Goal: Task Accomplishment & Management: Use online tool/utility

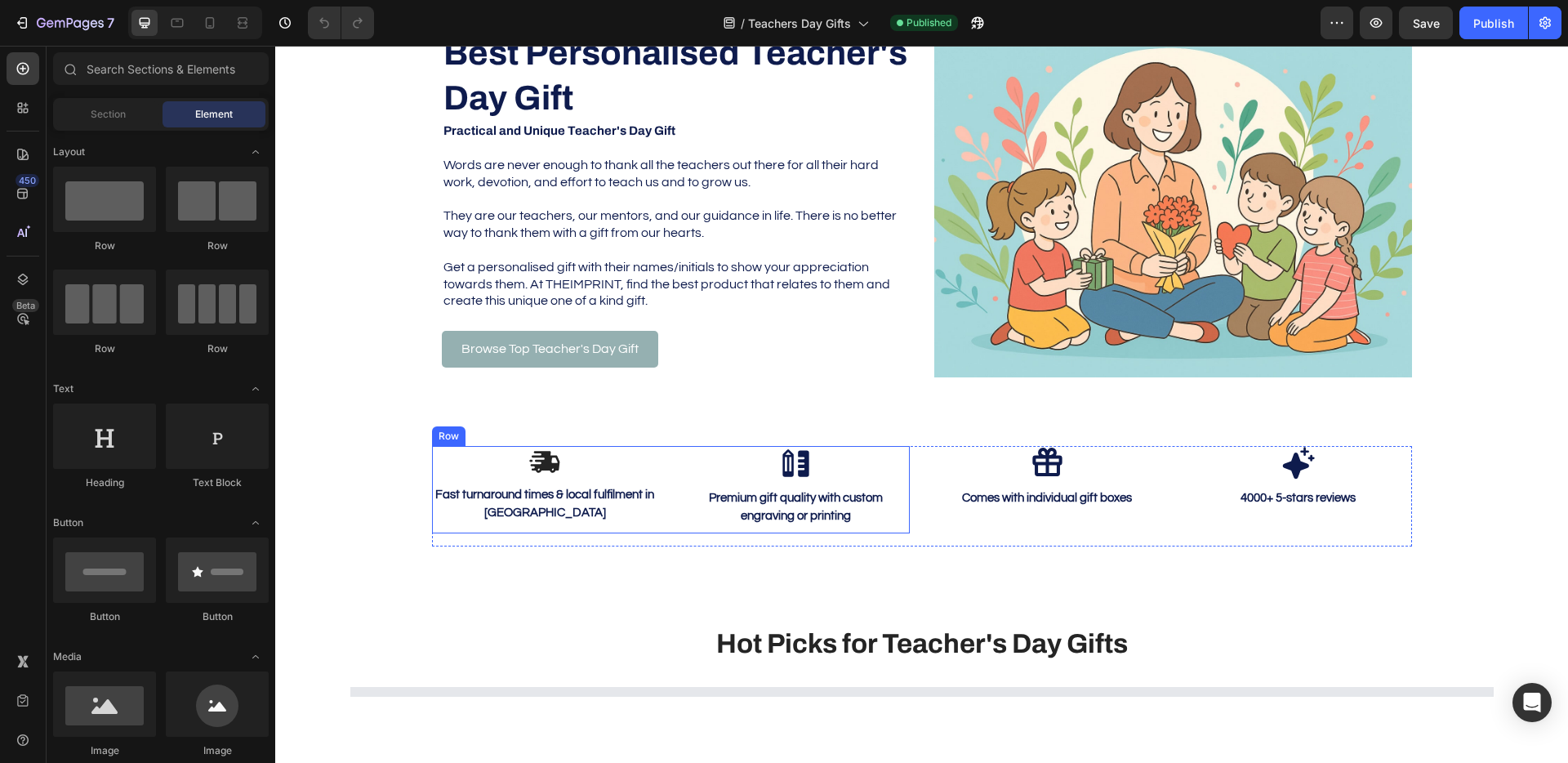
scroll to position [10, 0]
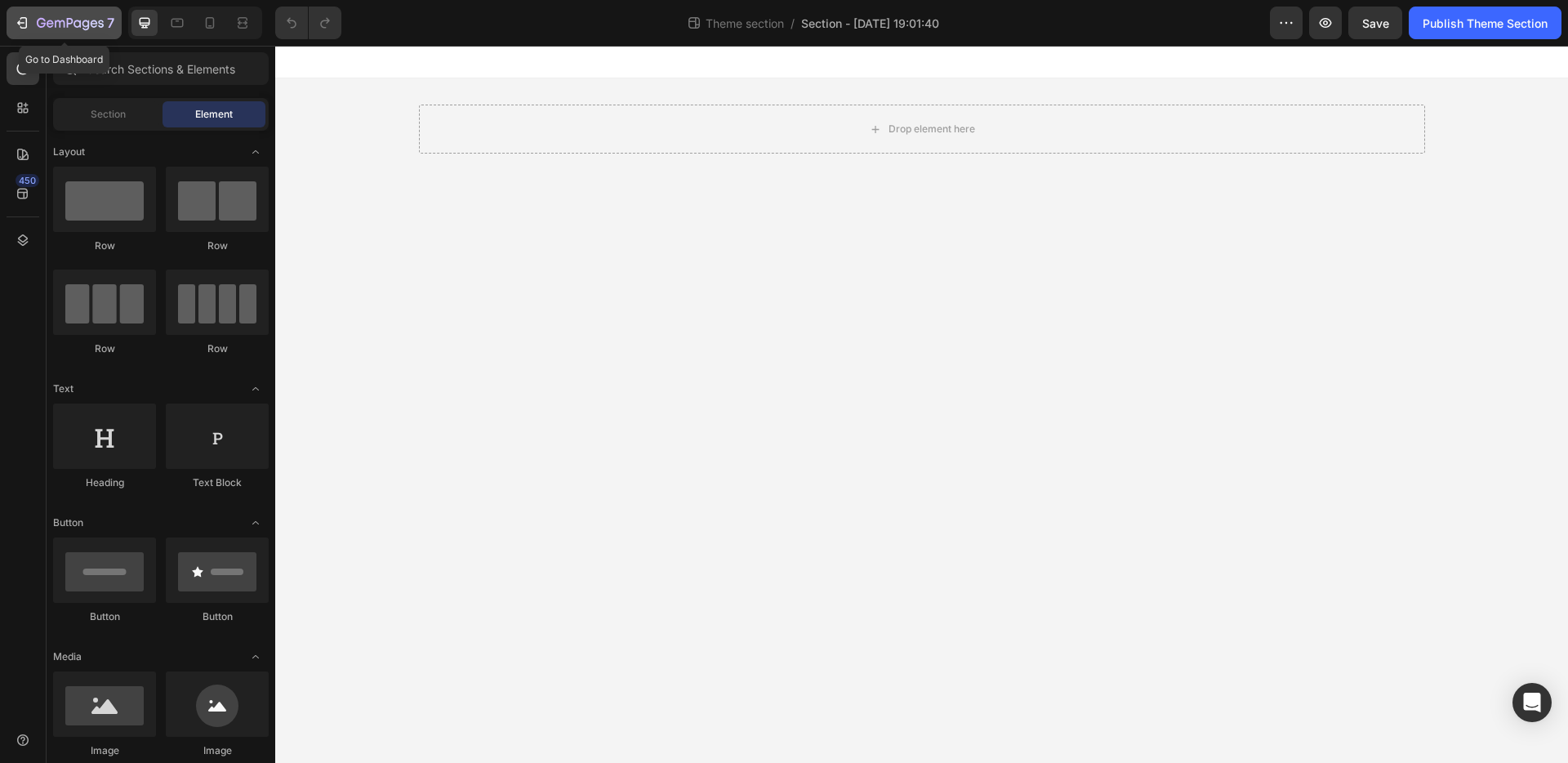
click at [20, 21] on icon "button" at bounding box center [22, 23] width 16 height 16
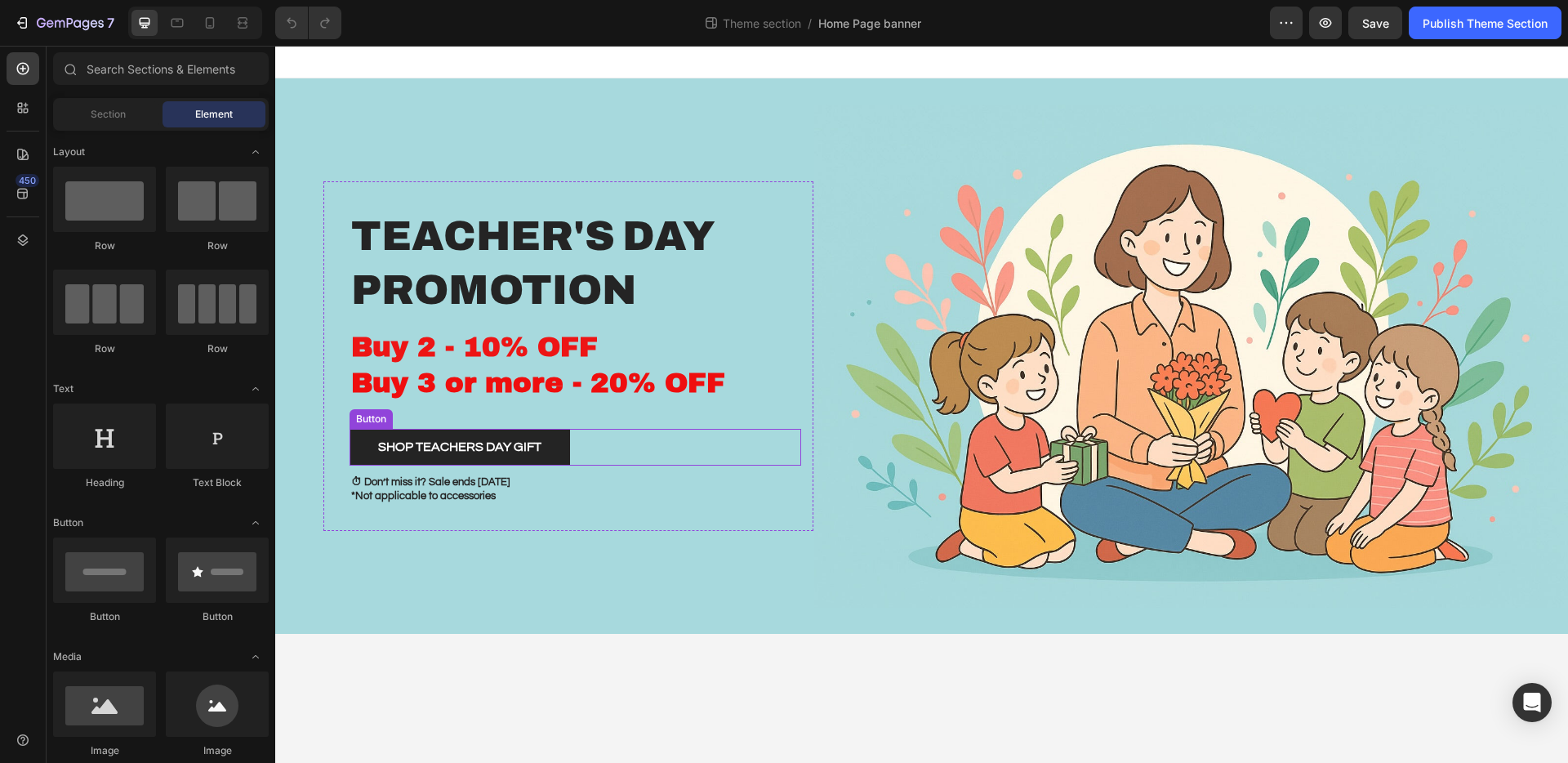
click at [574, 448] on div "Shop teachers day gift Button" at bounding box center [576, 447] width 452 height 37
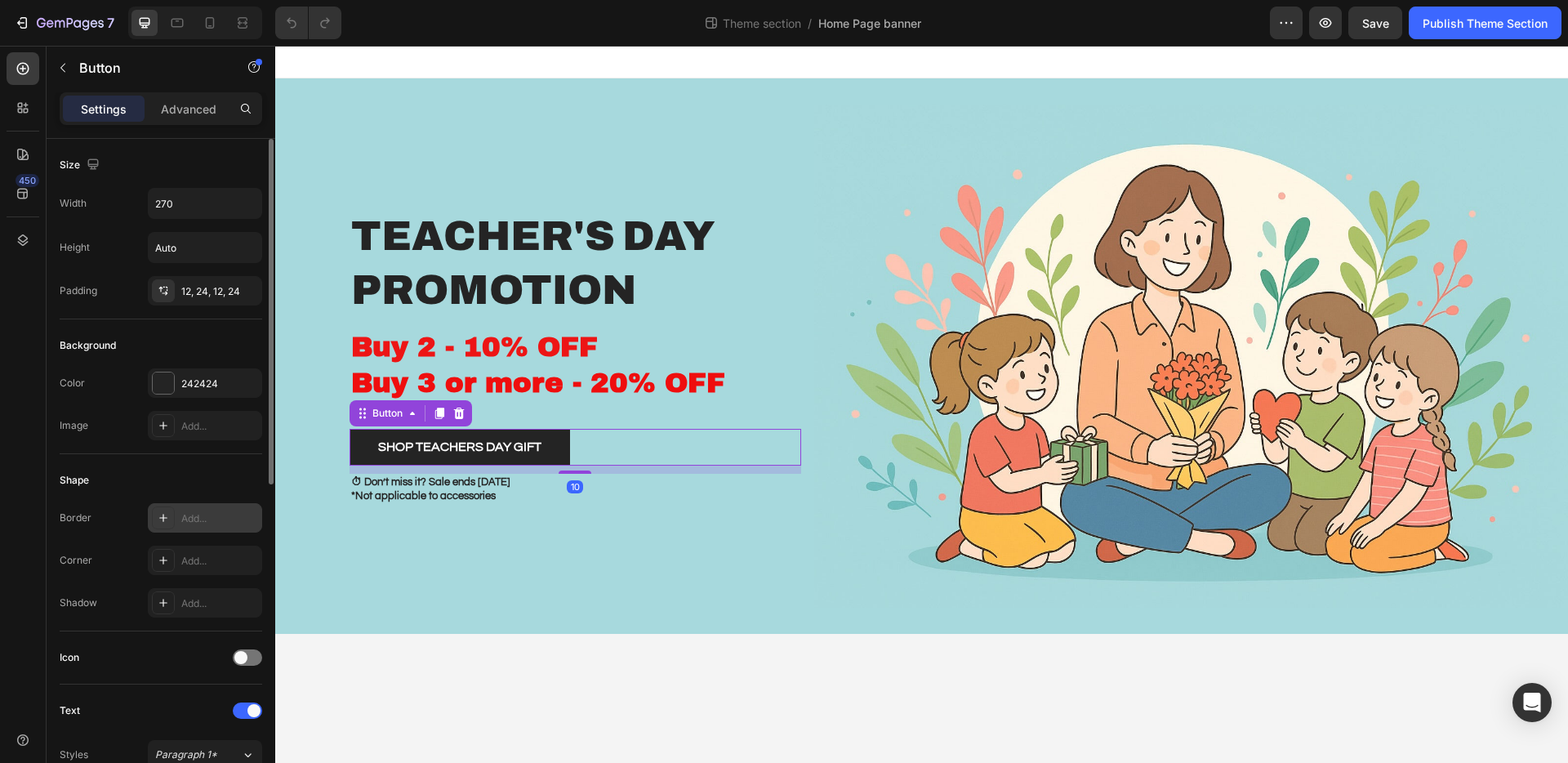
scroll to position [31, 0]
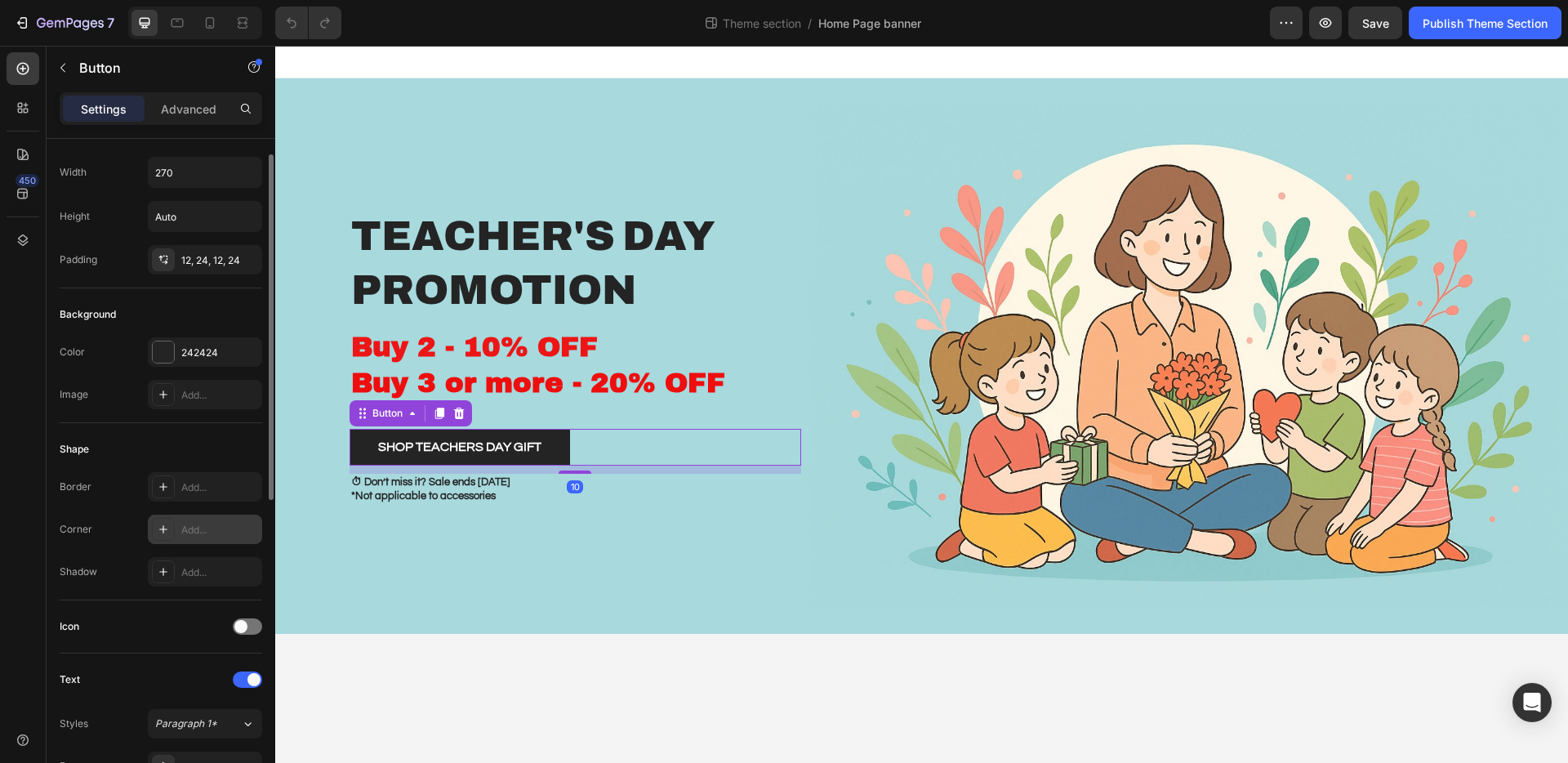
click at [165, 535] on icon at bounding box center [163, 529] width 13 height 13
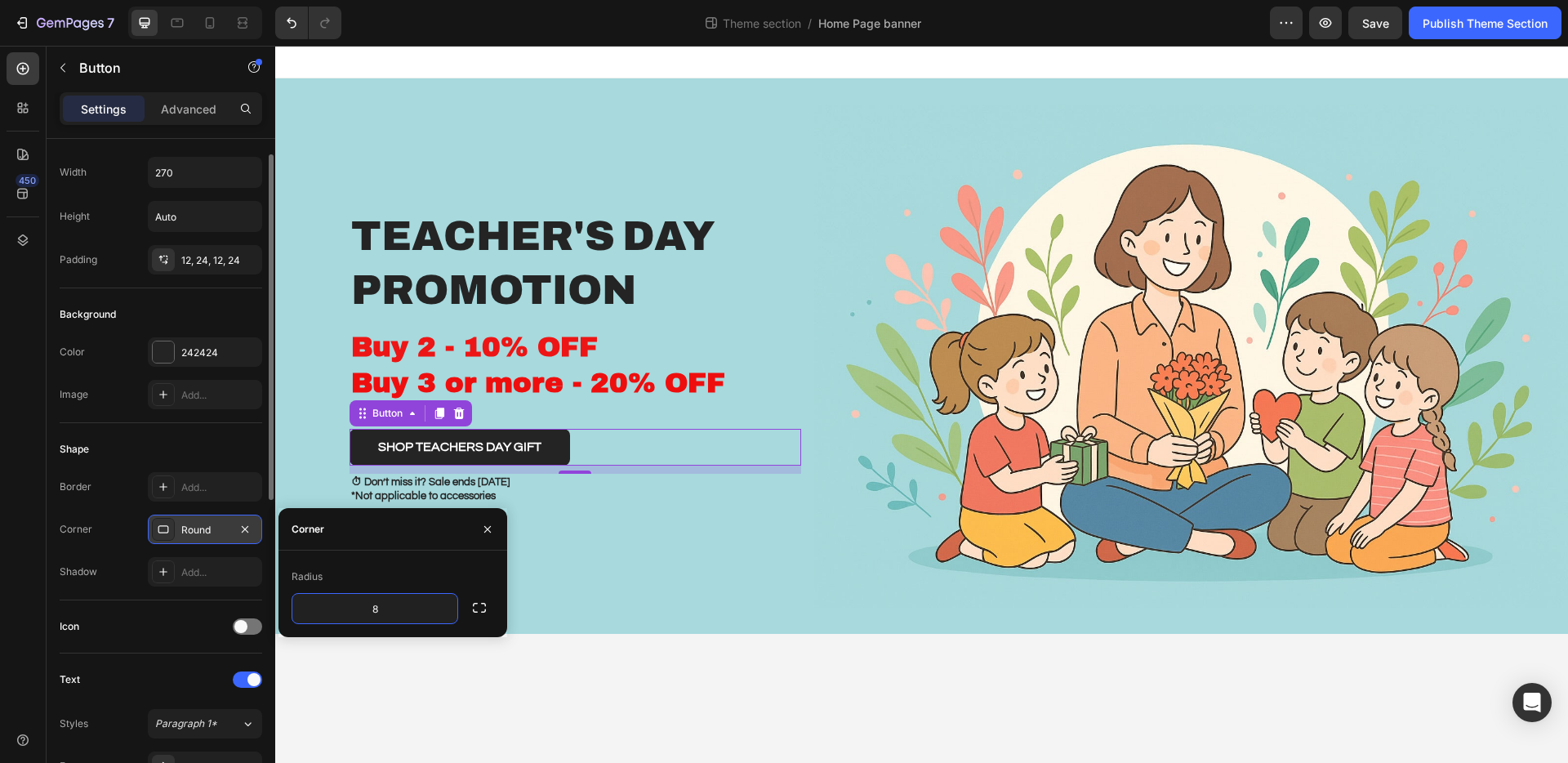
click at [644, 680] on body "teacher's day promotion Heading Buy 2 - 10% OFF Buy 3 or more - 20% OFF Text Bl…" at bounding box center [921, 404] width 1293 height 717
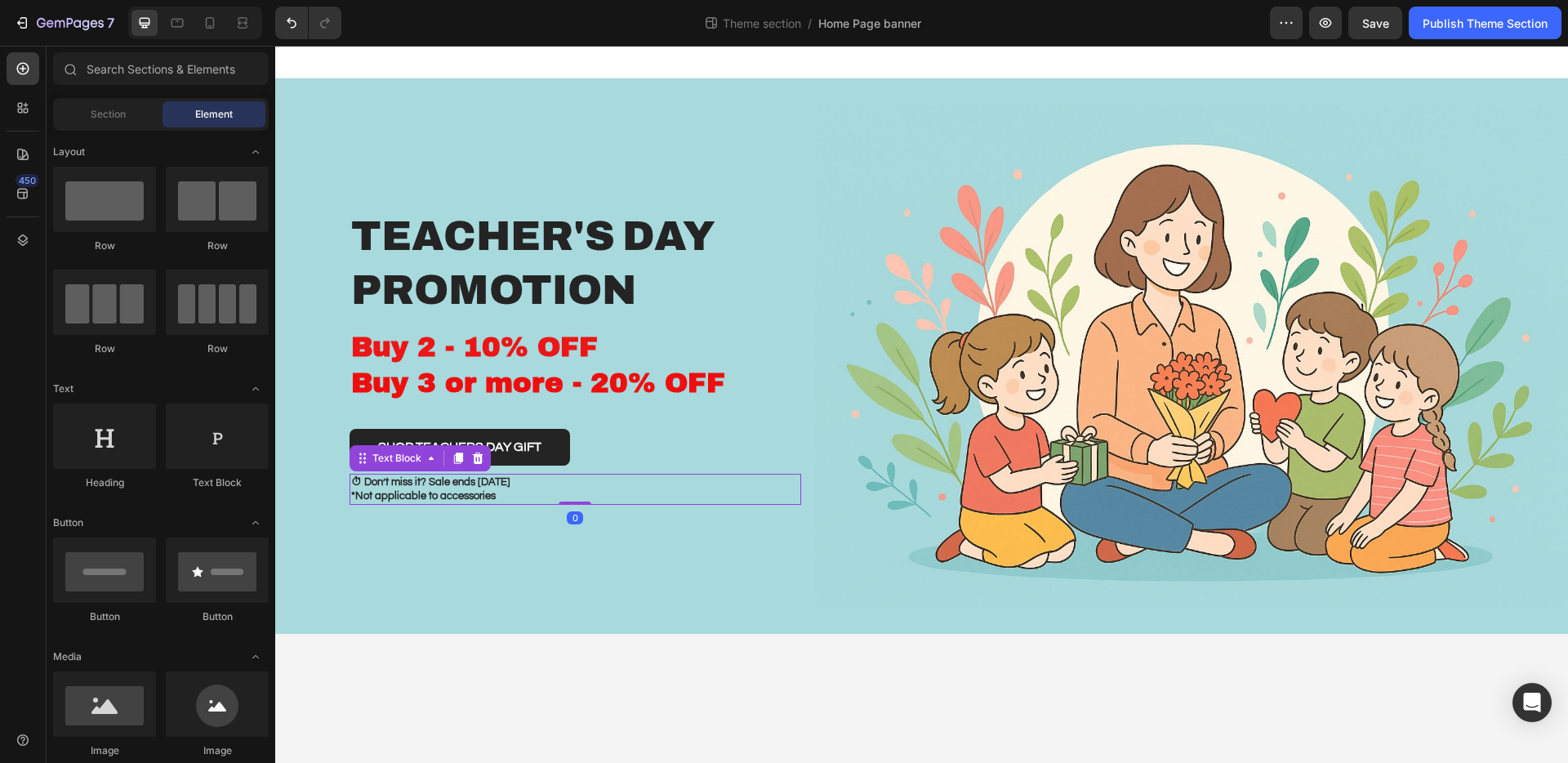
click at [449, 487] on p "⏱ Don’t miss it? Sale ends Sept 5th *Not applicable to accessories" at bounding box center [575, 489] width 449 height 28
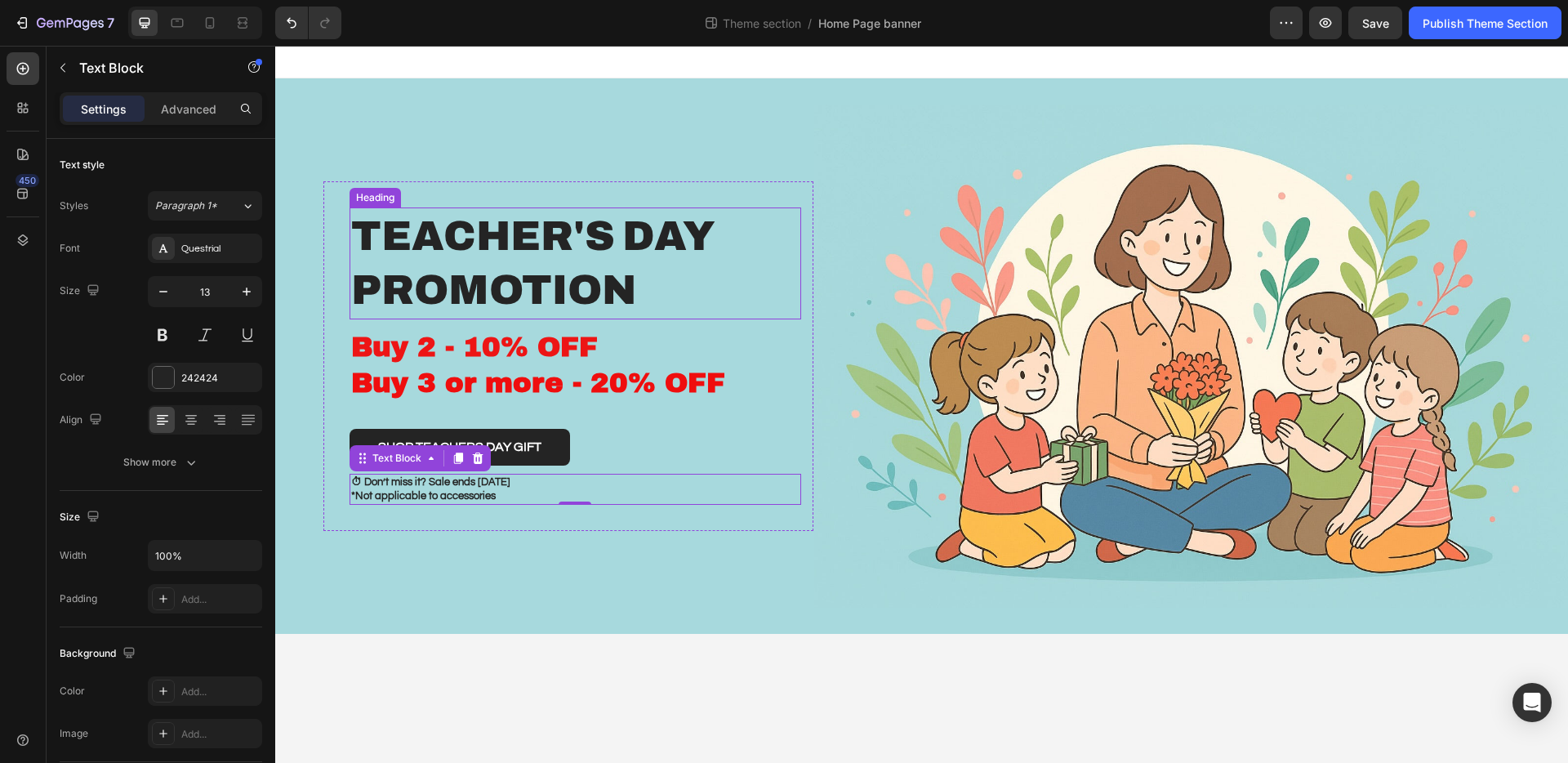
click at [494, 286] on h2 "teacher's day promotion" at bounding box center [576, 263] width 452 height 112
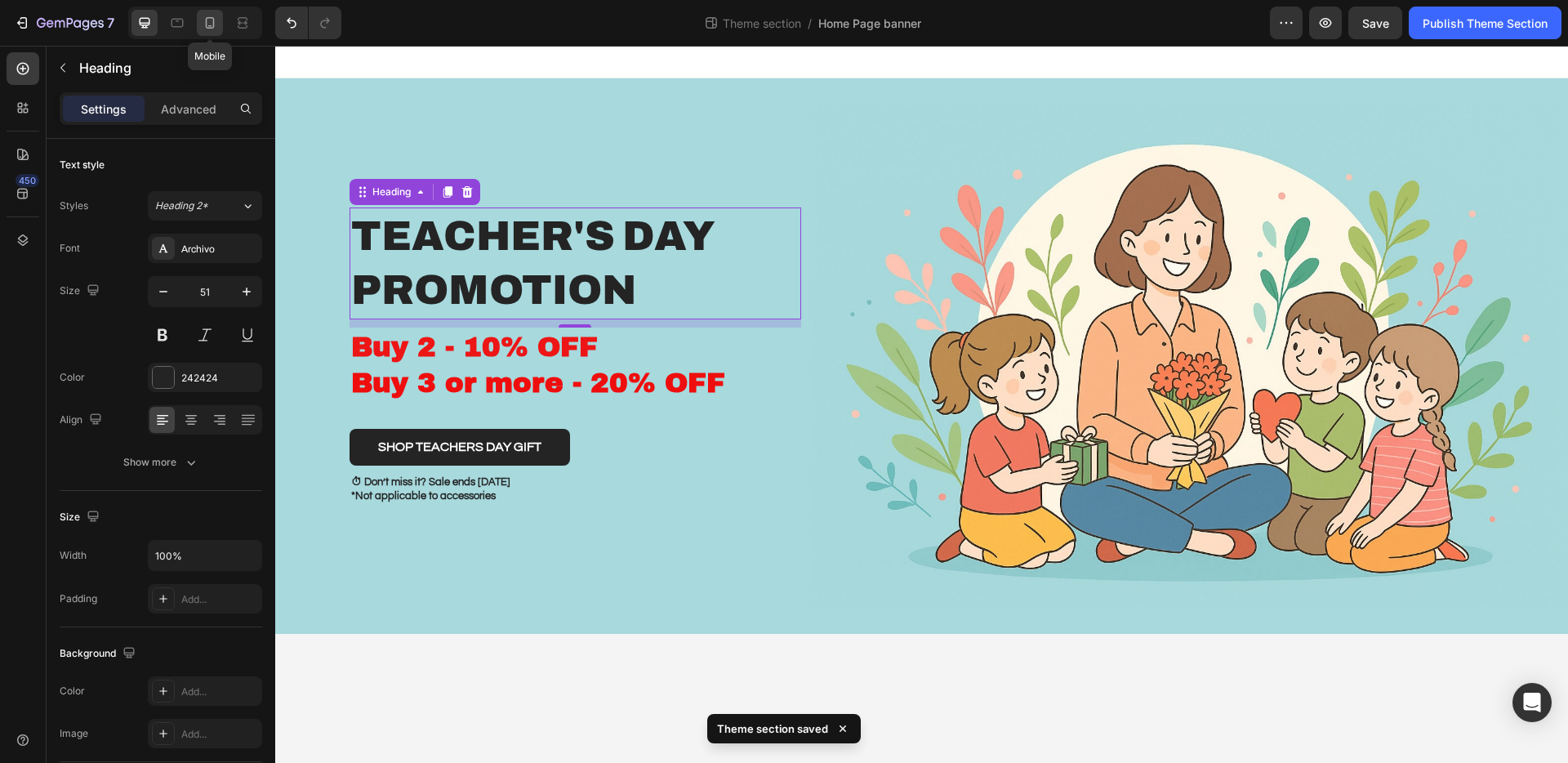
click at [199, 27] on div at bounding box center [210, 23] width 26 height 26
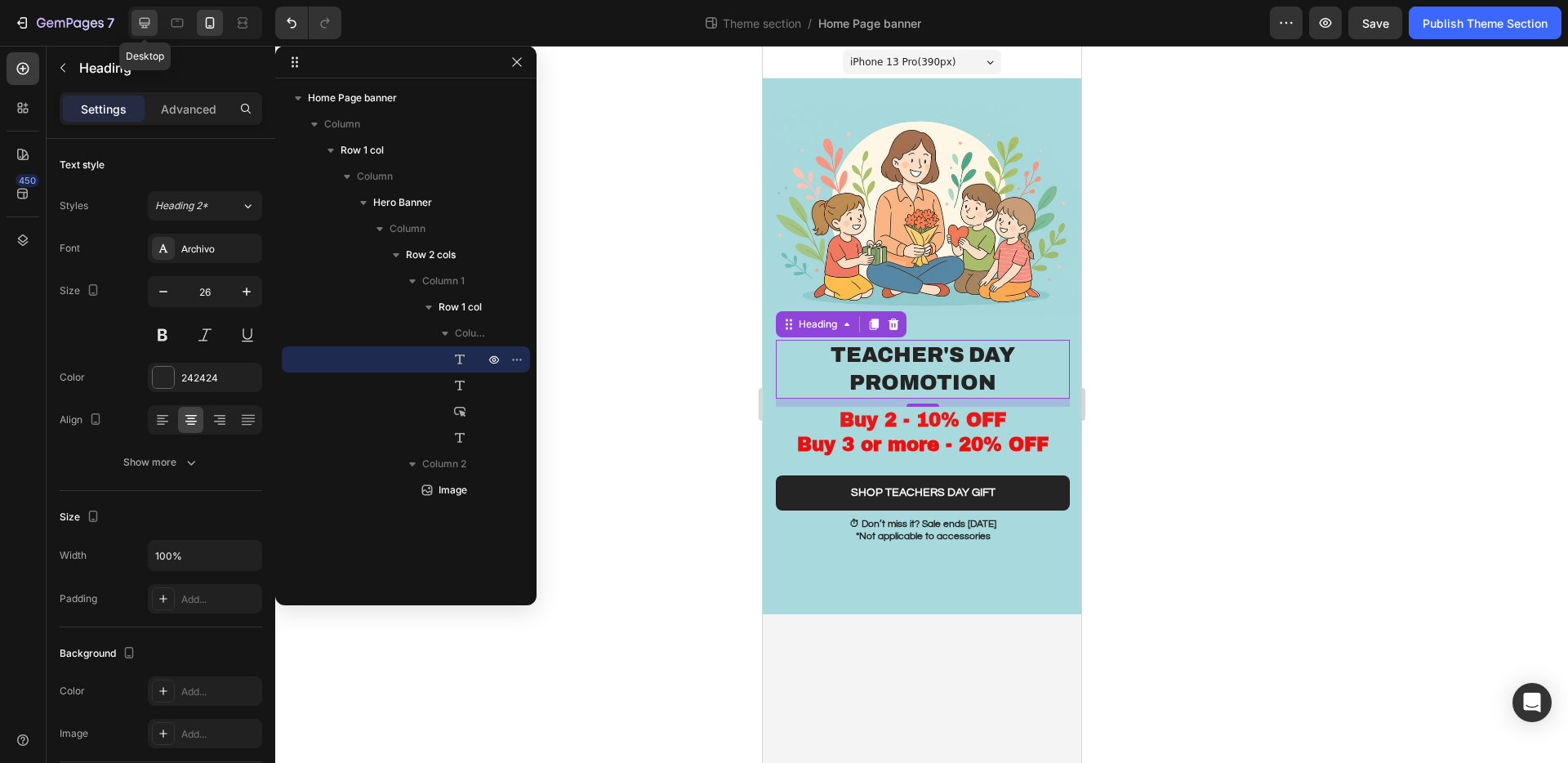
click at [147, 24] on icon at bounding box center [145, 24] width 11 height 11
type input "51"
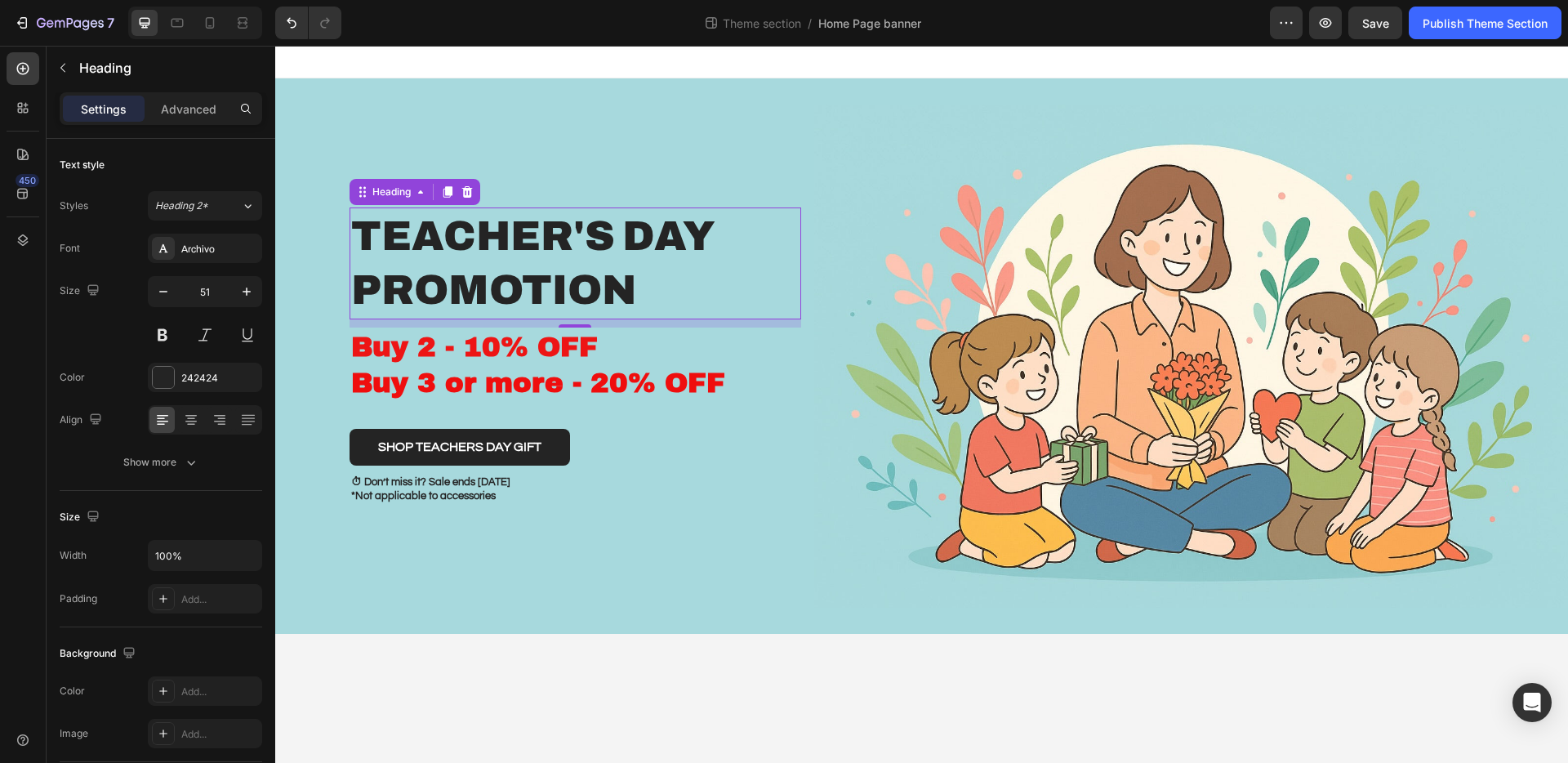
click at [444, 280] on h2 "teacher's day promotion" at bounding box center [576, 263] width 452 height 112
click at [195, 256] on div "Archivo" at bounding box center [205, 248] width 114 height 30
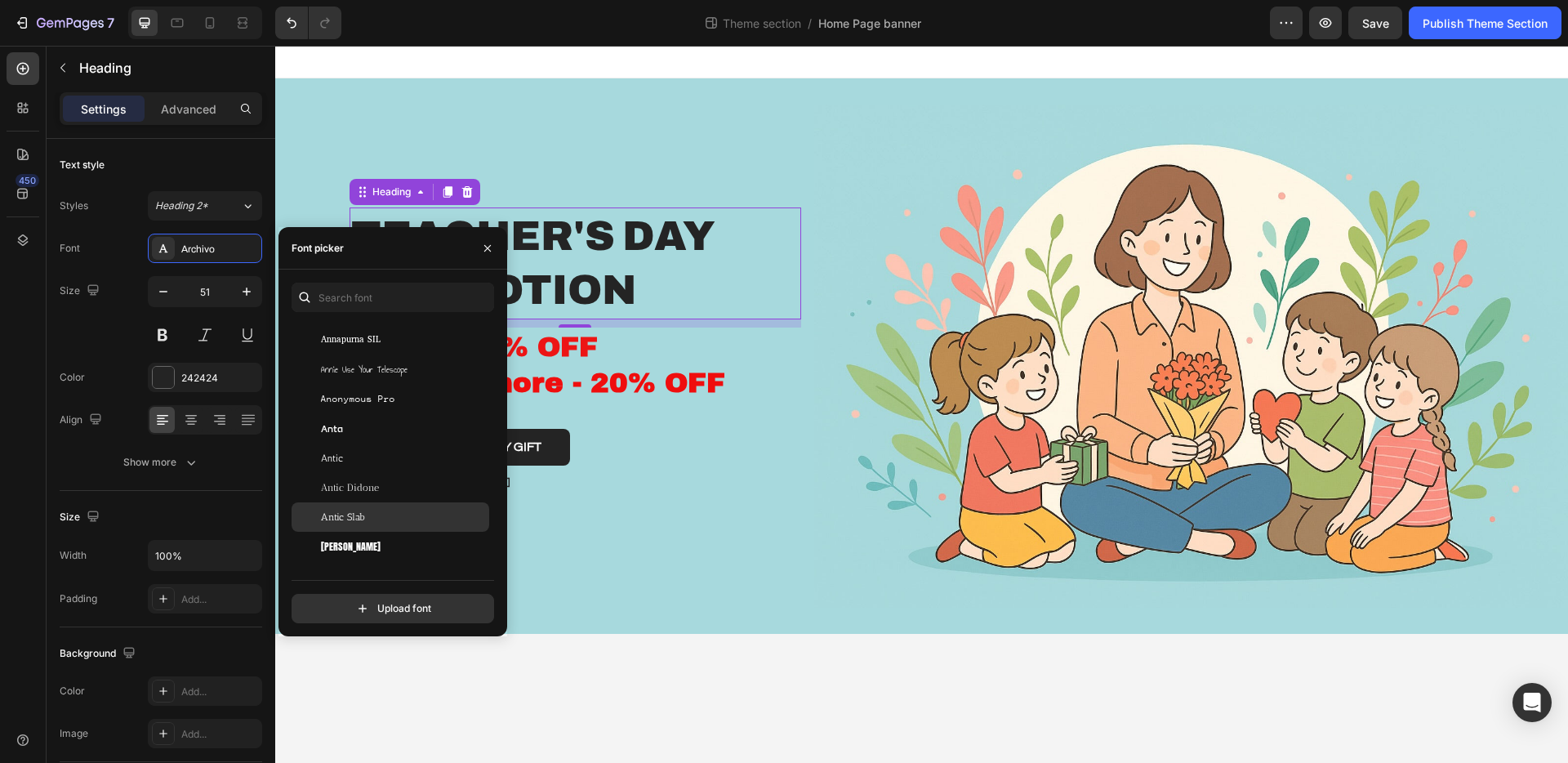
scroll to position [2634, 0]
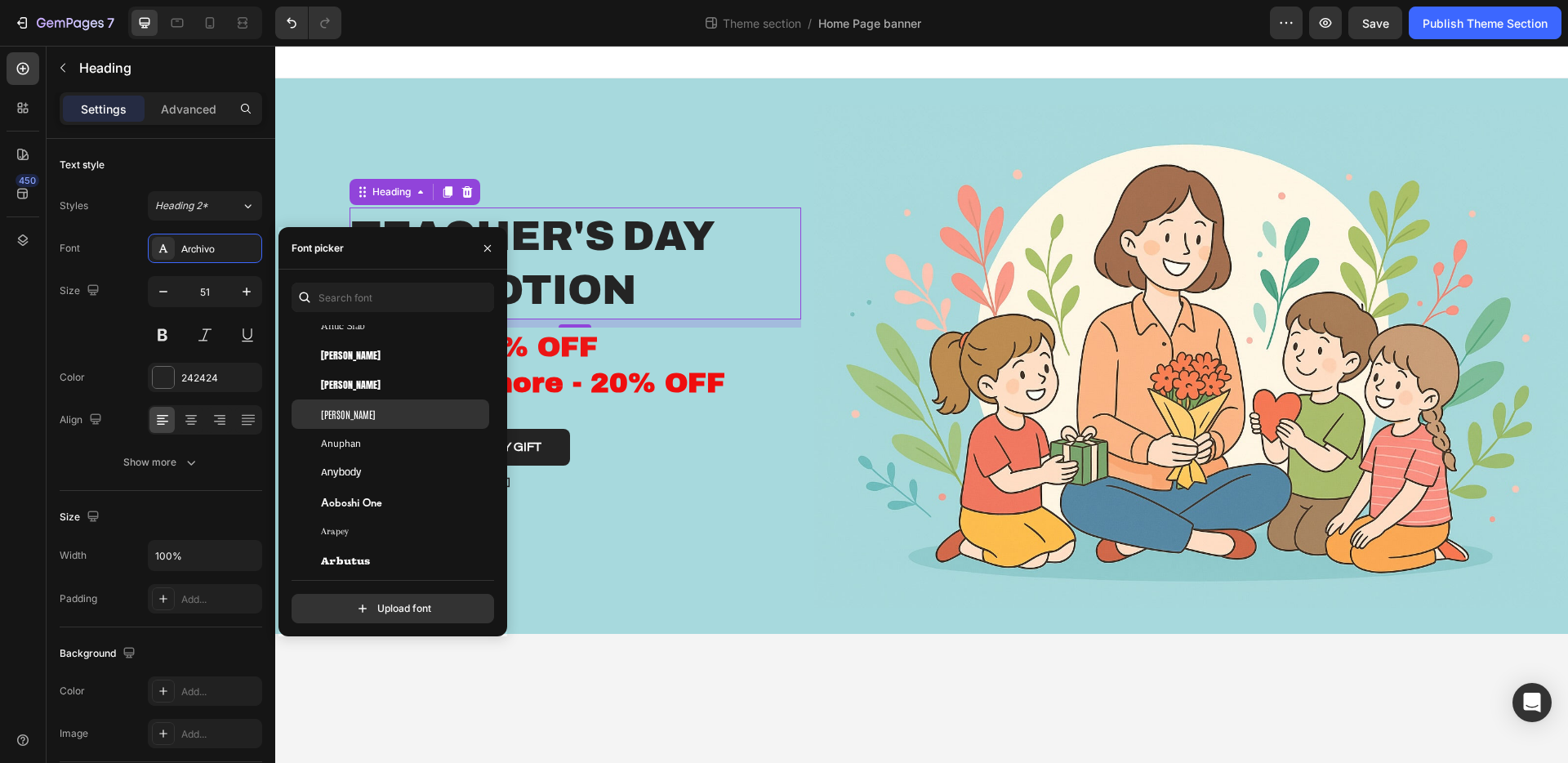
click at [408, 413] on div "Antonio" at bounding box center [403, 414] width 165 height 14
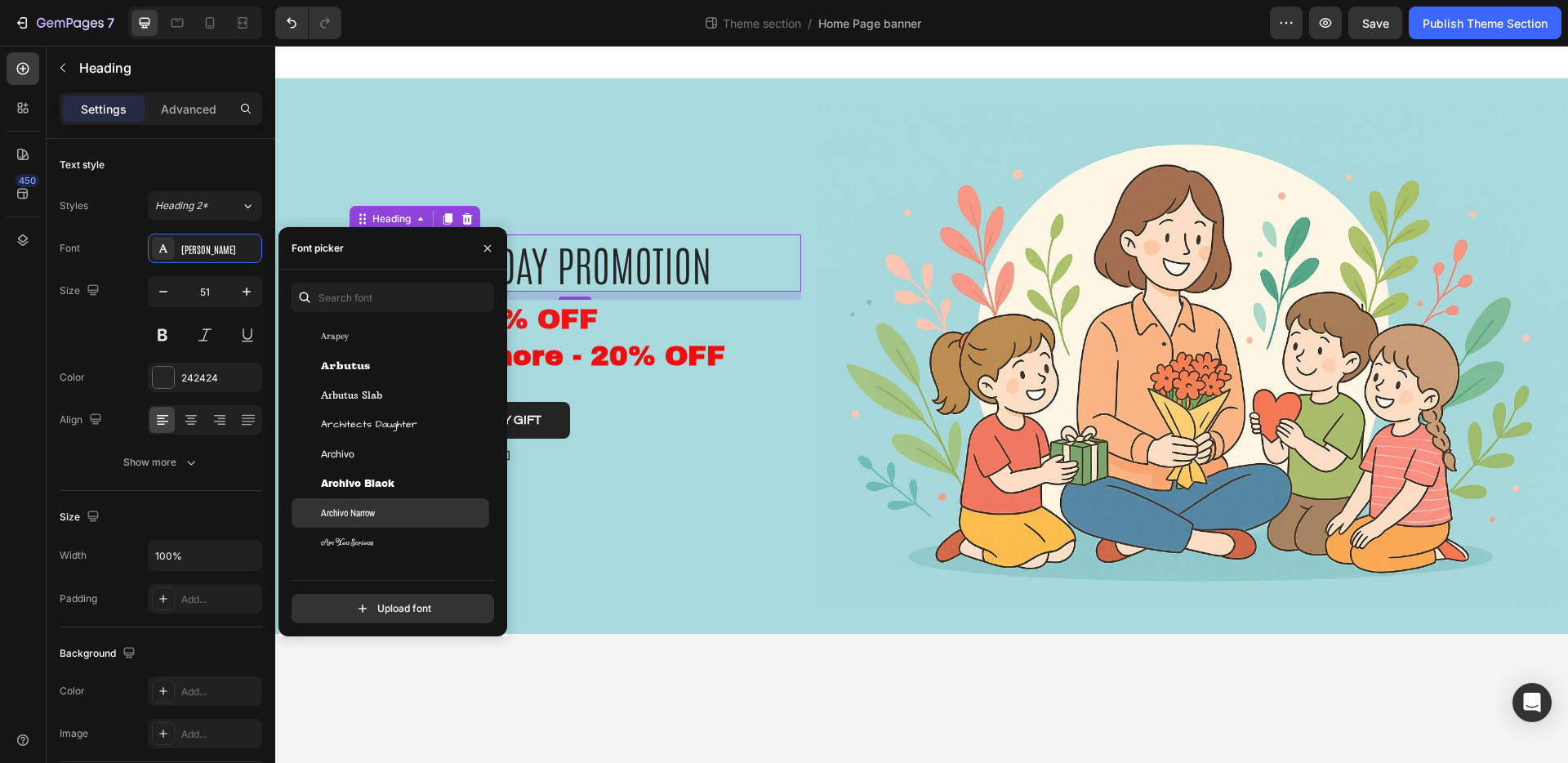
scroll to position [2898, 0]
click at [419, 513] on div "Archivo Narrow" at bounding box center [390, 503] width 198 height 30
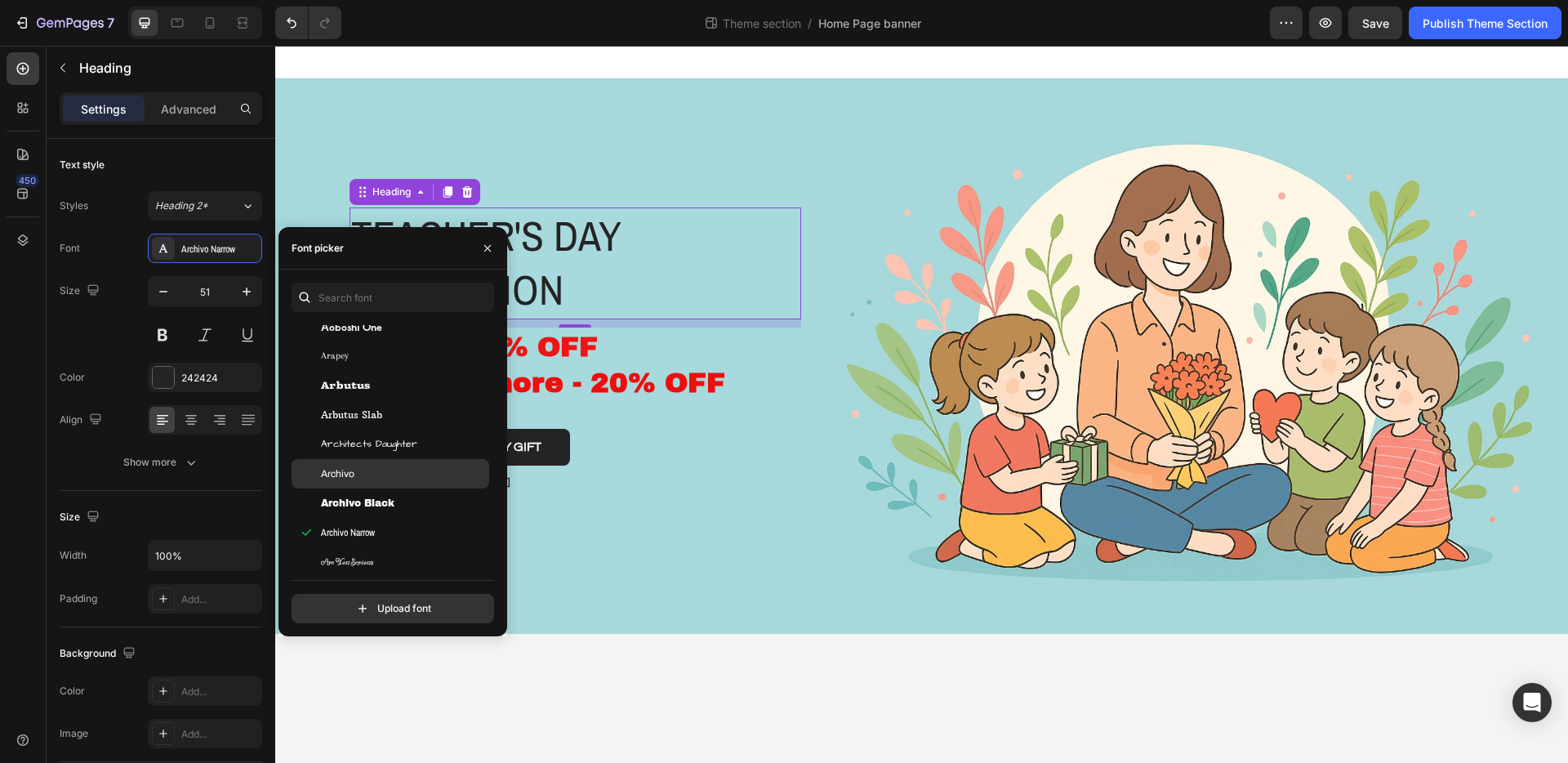
click at [418, 466] on div "Archivo" at bounding box center [403, 474] width 165 height 14
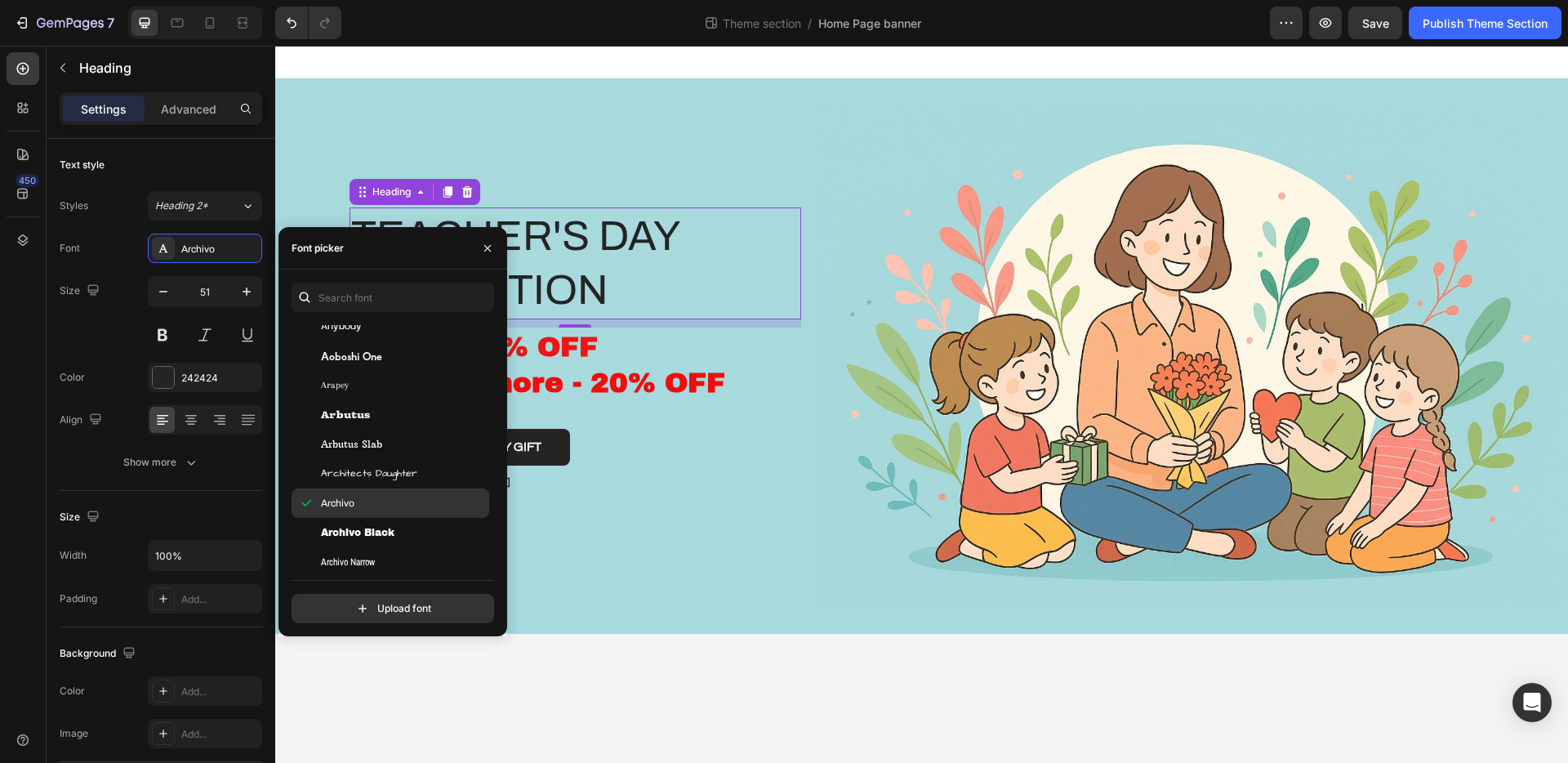
click at [415, 505] on div "Archivo" at bounding box center [403, 503] width 165 height 14
click at [407, 567] on div "You should use up to 3 fonts max. Anta Antic Antic Didone Antic Slab Anton Anto…" at bounding box center [392, 453] width 203 height 341
click at [409, 561] on div "Archivo Narrow" at bounding box center [403, 561] width 165 height 14
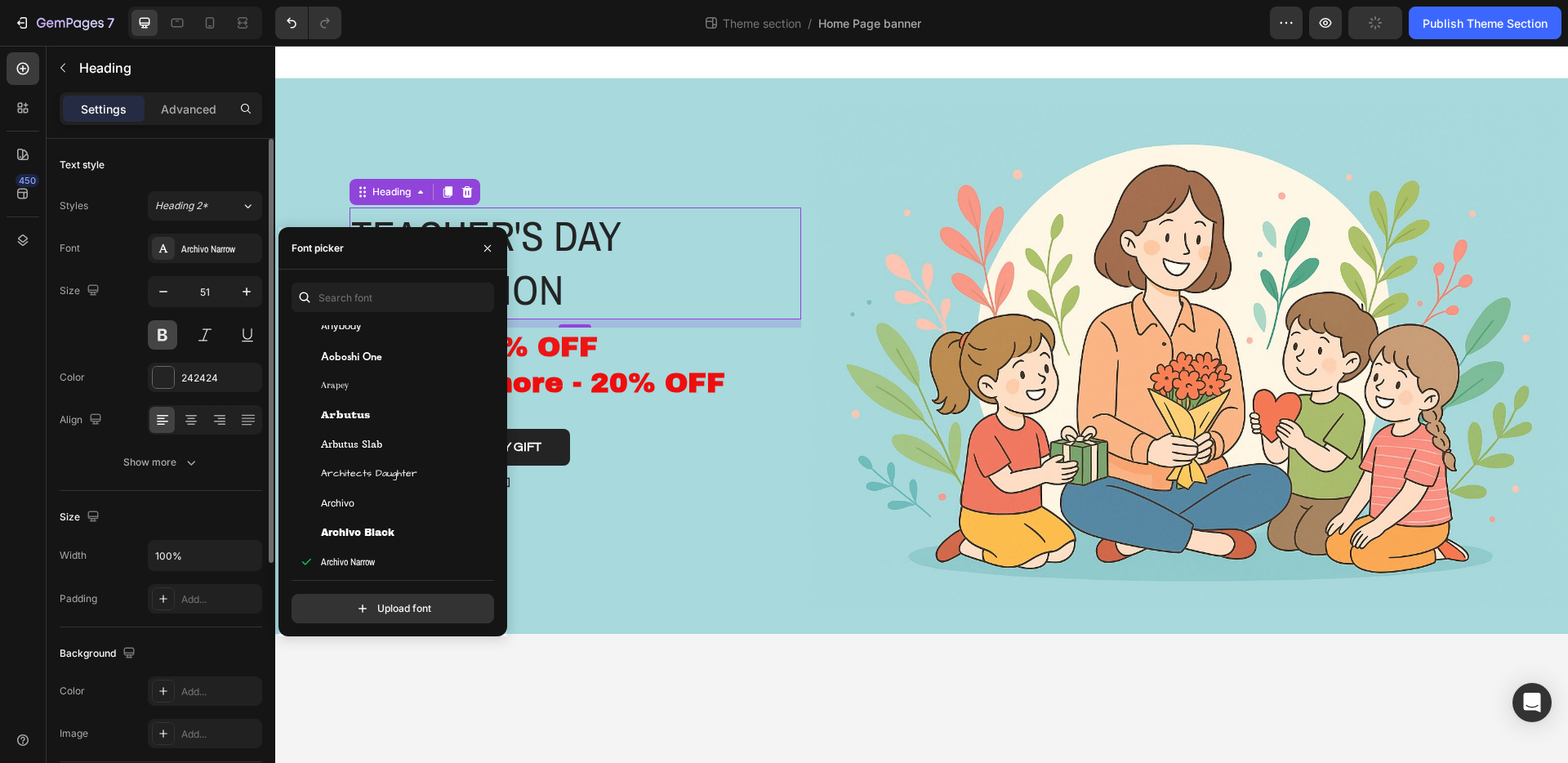
click at [171, 336] on button at bounding box center [163, 334] width 30 height 30
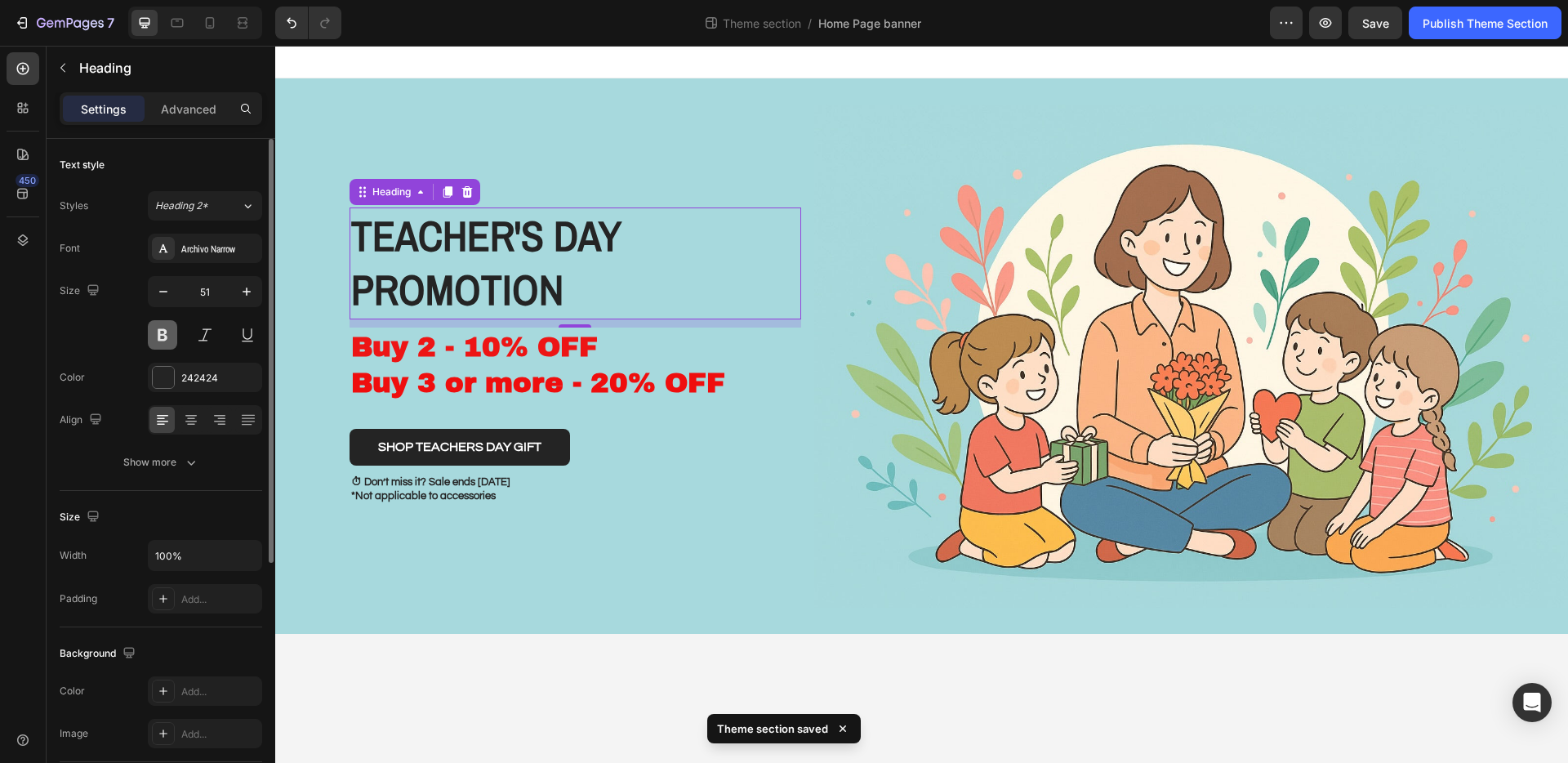
click at [171, 333] on button at bounding box center [163, 334] width 30 height 30
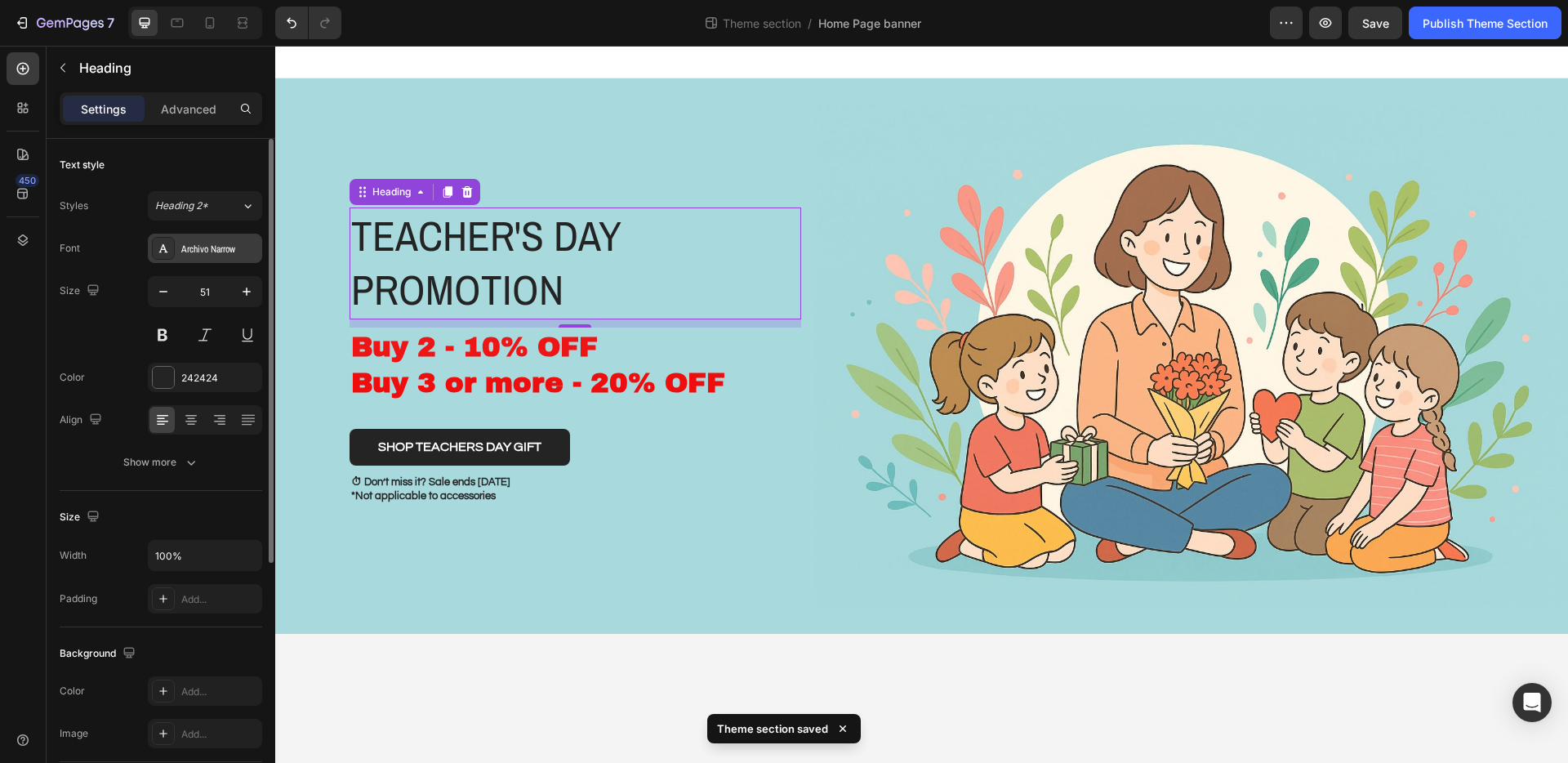
click at [209, 244] on div "Archivo Narrow" at bounding box center [220, 249] width 77 height 14
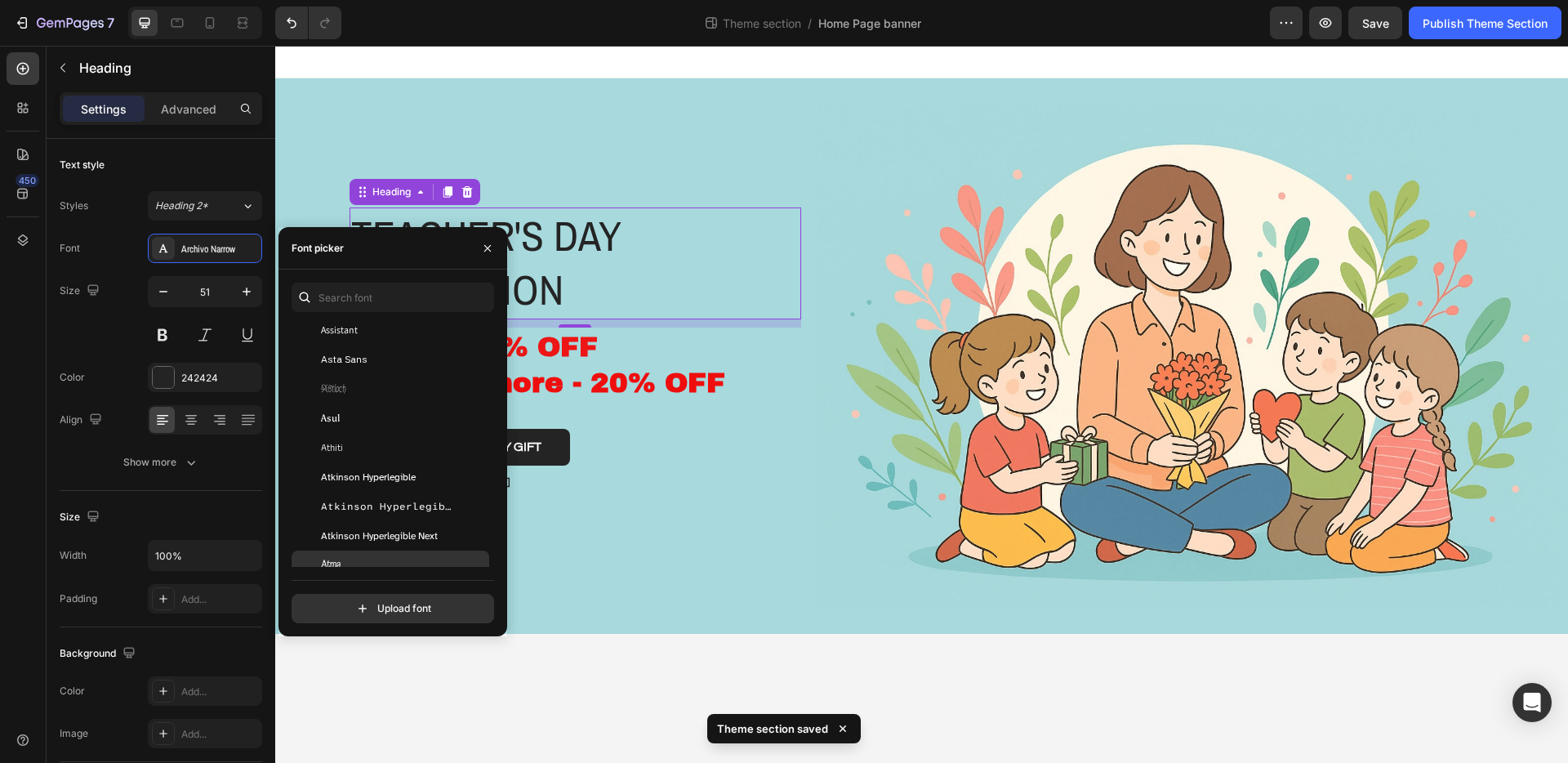
scroll to position [4019, 0]
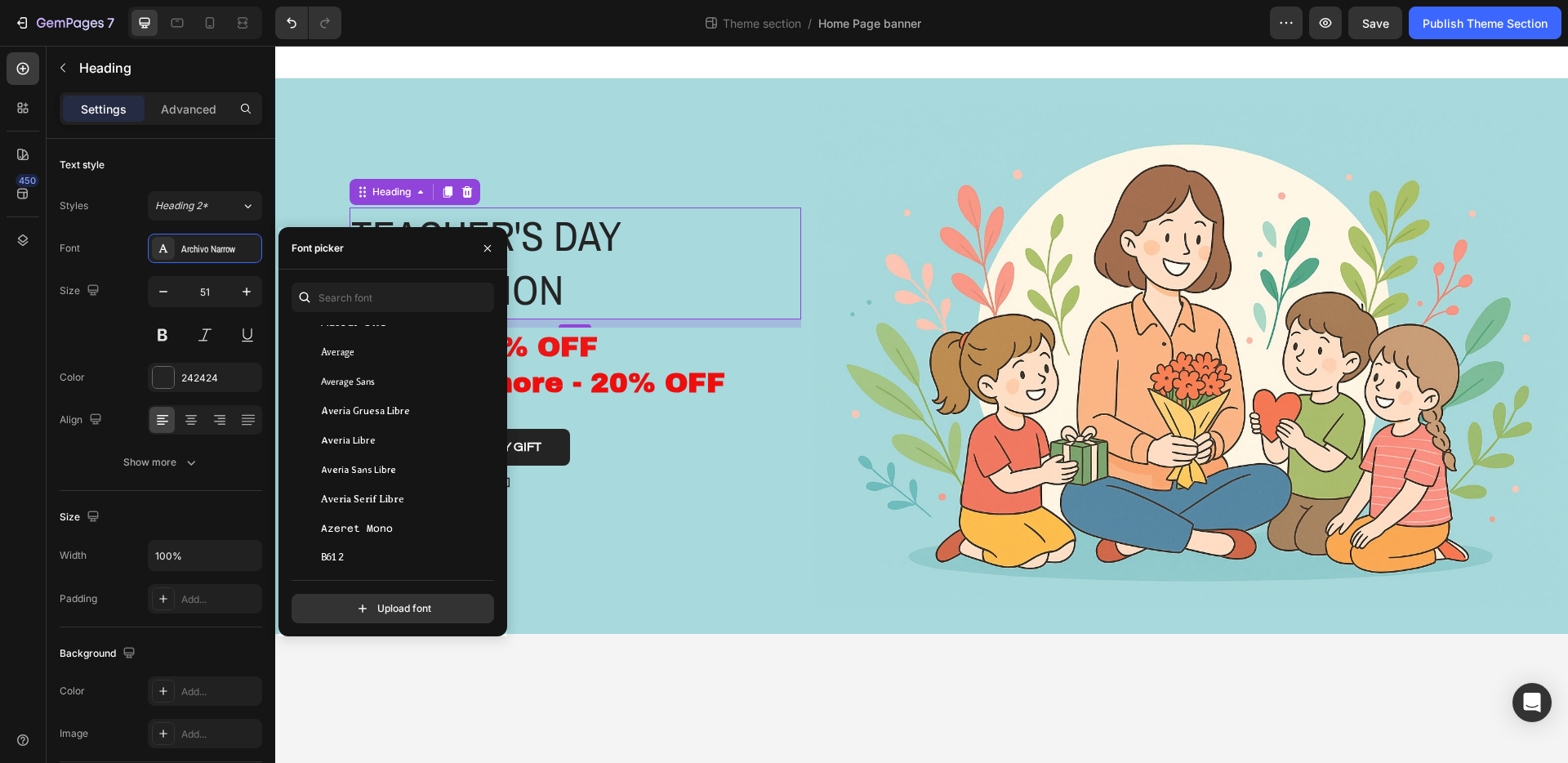
drag, startPoint x: 494, startPoint y: 369, endPoint x: 493, endPoint y: 459, distance: 90.0
click at [493, 459] on div "You should use up to 3 fonts max. Athiti Atkinson Hyperlegible Atkinson Hyperle…" at bounding box center [392, 564] width 203 height 477
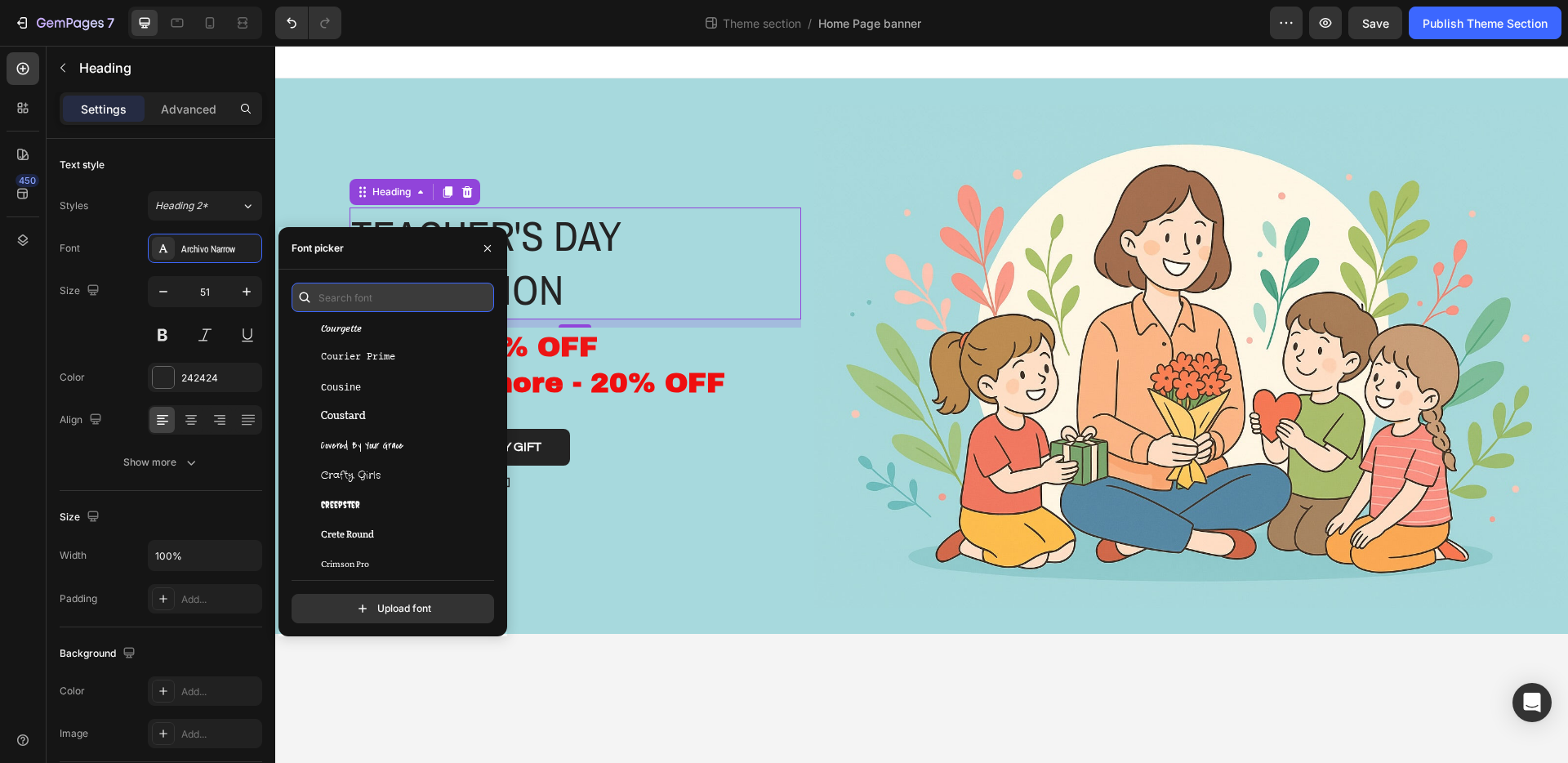
click at [366, 288] on input "text" at bounding box center [392, 297] width 203 height 30
click at [365, 289] on input "text" at bounding box center [392, 297] width 203 height 30
click at [364, 289] on input "text" at bounding box center [392, 297] width 203 height 30
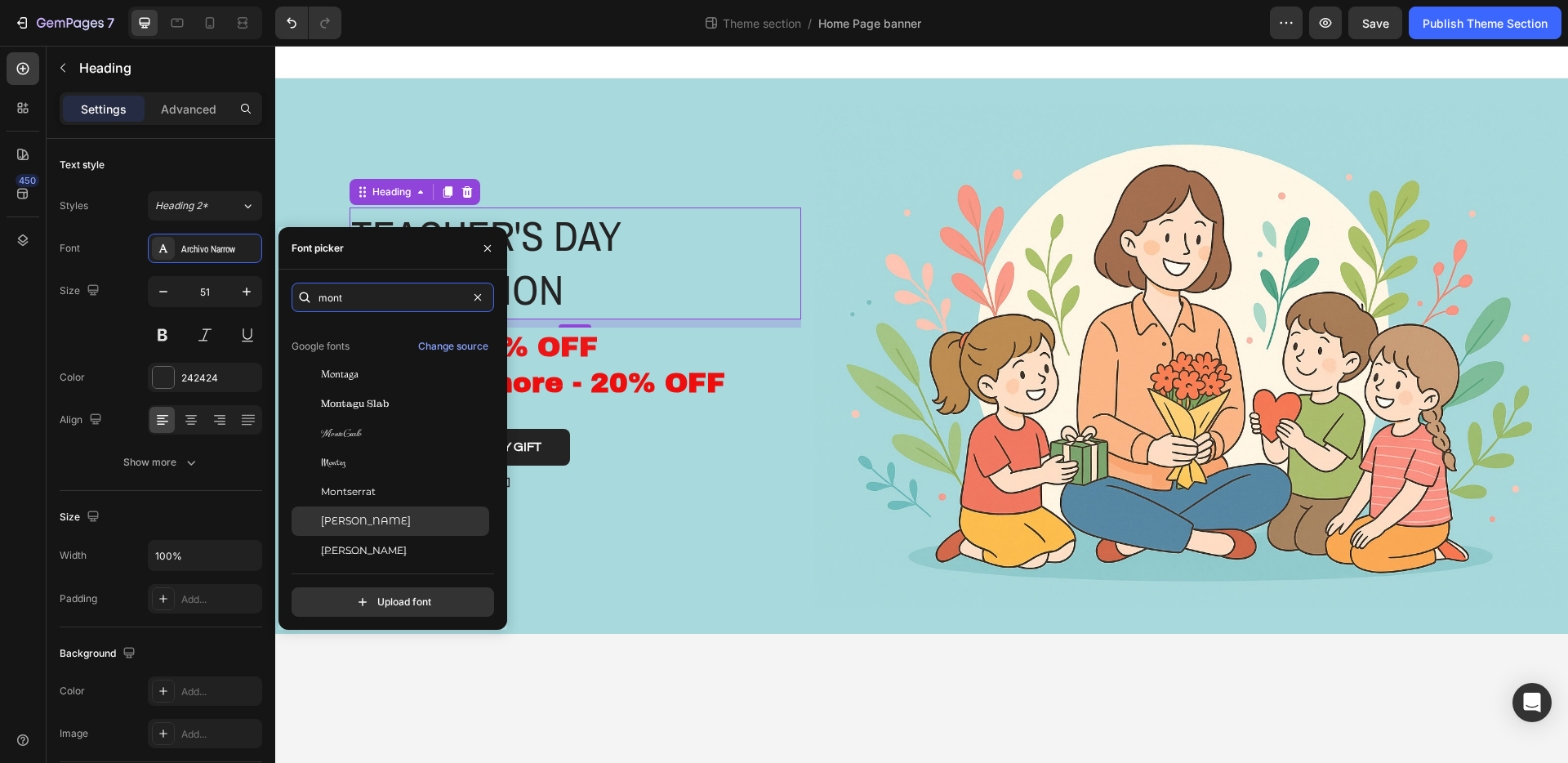
scroll to position [40, 0]
type input "mont"
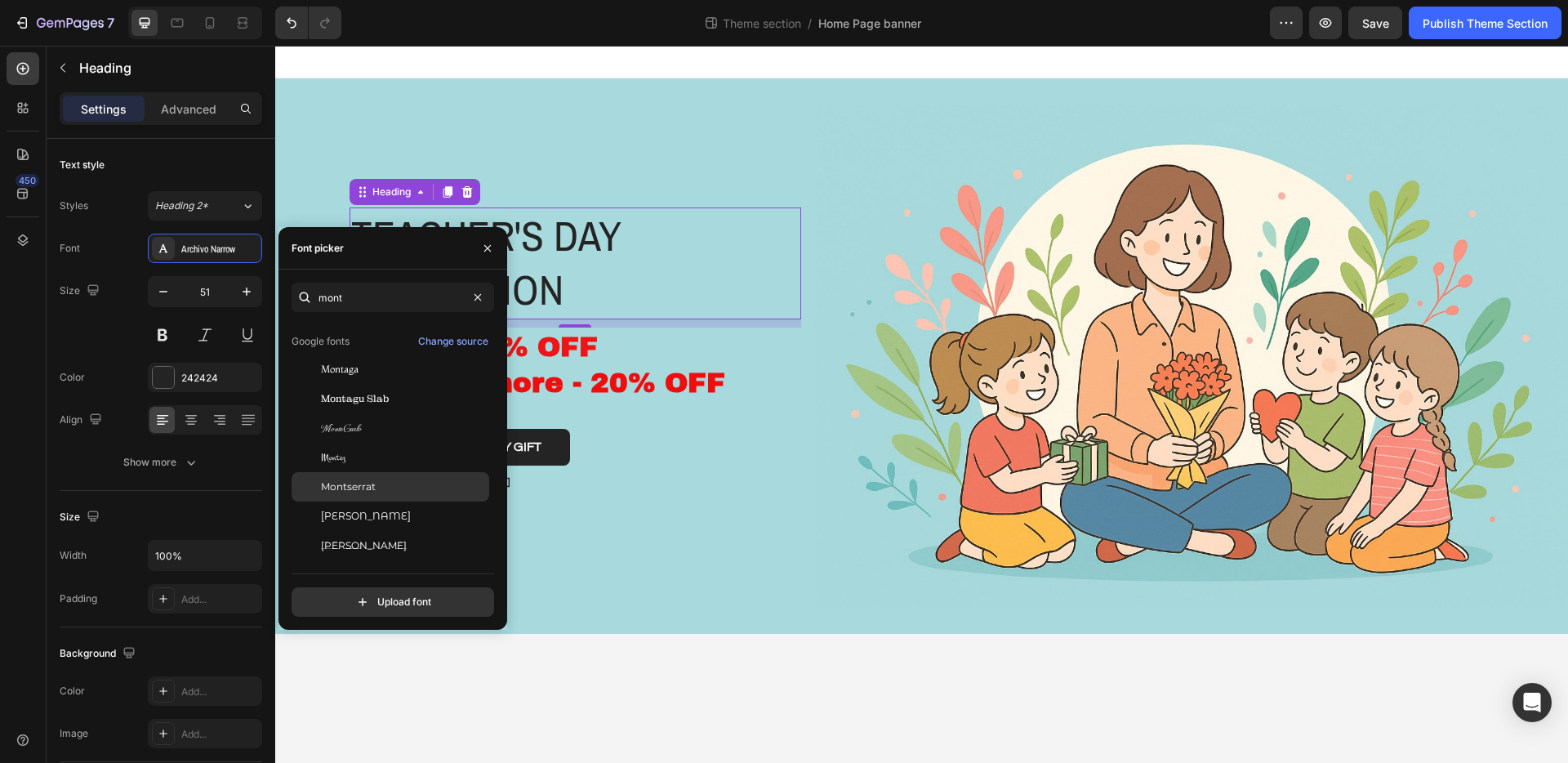
click at [402, 483] on div "Montserrat" at bounding box center [403, 486] width 165 height 14
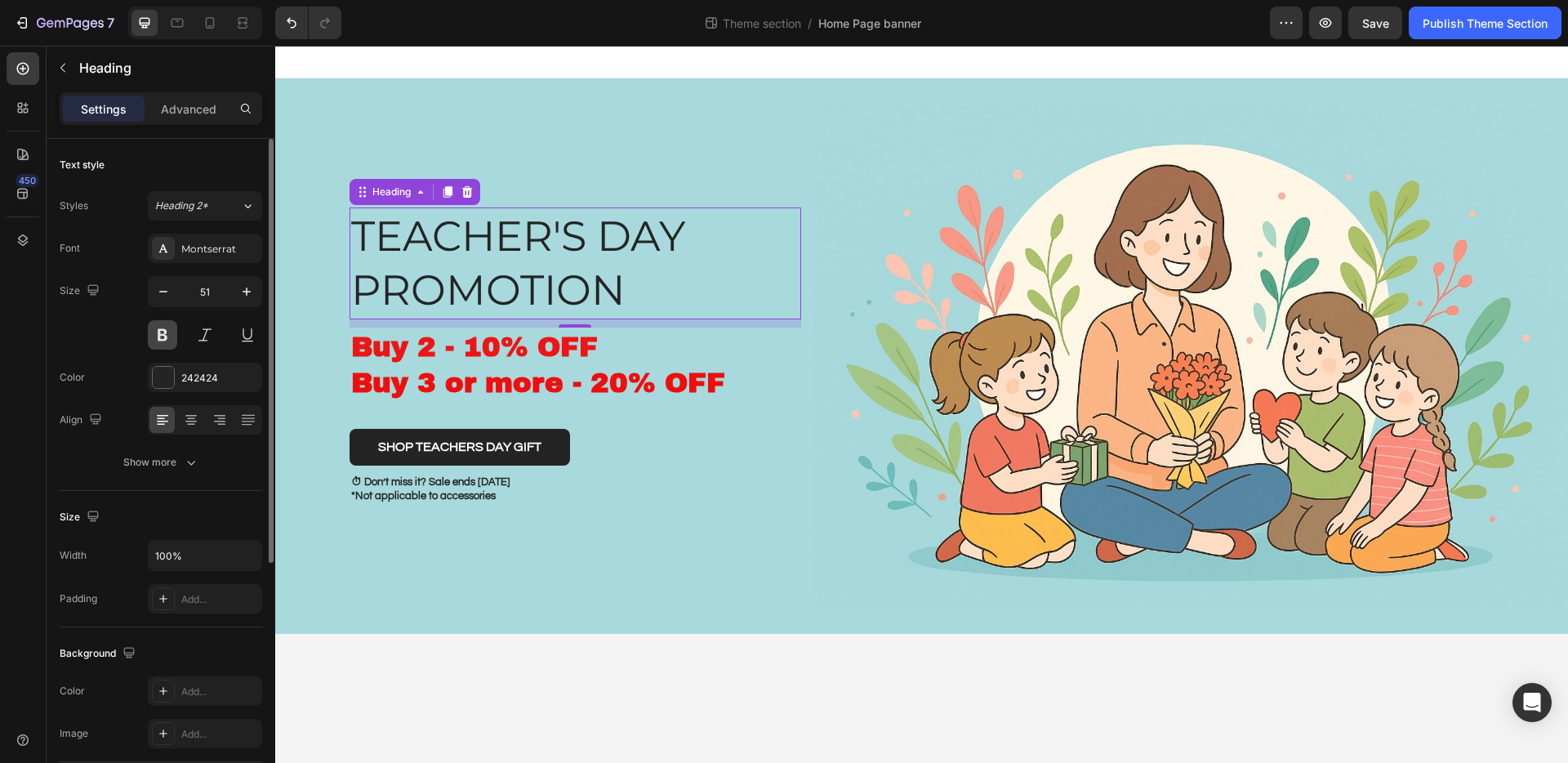
click at [165, 337] on button at bounding box center [163, 334] width 30 height 30
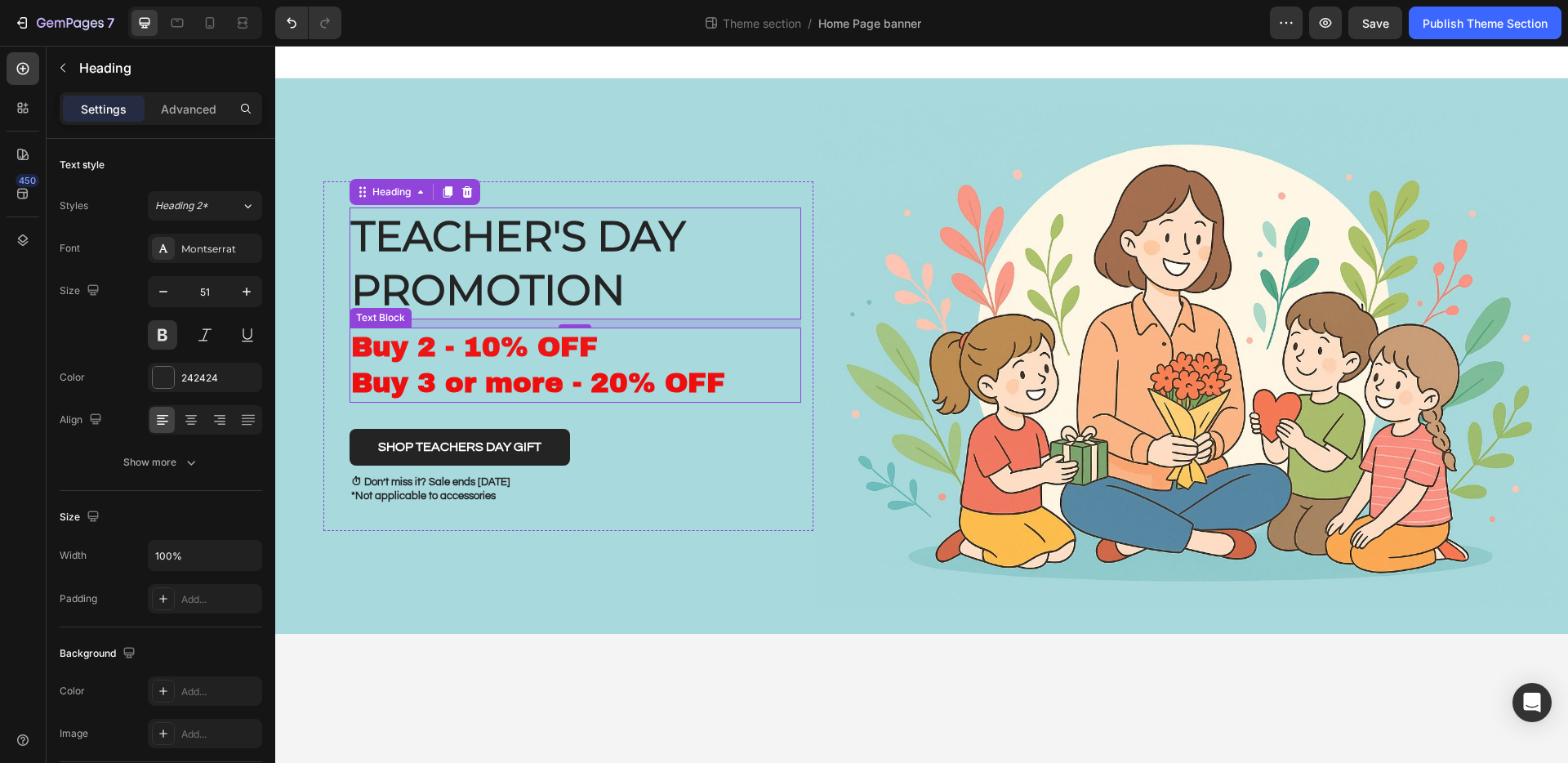
click at [489, 345] on strong "Buy 2 - 10% OFF" at bounding box center [474, 346] width 247 height 30
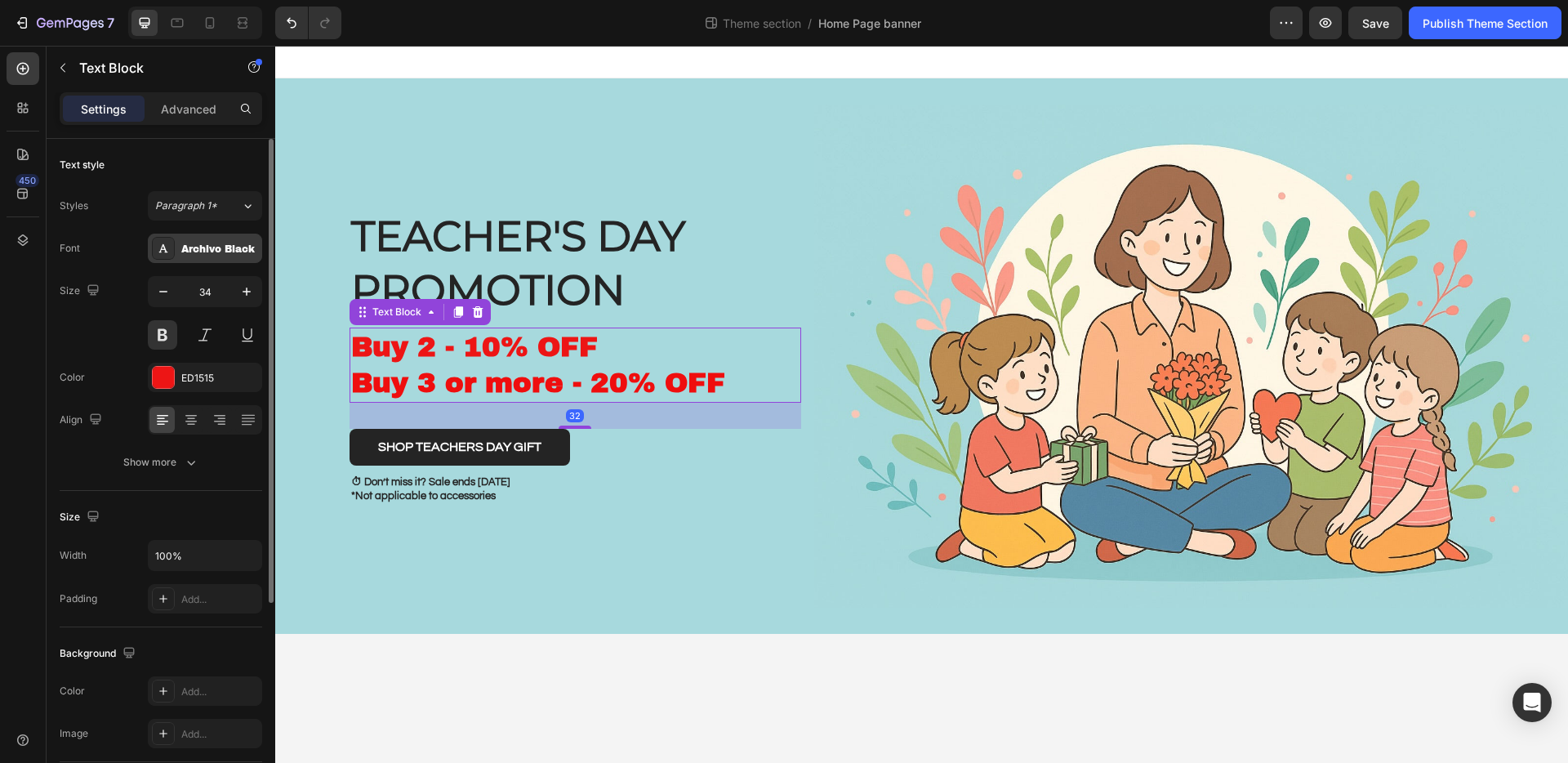
click at [215, 253] on div "Archivo Black" at bounding box center [220, 249] width 77 height 14
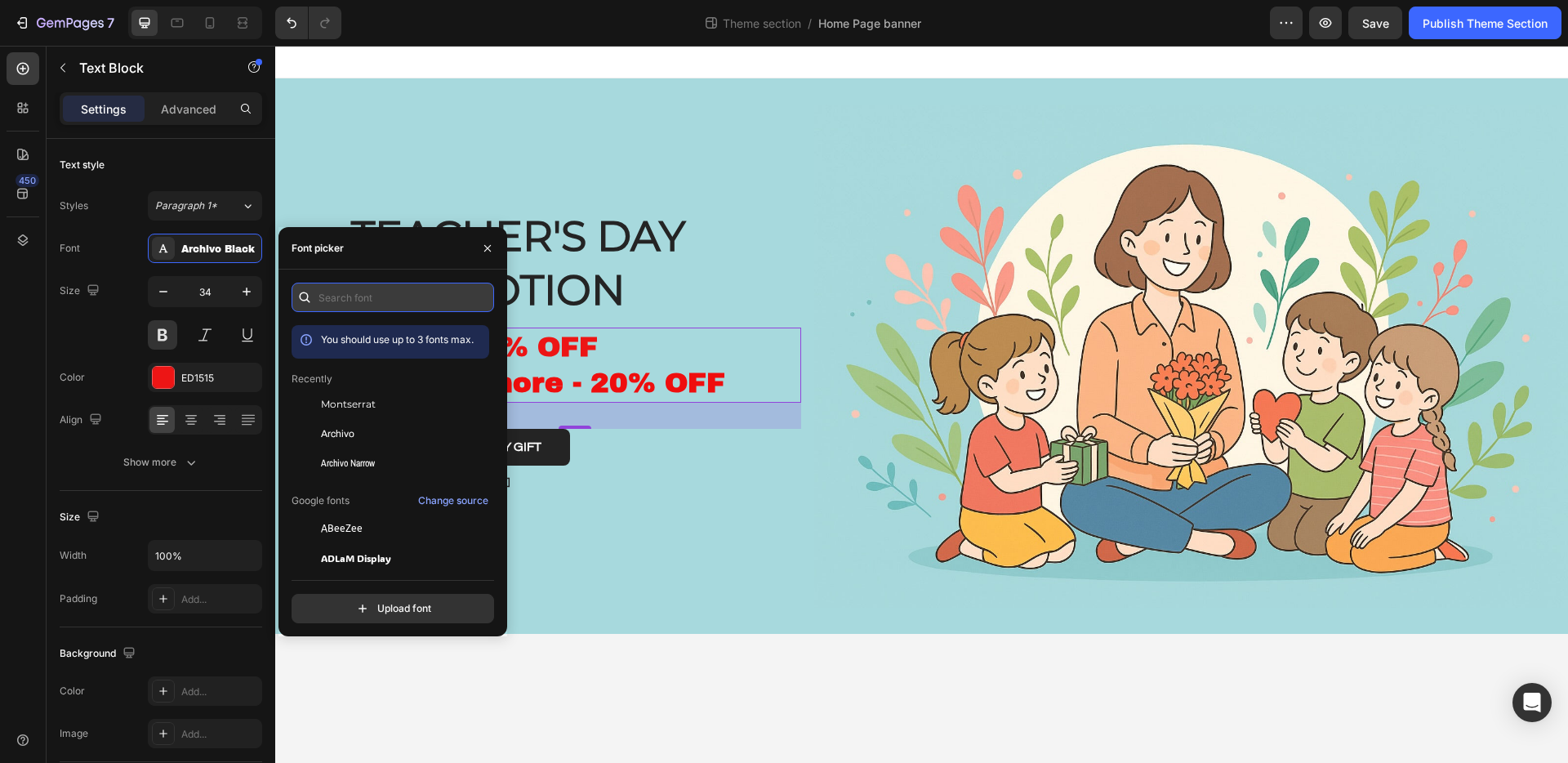
click at [335, 291] on input "text" at bounding box center [392, 297] width 203 height 30
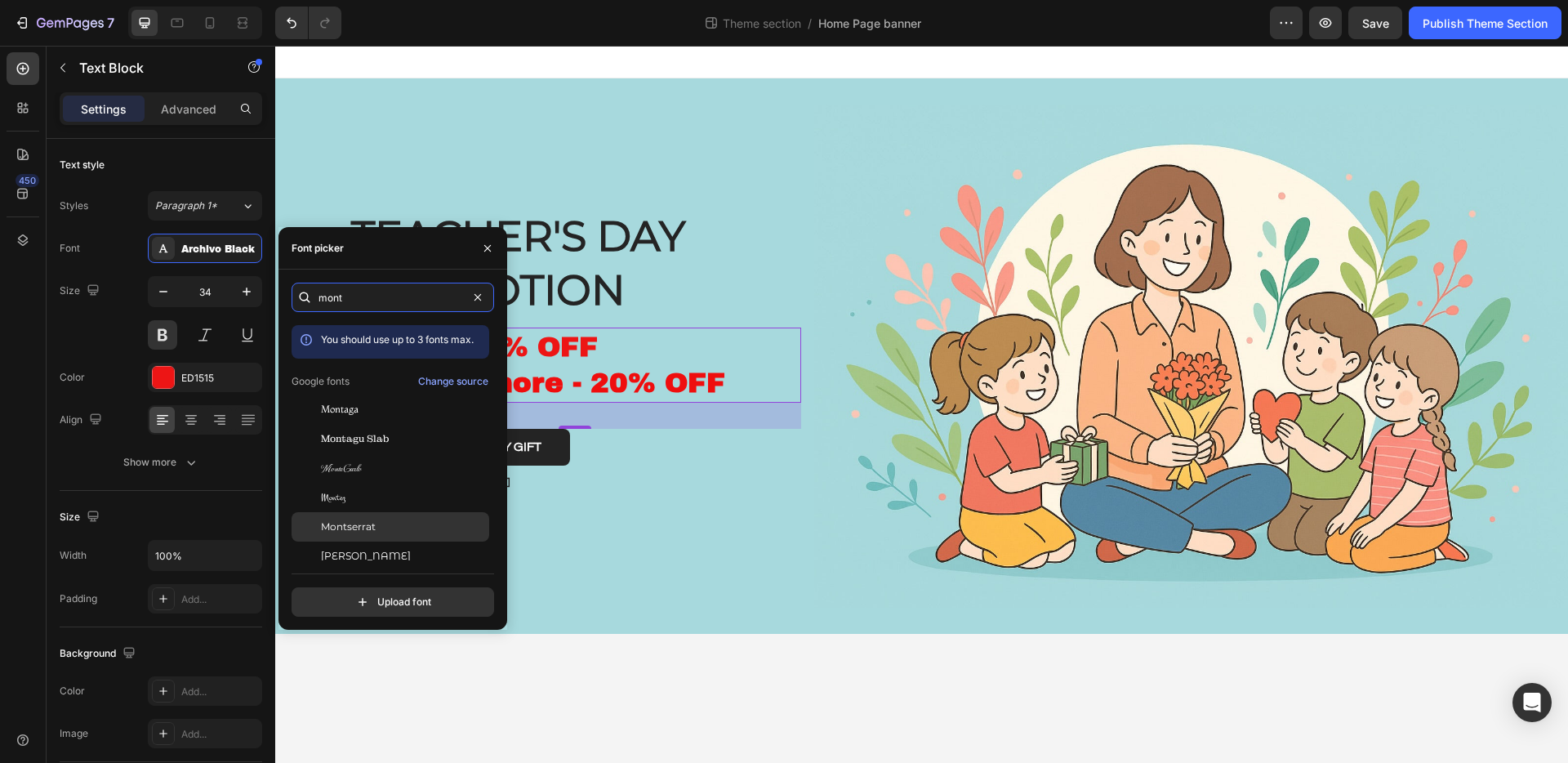
type input "mont"
click at [411, 534] on div "Montserrat" at bounding box center [390, 526] width 198 height 30
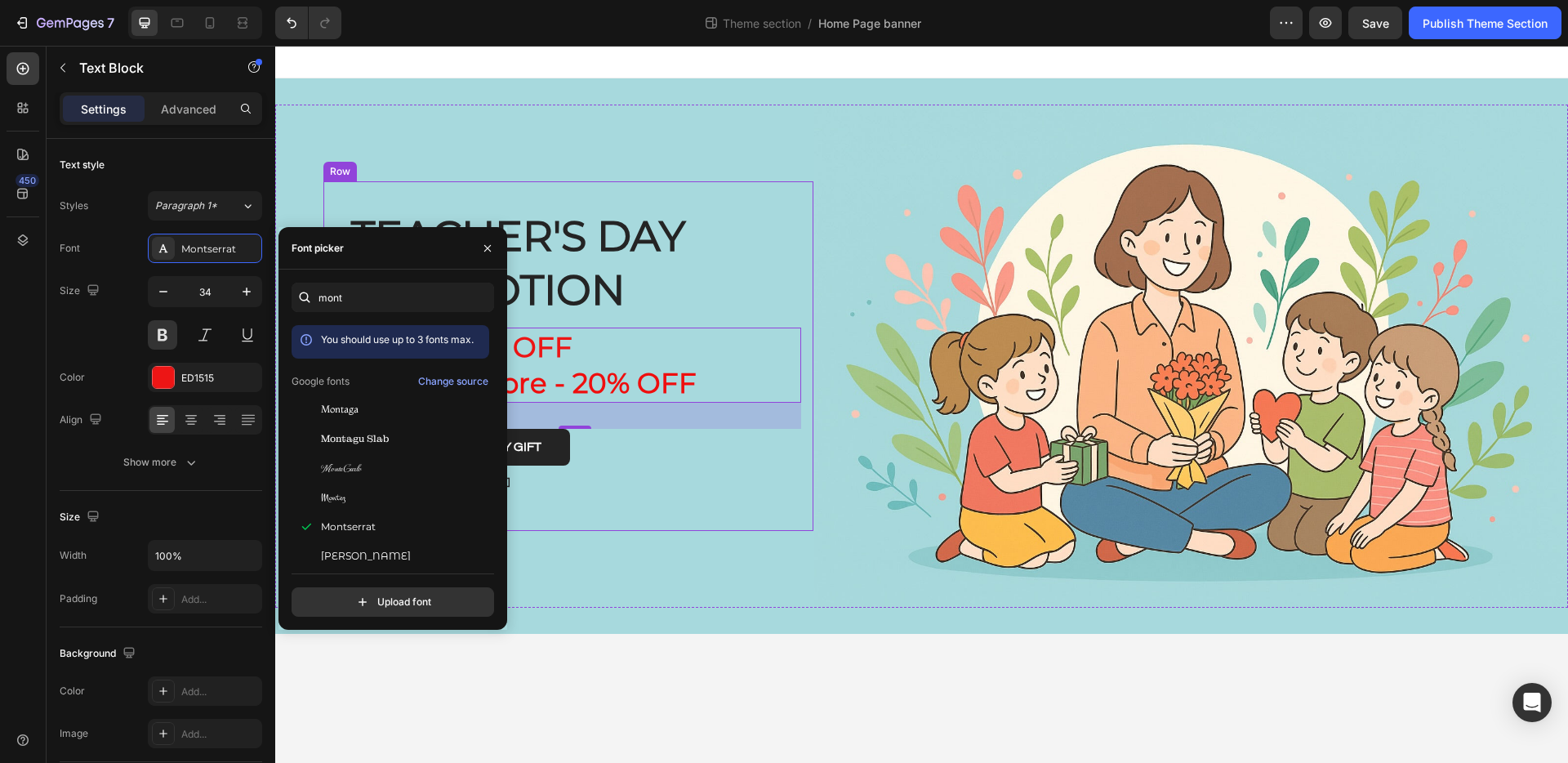
click at [705, 524] on div "teacher's day promotion Heading Buy 2 - 10% OFF Buy 3 or more - 20% OFF Text Bl…" at bounding box center [569, 356] width 490 height 350
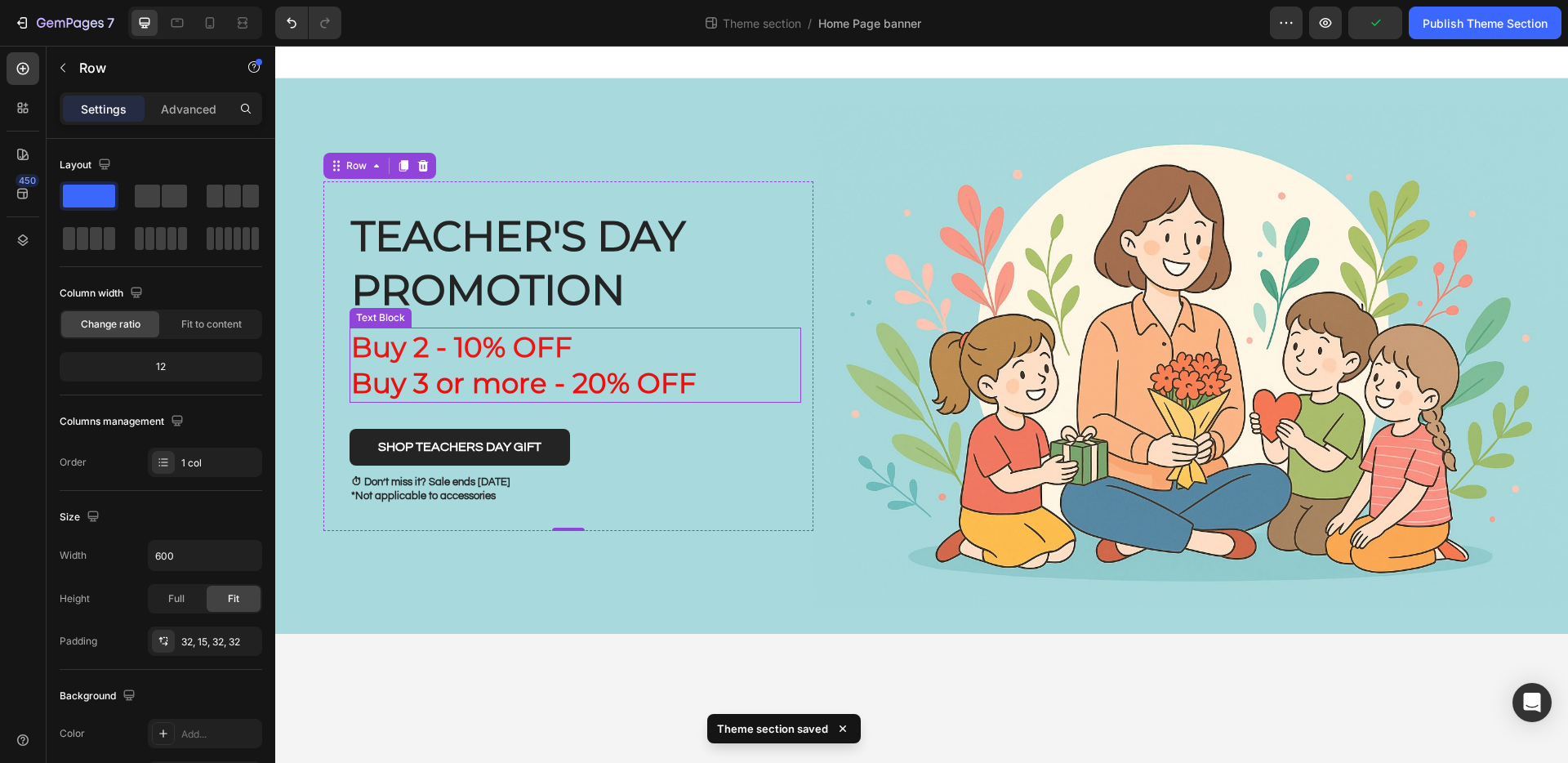
click at [477, 374] on strong "Buy 3 or more - 20% OFF" at bounding box center [524, 383] width 345 height 34
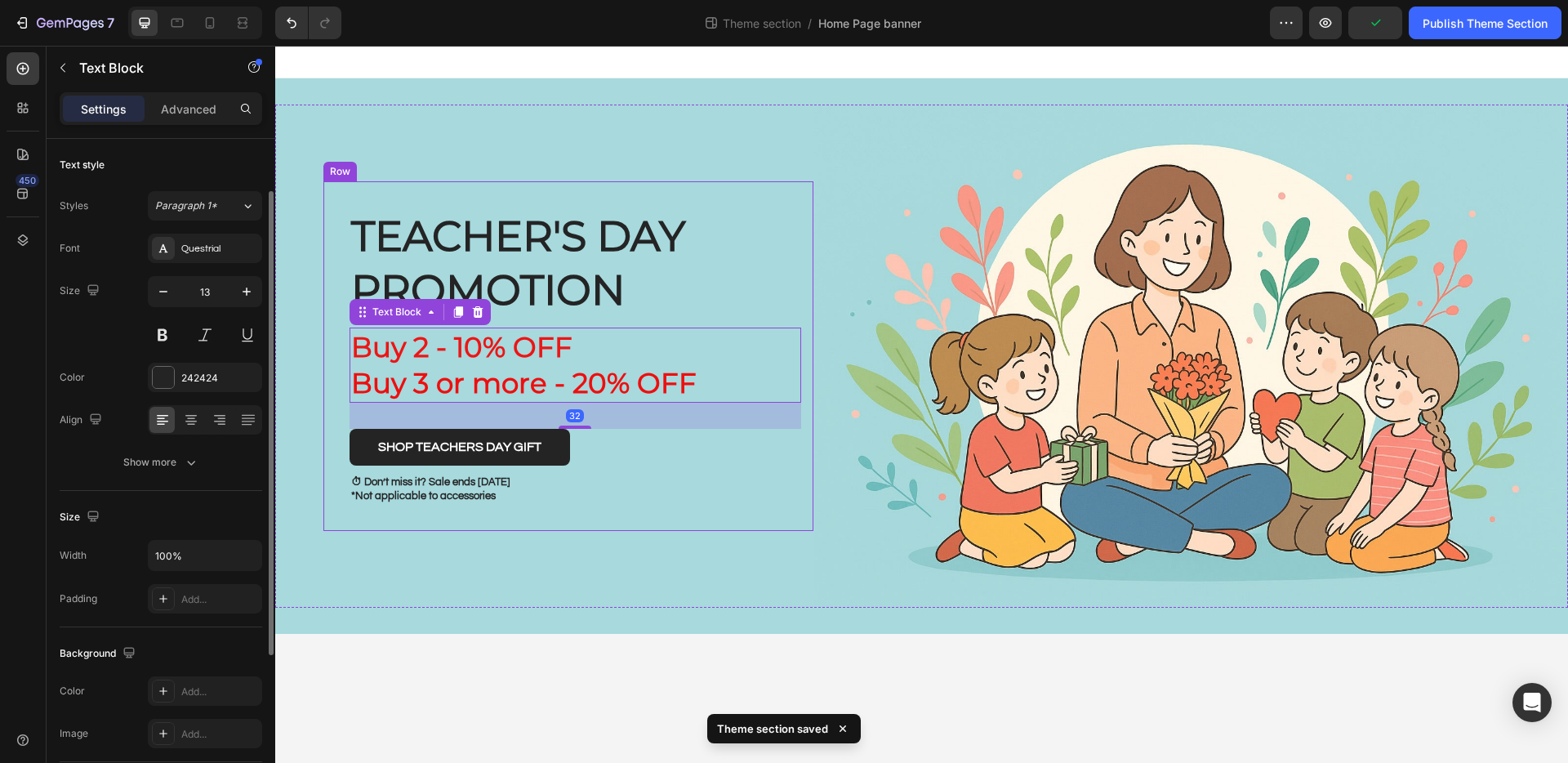
click at [437, 489] on p "⏱ Don’t miss it? Sale ends Sept 5th *Not applicable to accessories" at bounding box center [575, 489] width 449 height 28
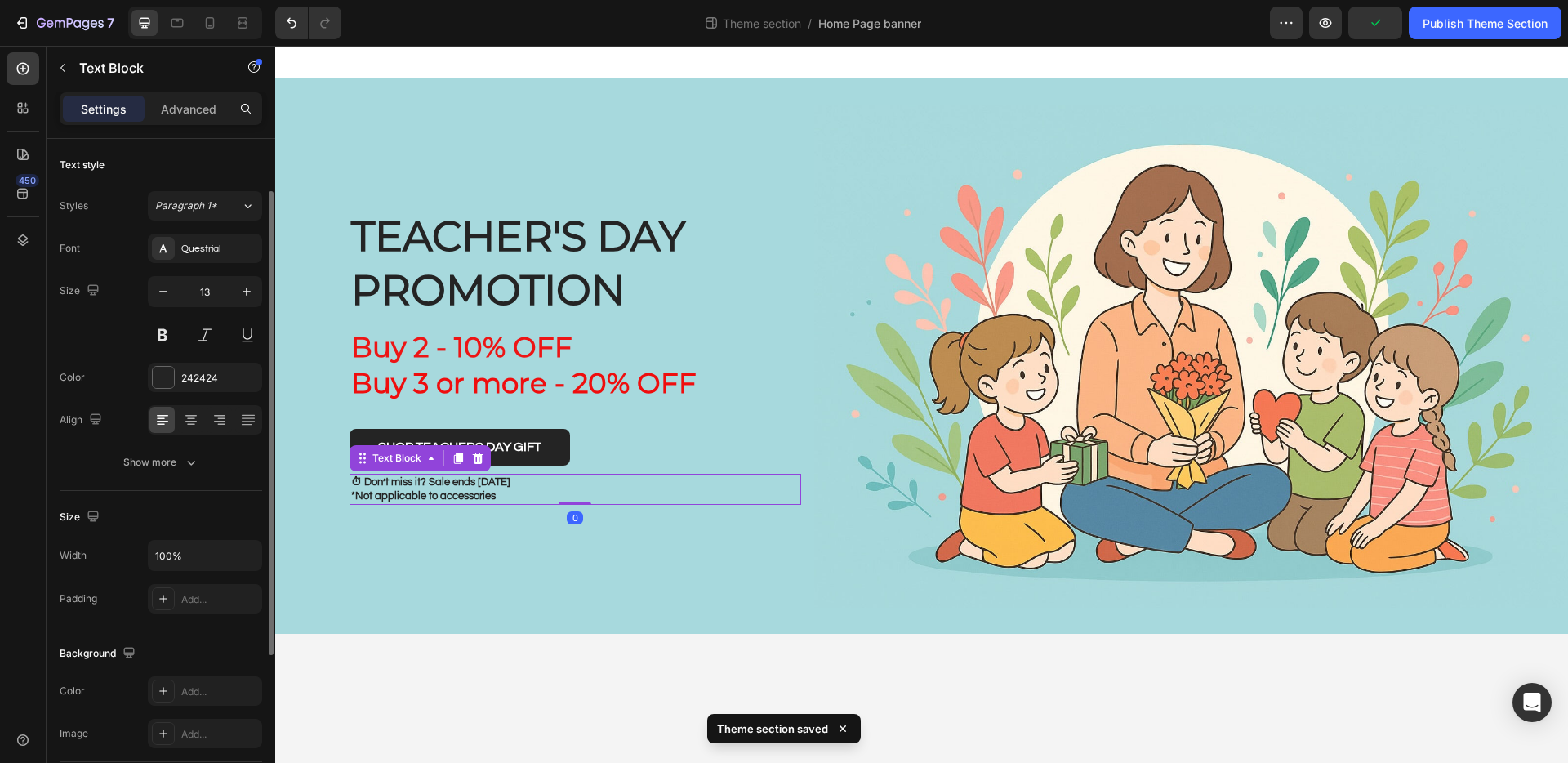
scroll to position [31, 0]
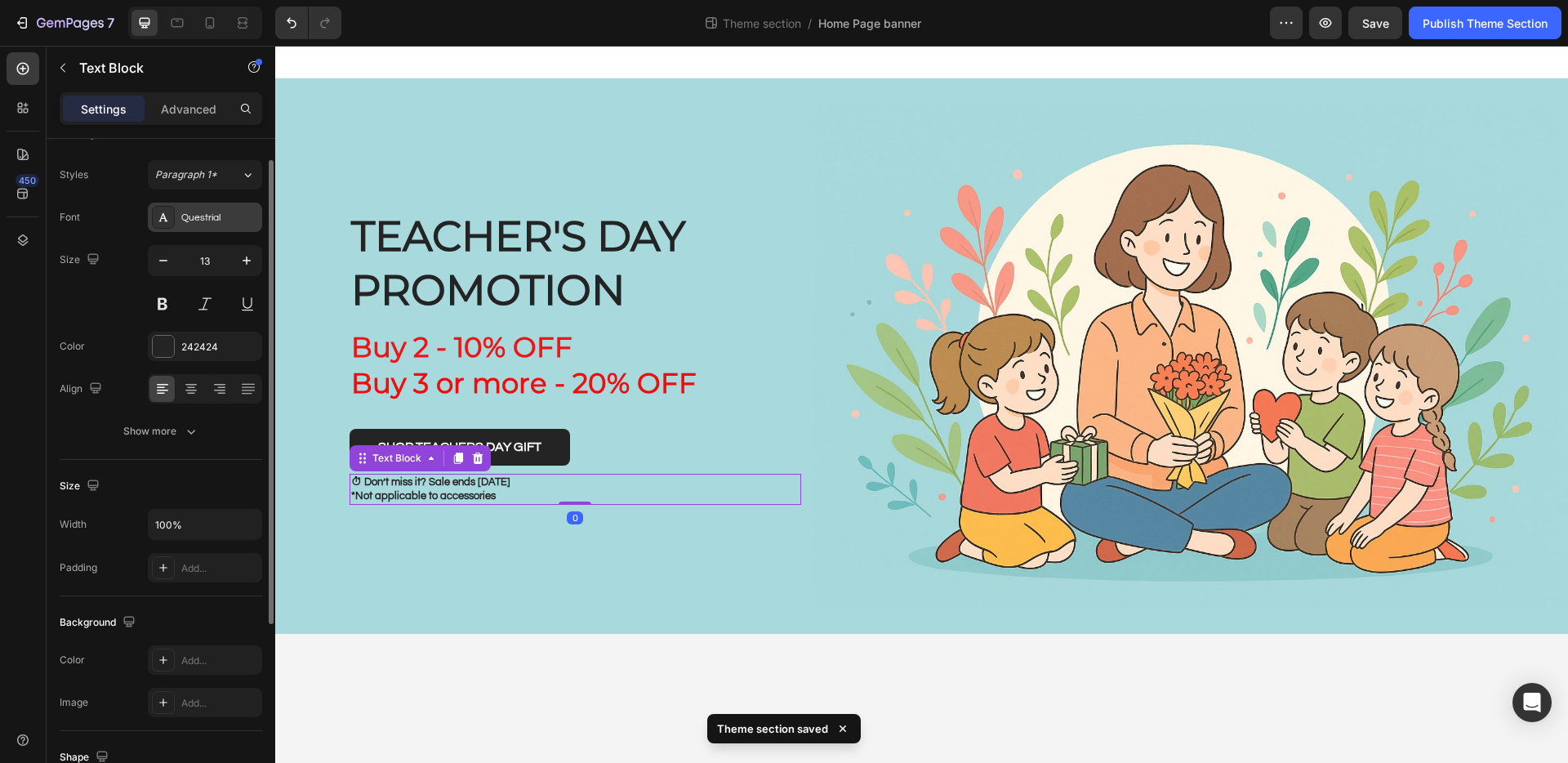
click at [196, 213] on div "Questrial" at bounding box center [220, 218] width 77 height 14
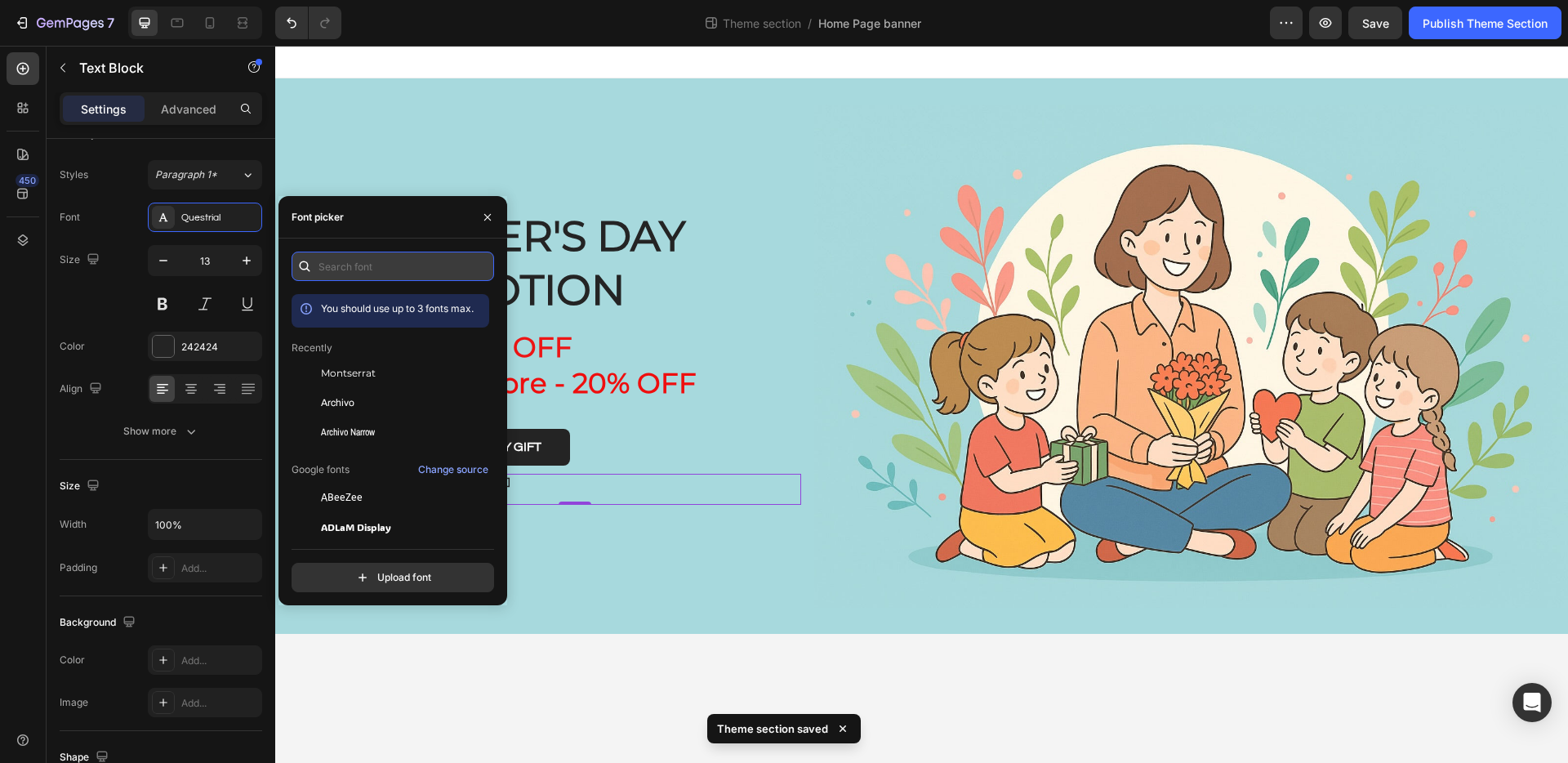
click at [371, 256] on input "text" at bounding box center [392, 266] width 203 height 30
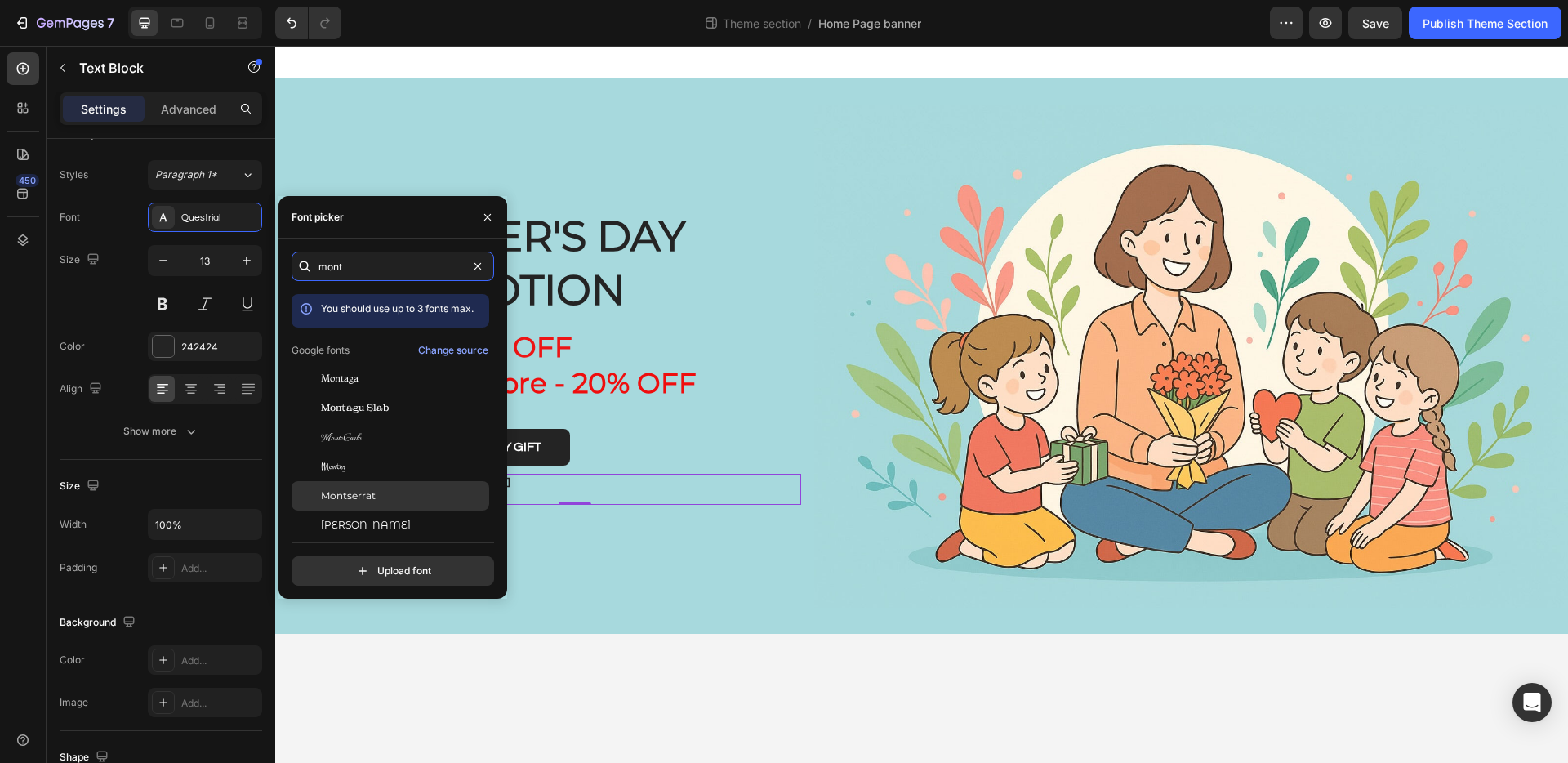
type input "mont"
click at [419, 485] on div "Montserrat" at bounding box center [390, 495] width 198 height 30
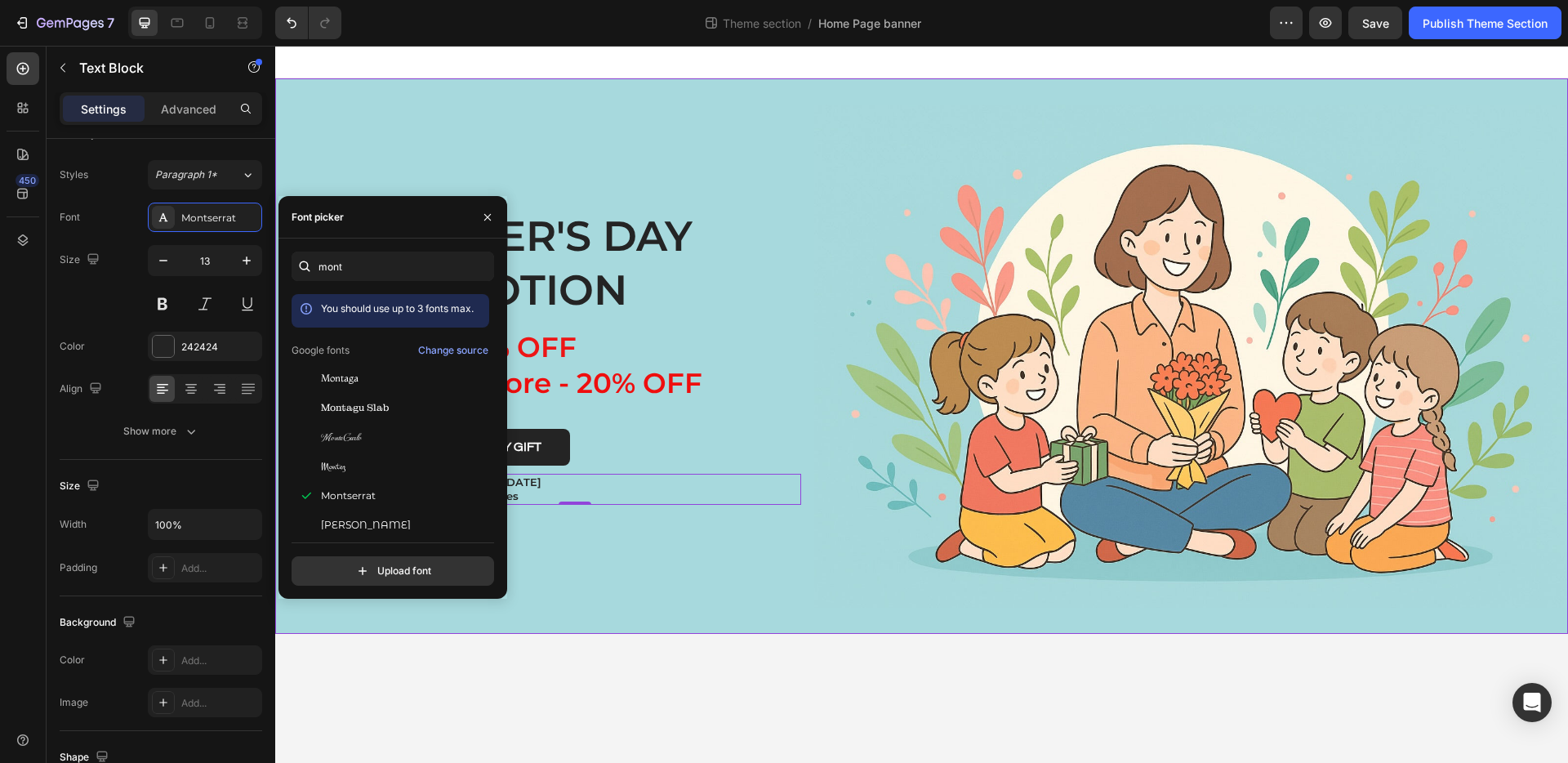
click at [593, 621] on div "teacher's day promotion Heading Buy 2 - 10% OFF Buy 3 or more - 20% OFF Text Bl…" at bounding box center [921, 356] width 1293 height 555
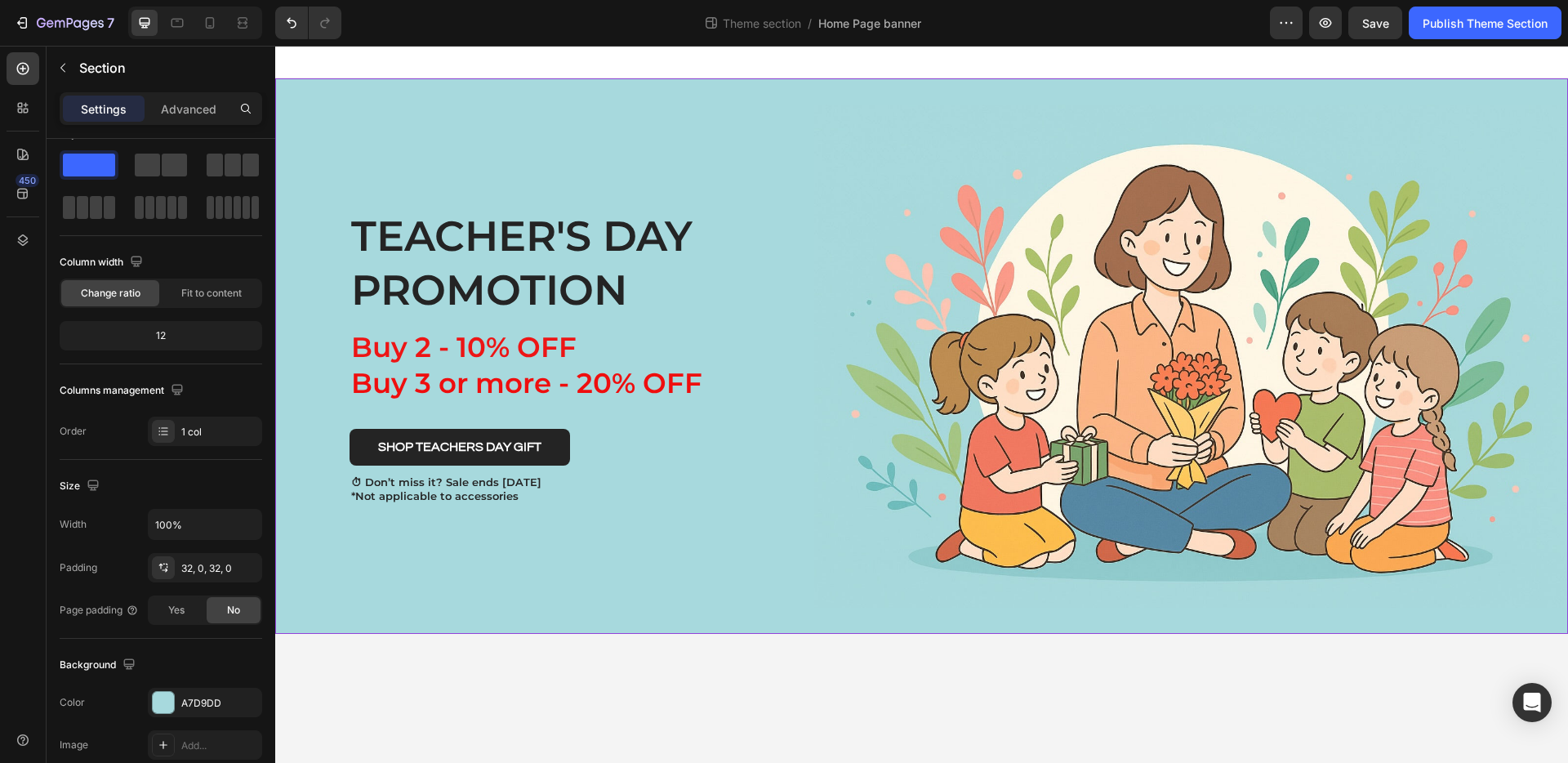
scroll to position [0, 0]
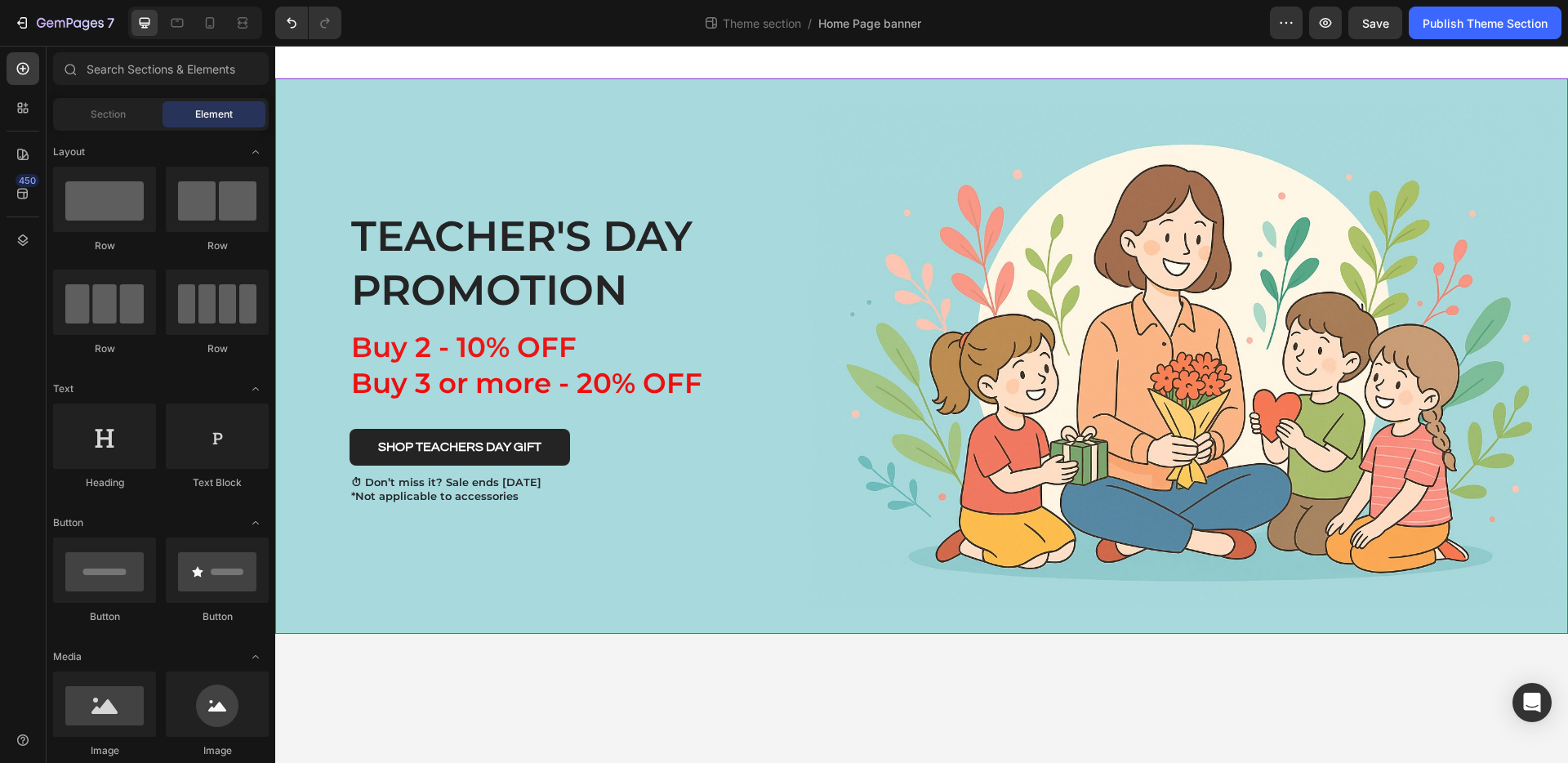
click at [604, 695] on body "teacher's day promotion Heading Buy 2 - 10% OFF Buy 3 or more - 20% OFF Text Bl…" at bounding box center [921, 404] width 1293 height 717
click at [503, 492] on p "⏱ Don’t miss it? Sale ends Sept 5th *Not applicable to accessories" at bounding box center [575, 489] width 449 height 28
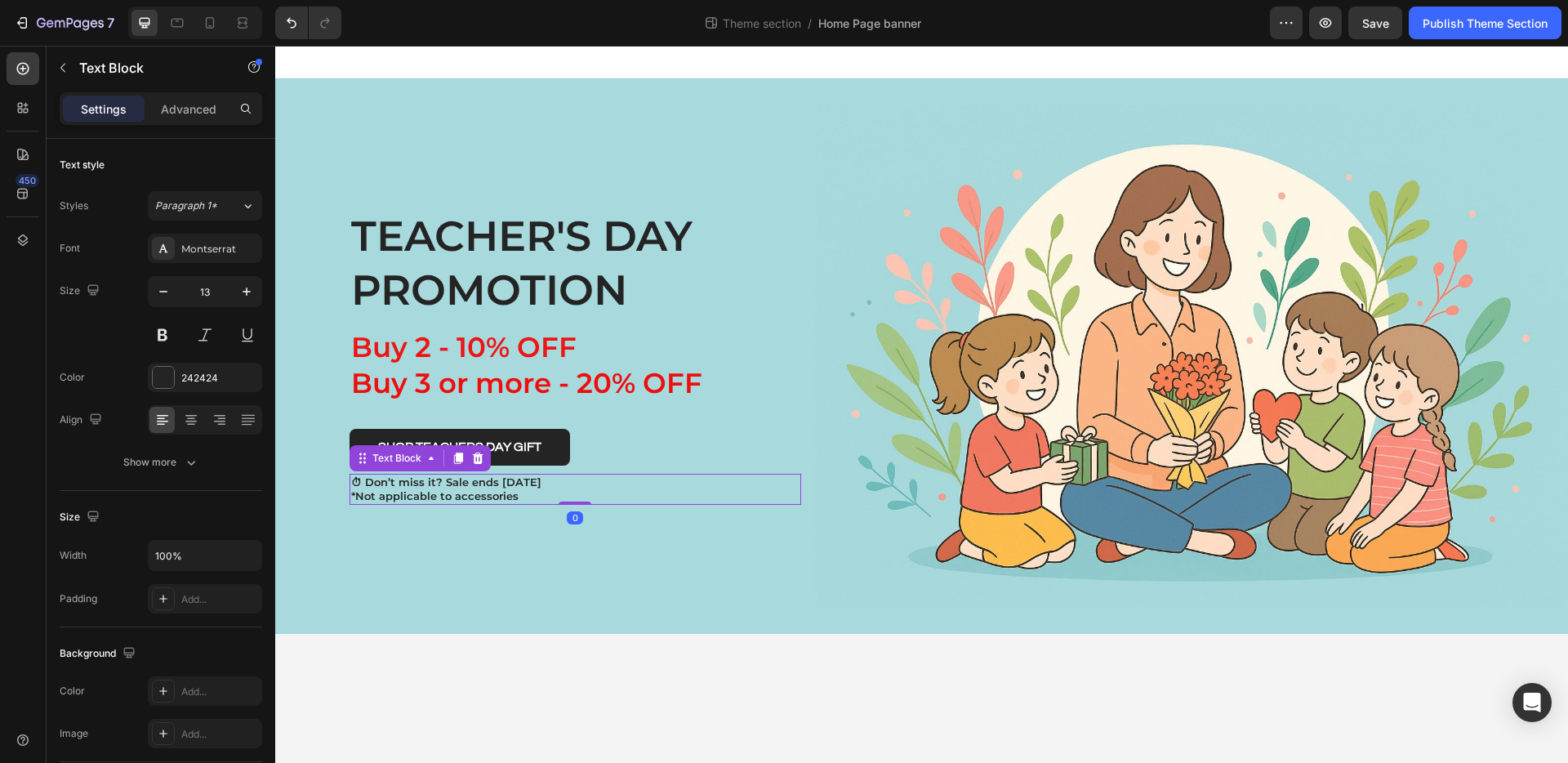
click at [574, 730] on body "teacher's day promotion Heading Buy 2 - 10% OFF Buy 3 or more - 20% OFF Text Bl…" at bounding box center [921, 404] width 1293 height 717
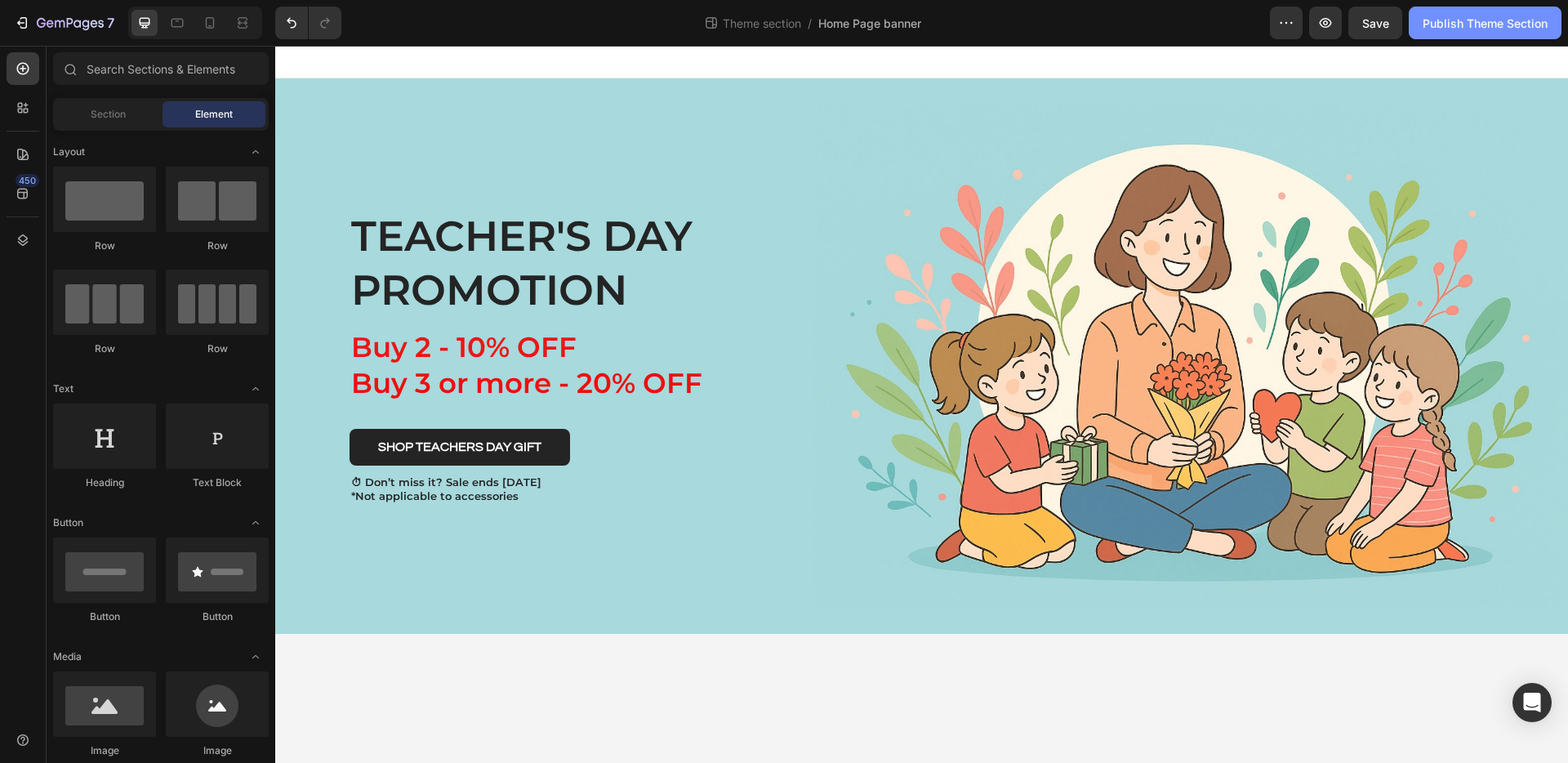
click at [1434, 35] on button "Publish Theme Section" at bounding box center [1485, 23] width 153 height 33
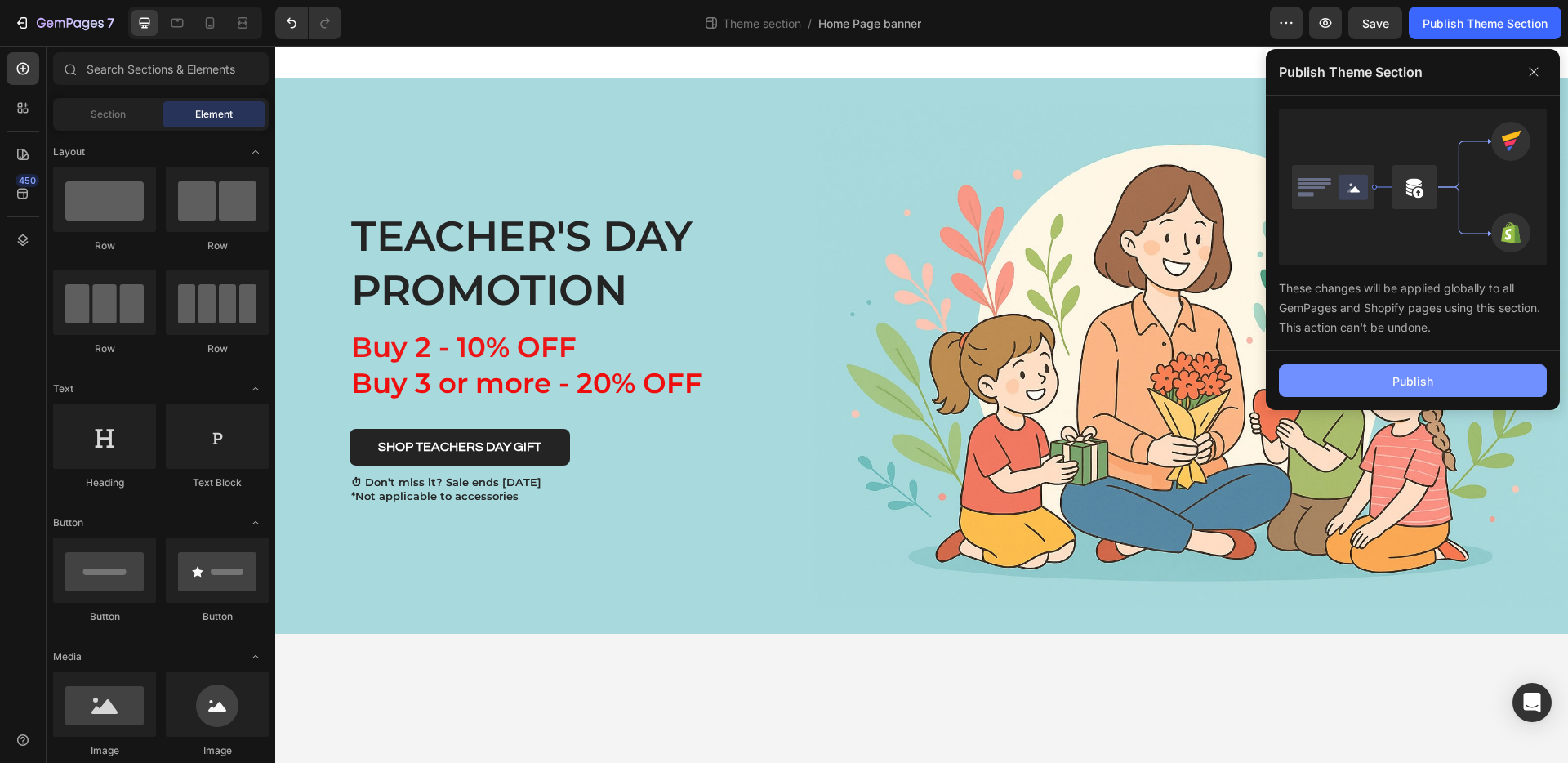
click at [1413, 391] on button "Publish" at bounding box center [1413, 381] width 268 height 33
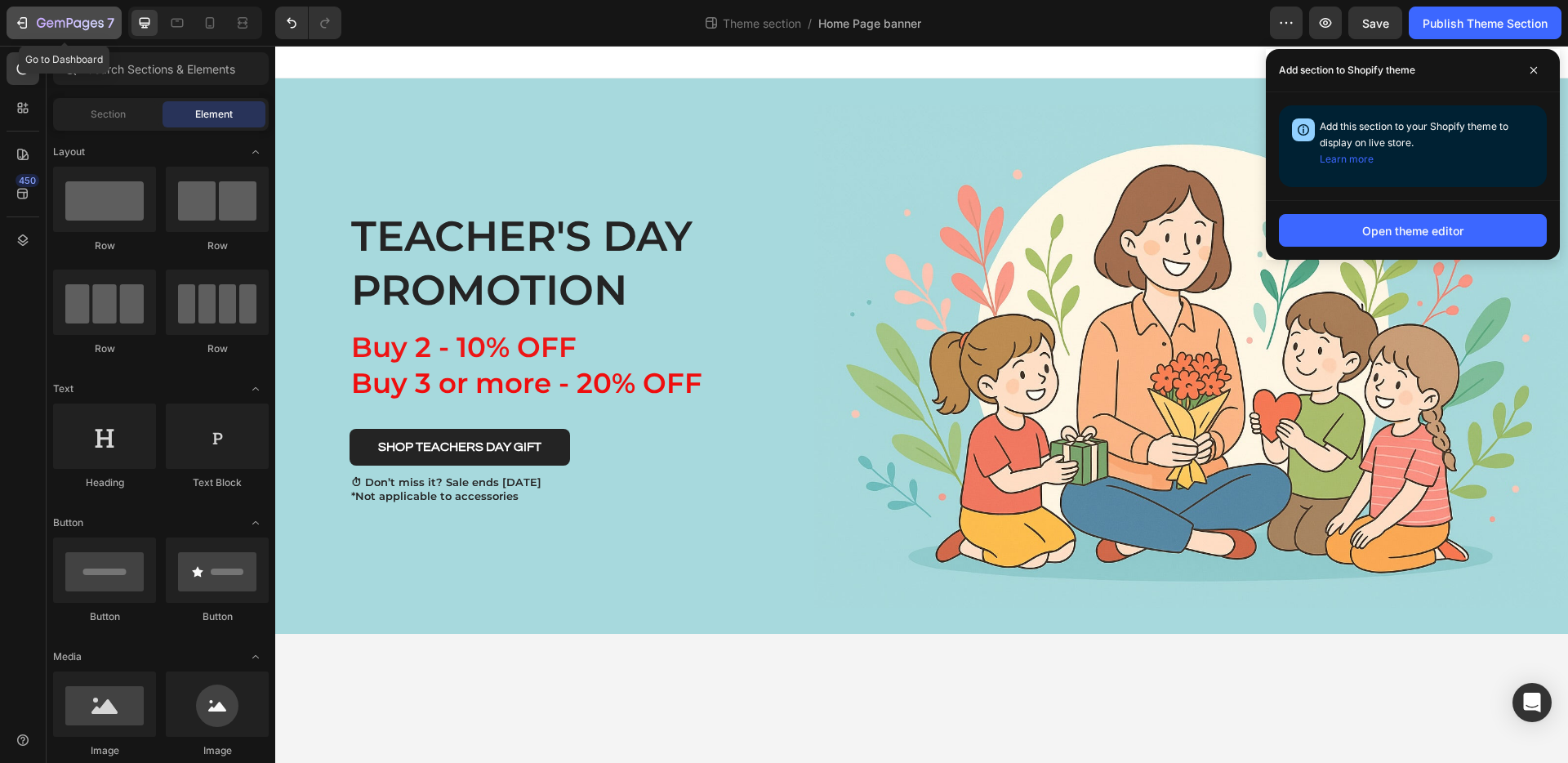
click at [43, 24] on icon "button" at bounding box center [71, 24] width 67 height 14
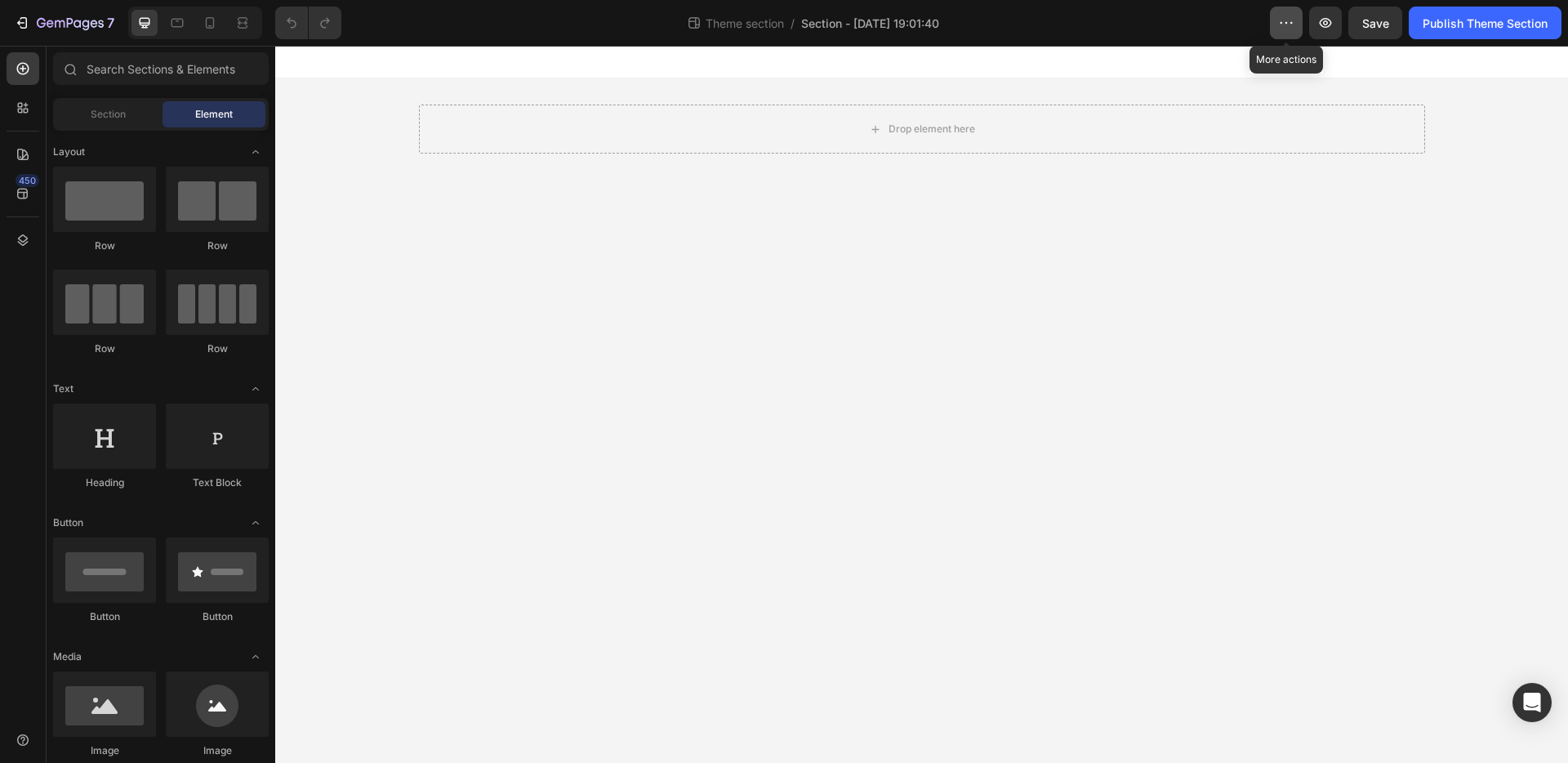
click at [1289, 31] on button "button" at bounding box center [1287, 23] width 33 height 33
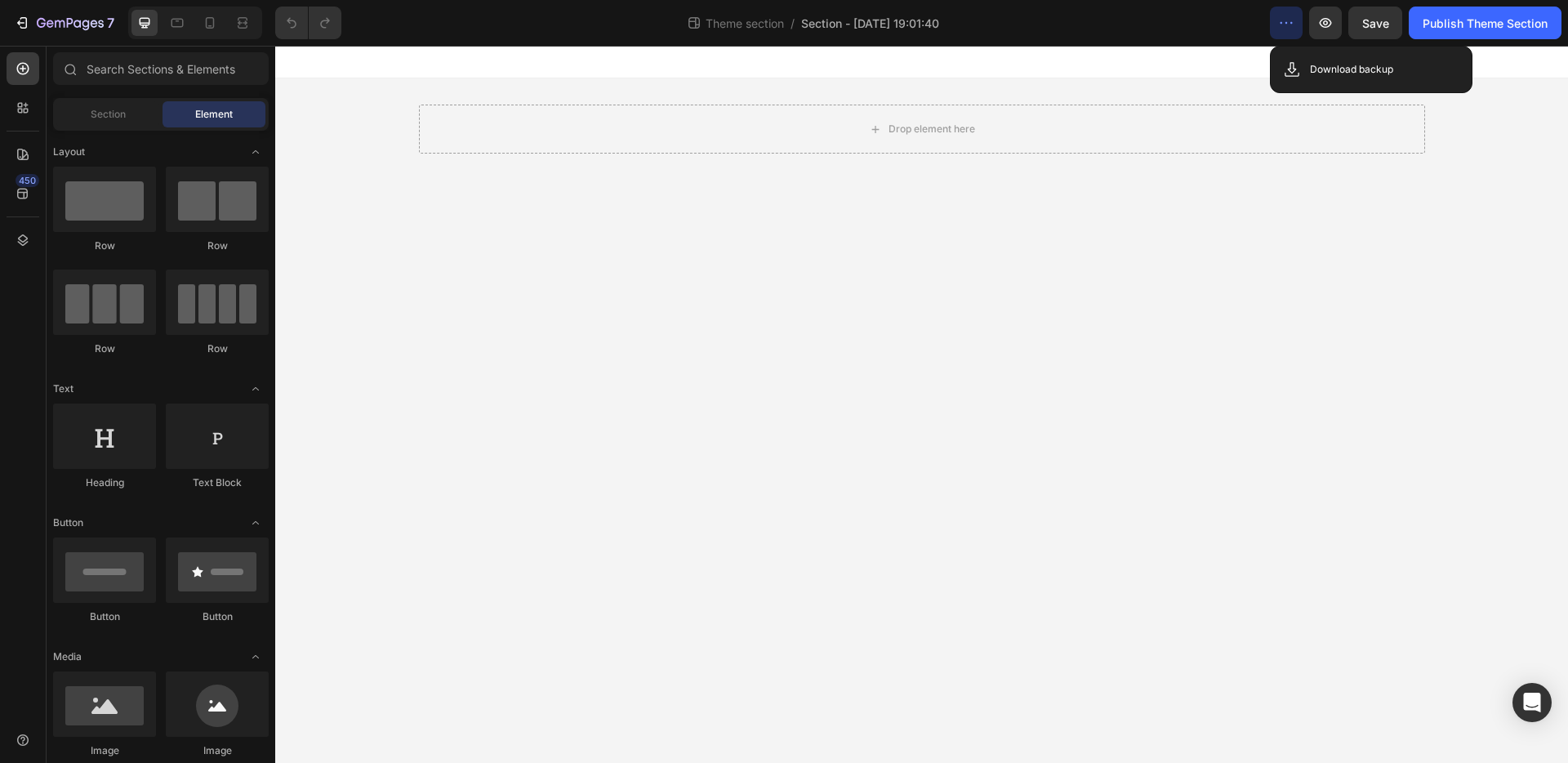
click at [1289, 31] on button "button" at bounding box center [1287, 23] width 33 height 33
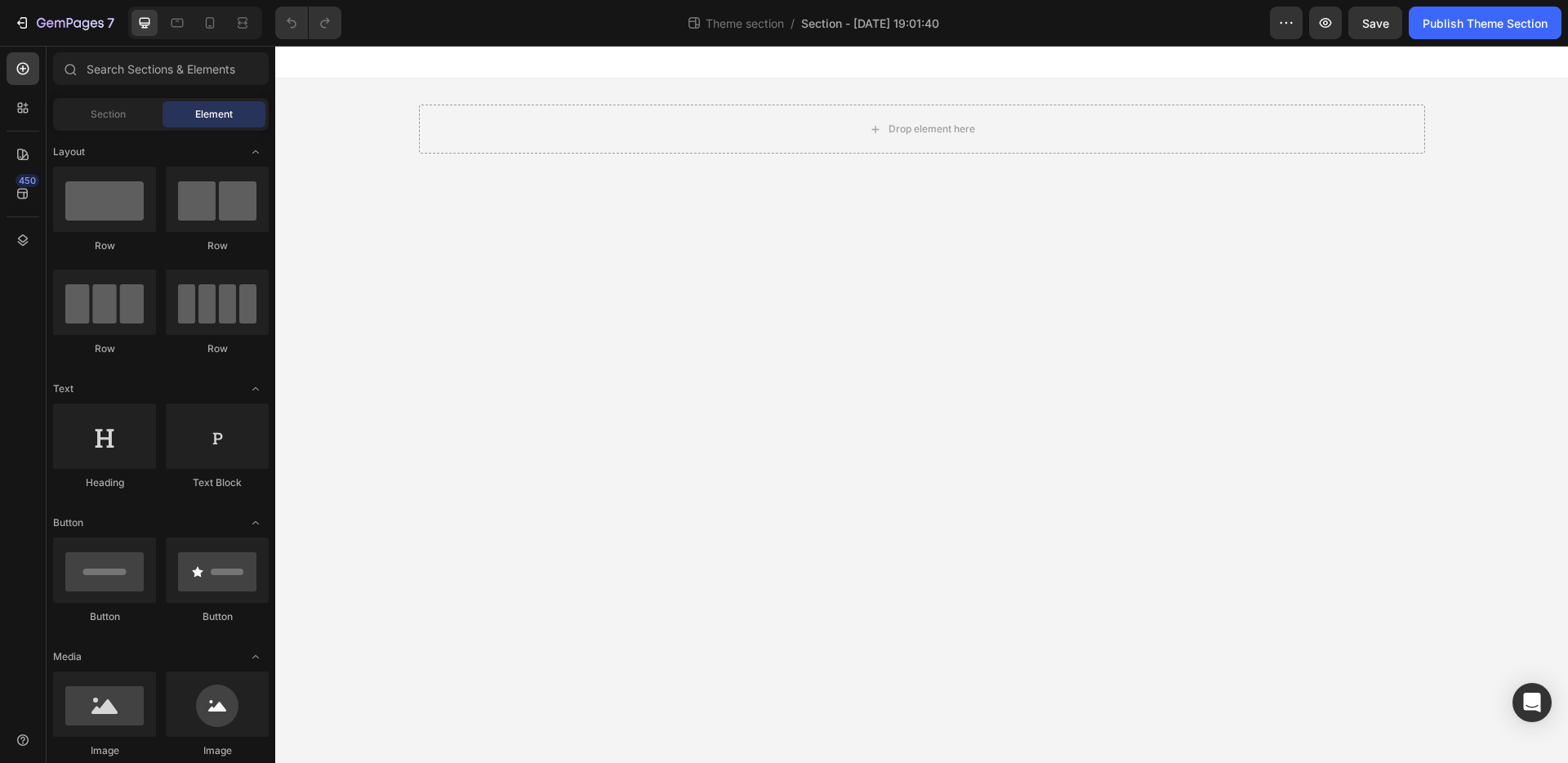
click at [391, 215] on body "Drop element here Root Drag & drop element from sidebar or Explore Library Add …" at bounding box center [921, 404] width 1293 height 717
click at [124, 126] on div "Section" at bounding box center [108, 114] width 103 height 26
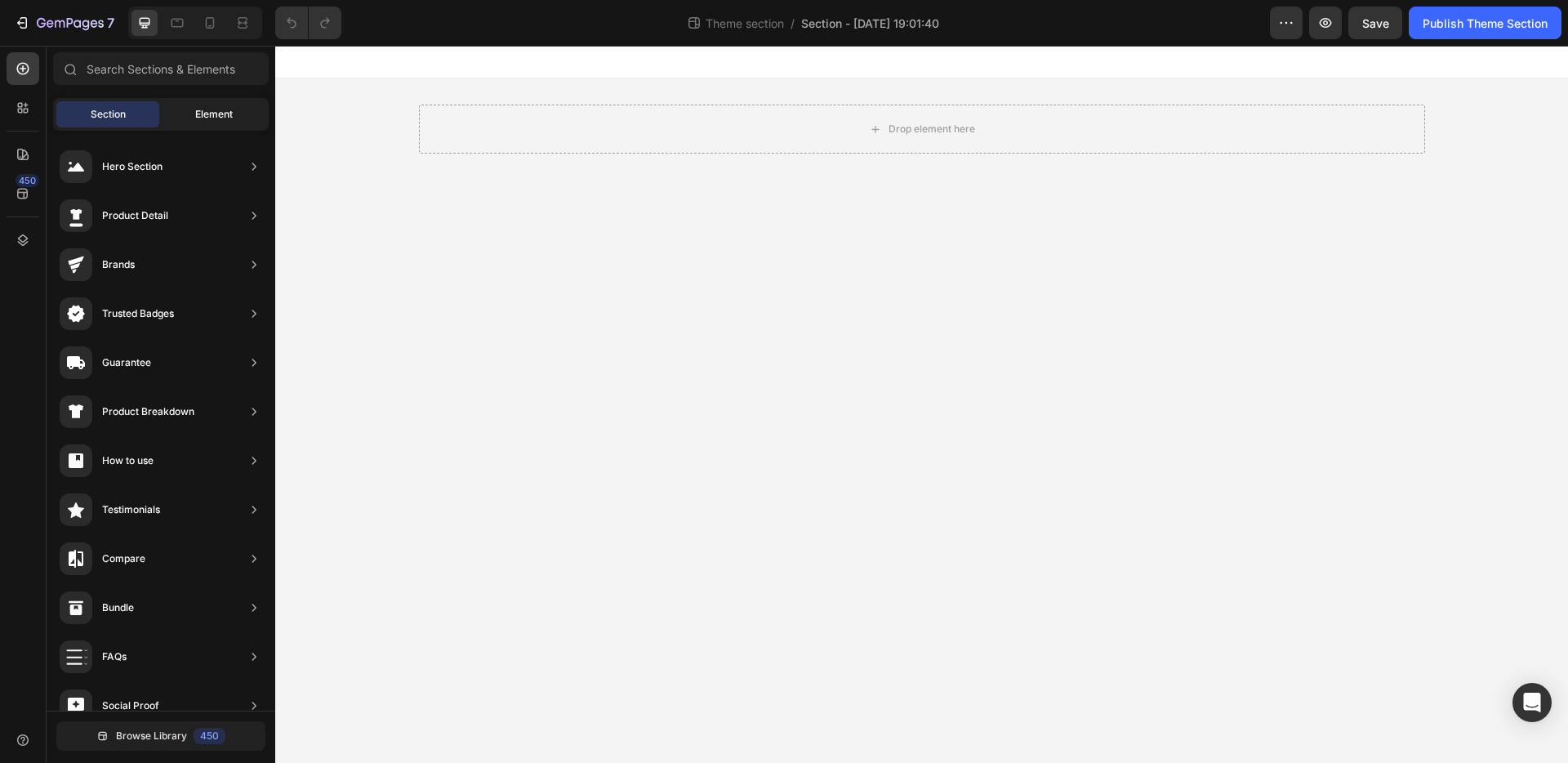
click at [218, 110] on span "Element" at bounding box center [214, 114] width 38 height 14
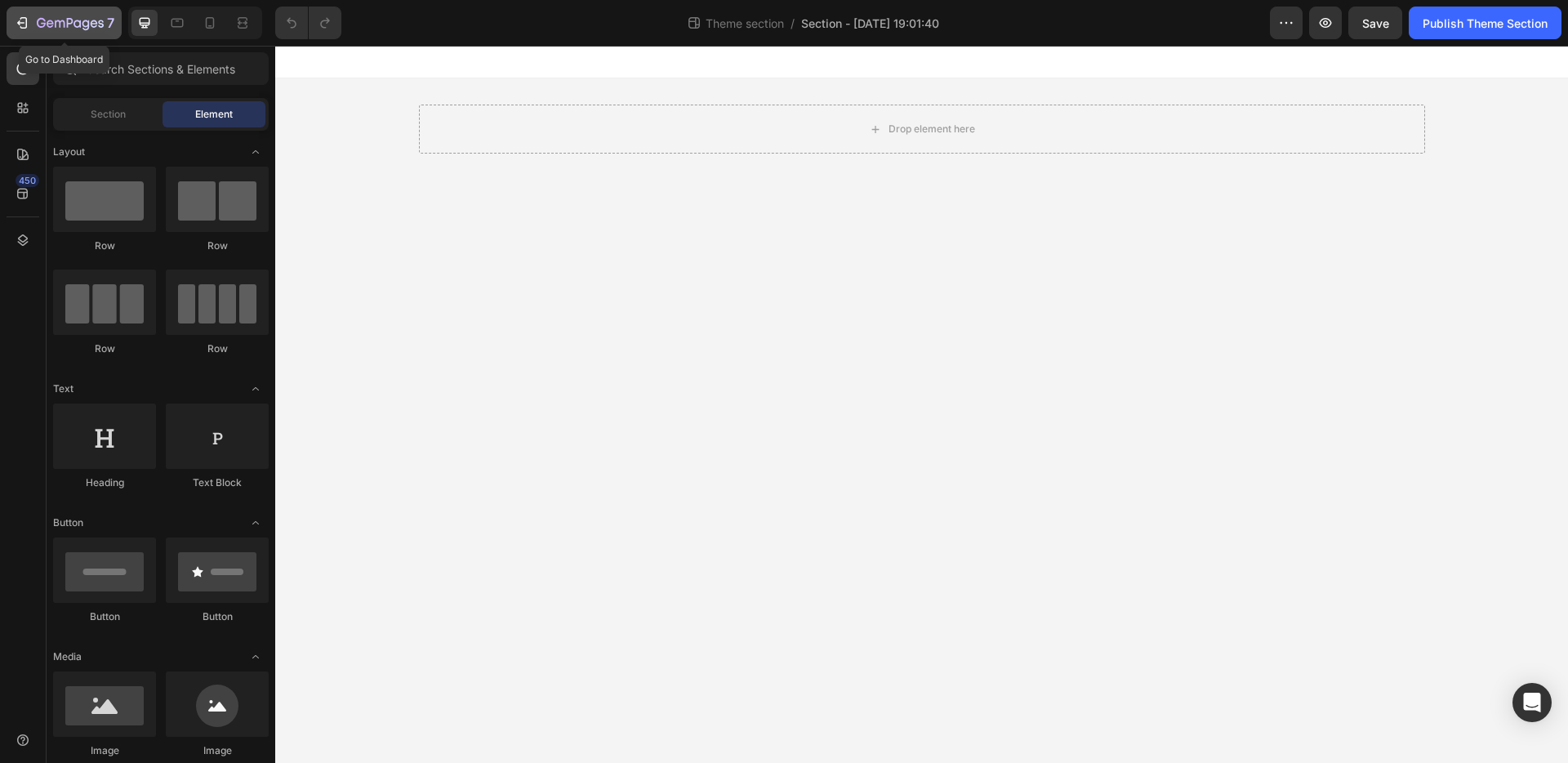
click at [22, 24] on icon "button" at bounding box center [22, 23] width 16 height 16
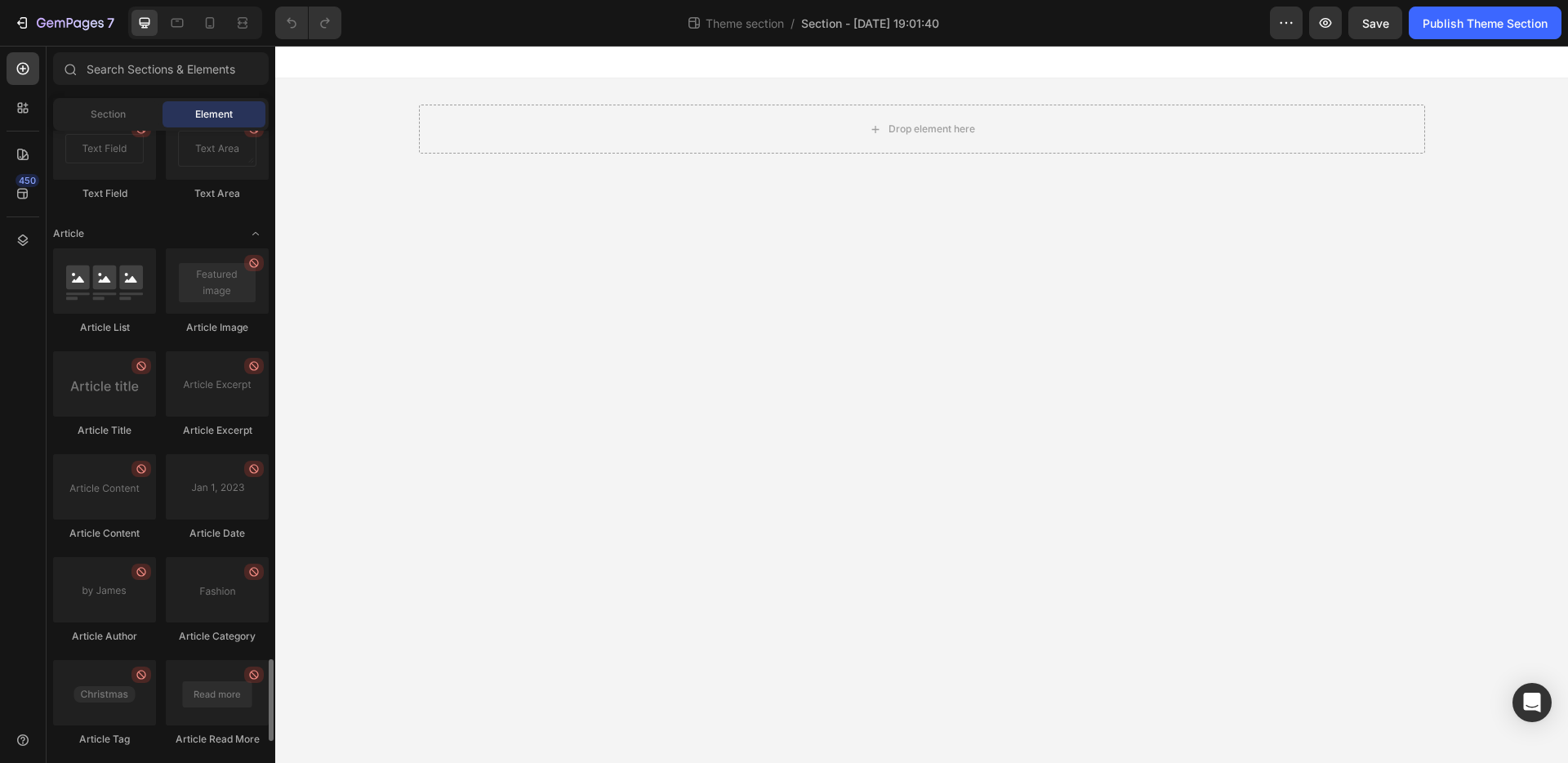
scroll to position [4196, 0]
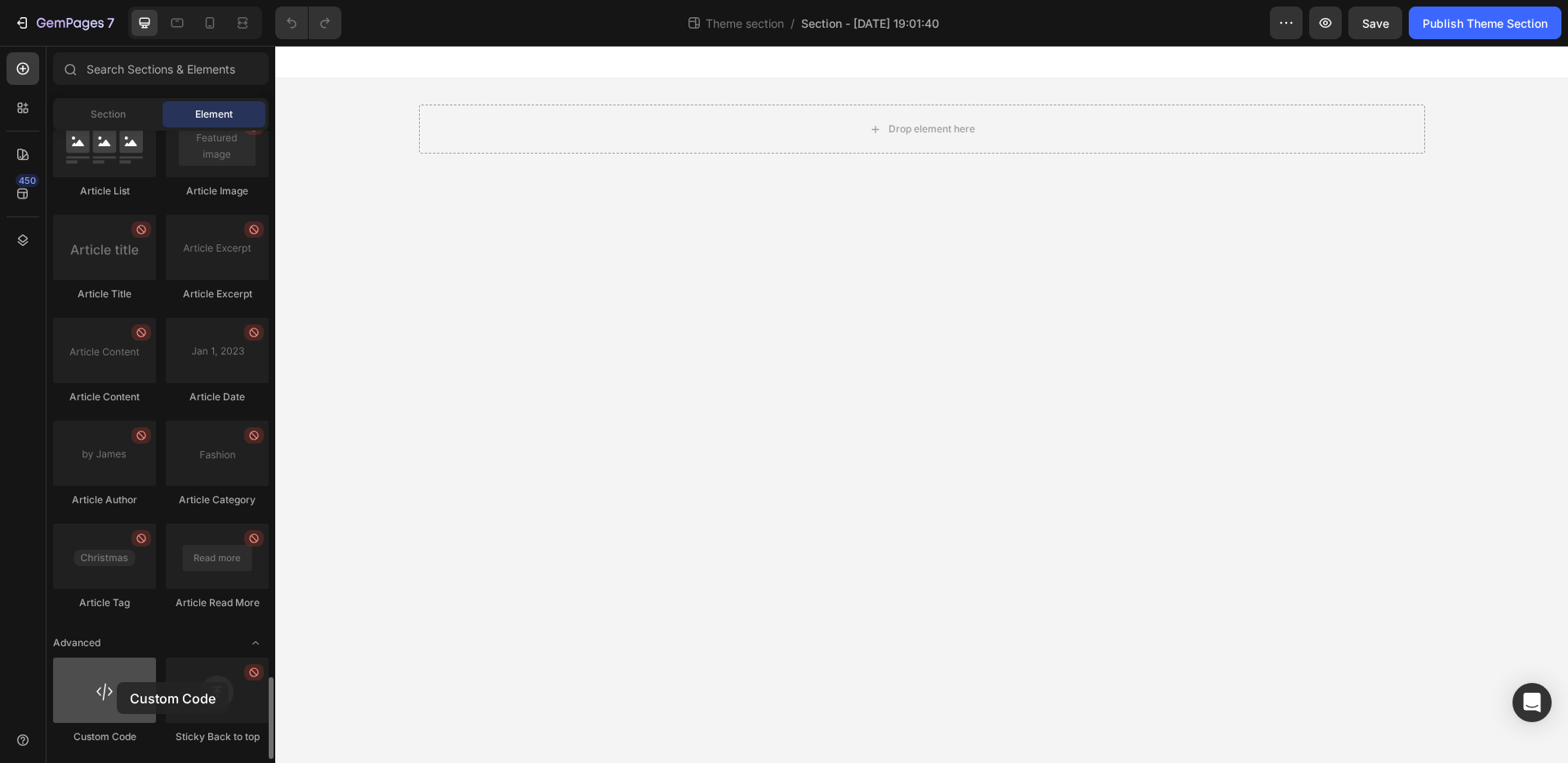
click at [117, 682] on div at bounding box center [105, 690] width 103 height 65
click at [117, 683] on div at bounding box center [105, 690] width 103 height 65
click at [129, 683] on div at bounding box center [105, 690] width 103 height 65
click at [129, 679] on div at bounding box center [105, 690] width 103 height 65
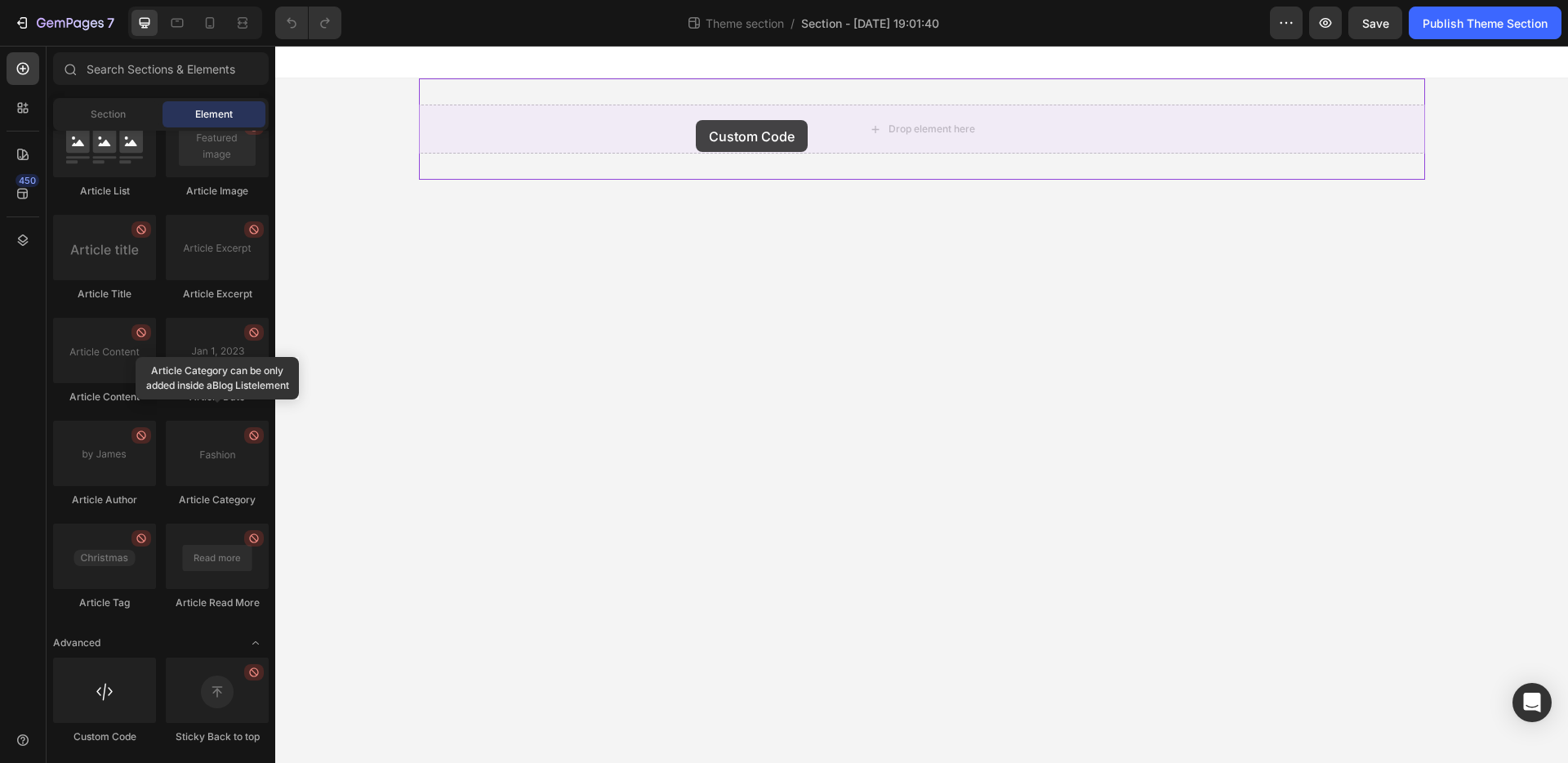
drag, startPoint x: 380, startPoint y: 735, endPoint x: 697, endPoint y: 130, distance: 683.0
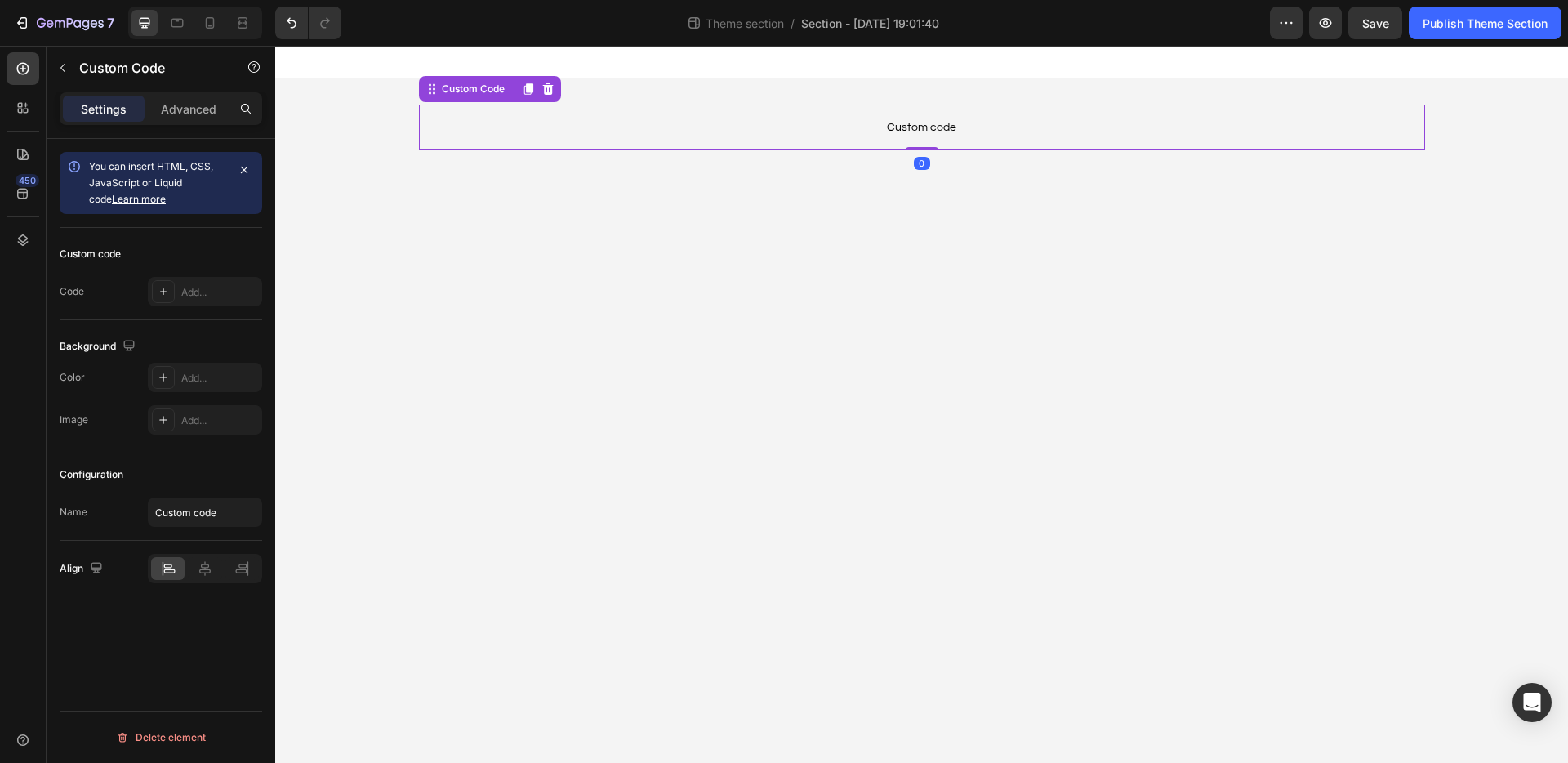
click at [870, 118] on span "Custom code" at bounding box center [921, 127] width 1006 height 20
click at [182, 120] on div "Advanced" at bounding box center [189, 108] width 81 height 26
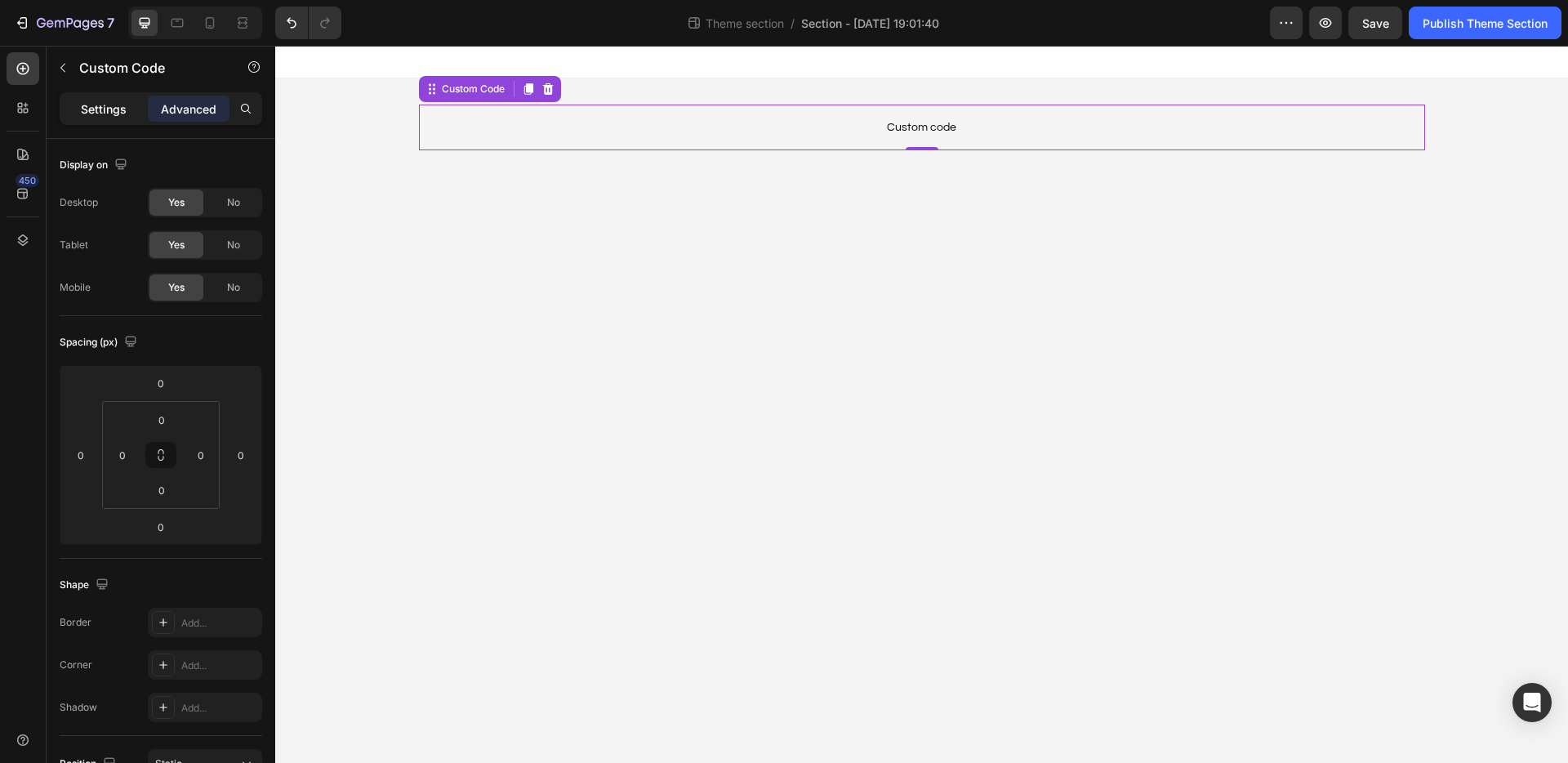
click at [113, 106] on p "Settings" at bounding box center [103, 108] width 46 height 17
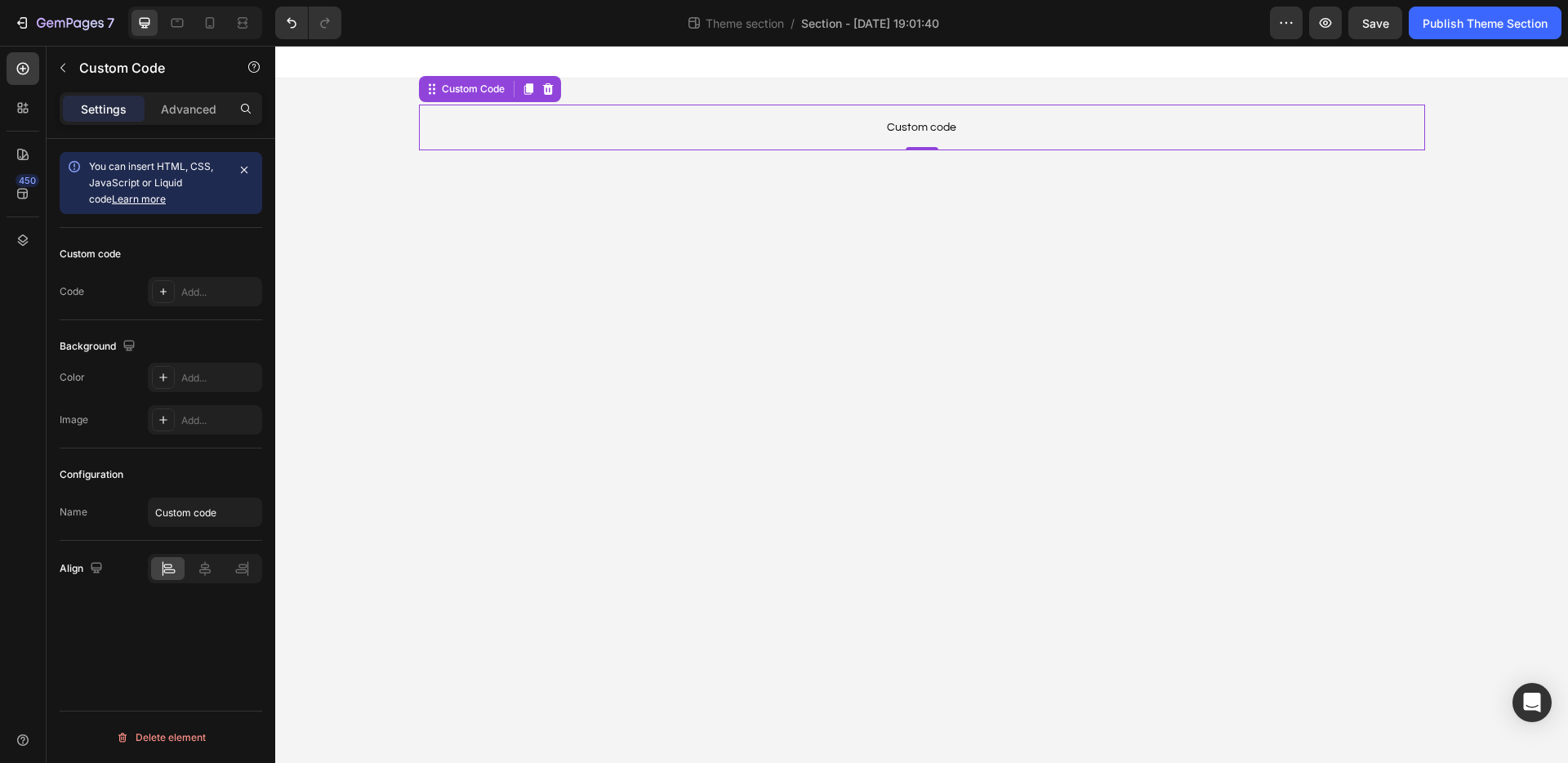
click at [43, 198] on div "450" at bounding box center [23, 404] width 46 height 717
click at [28, 201] on icon at bounding box center [23, 193] width 16 height 16
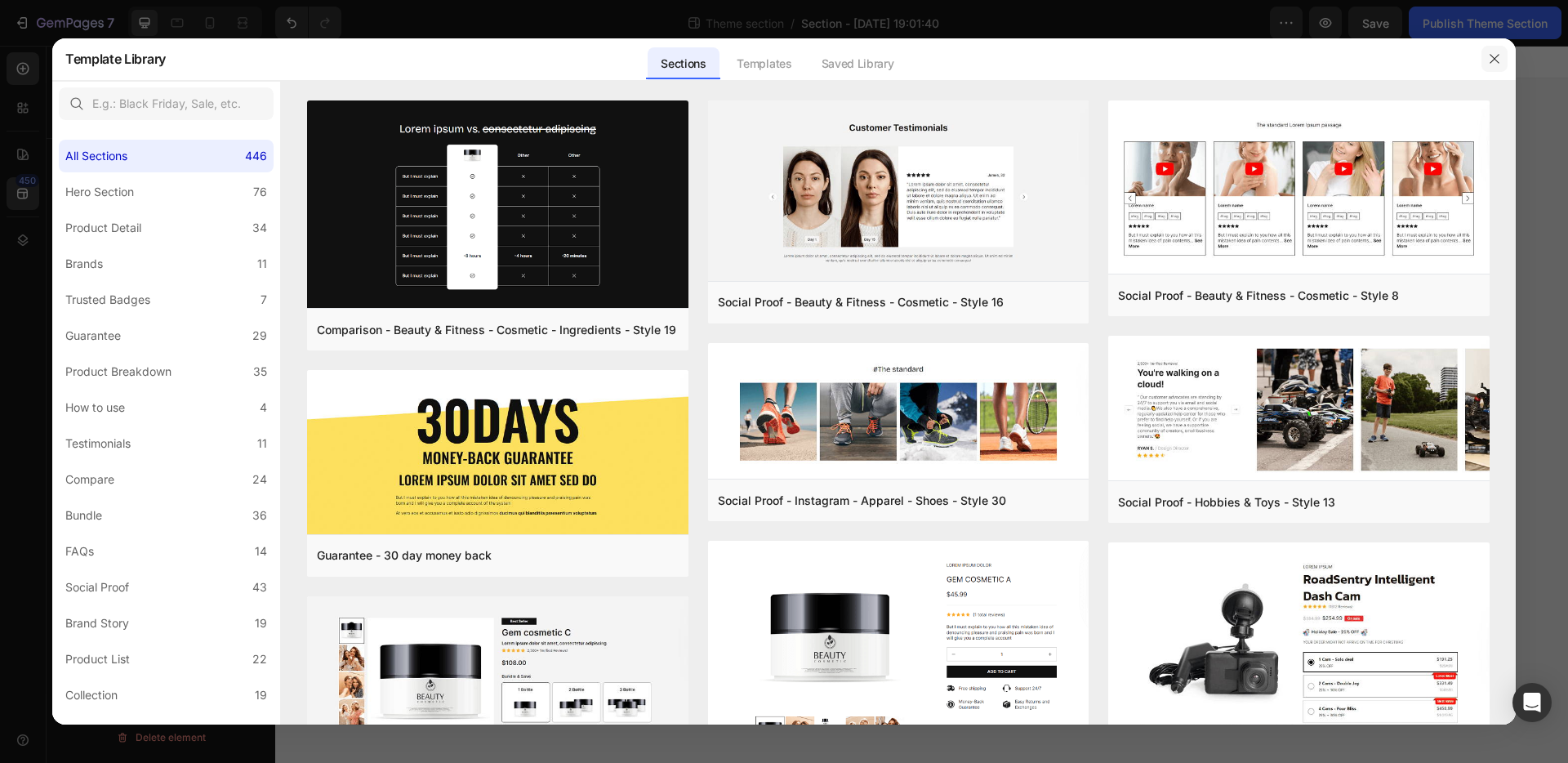
drag, startPoint x: 1503, startPoint y: 63, endPoint x: 1226, endPoint y: 18, distance: 280.6
click at [1503, 63] on button "button" at bounding box center [1495, 59] width 26 height 26
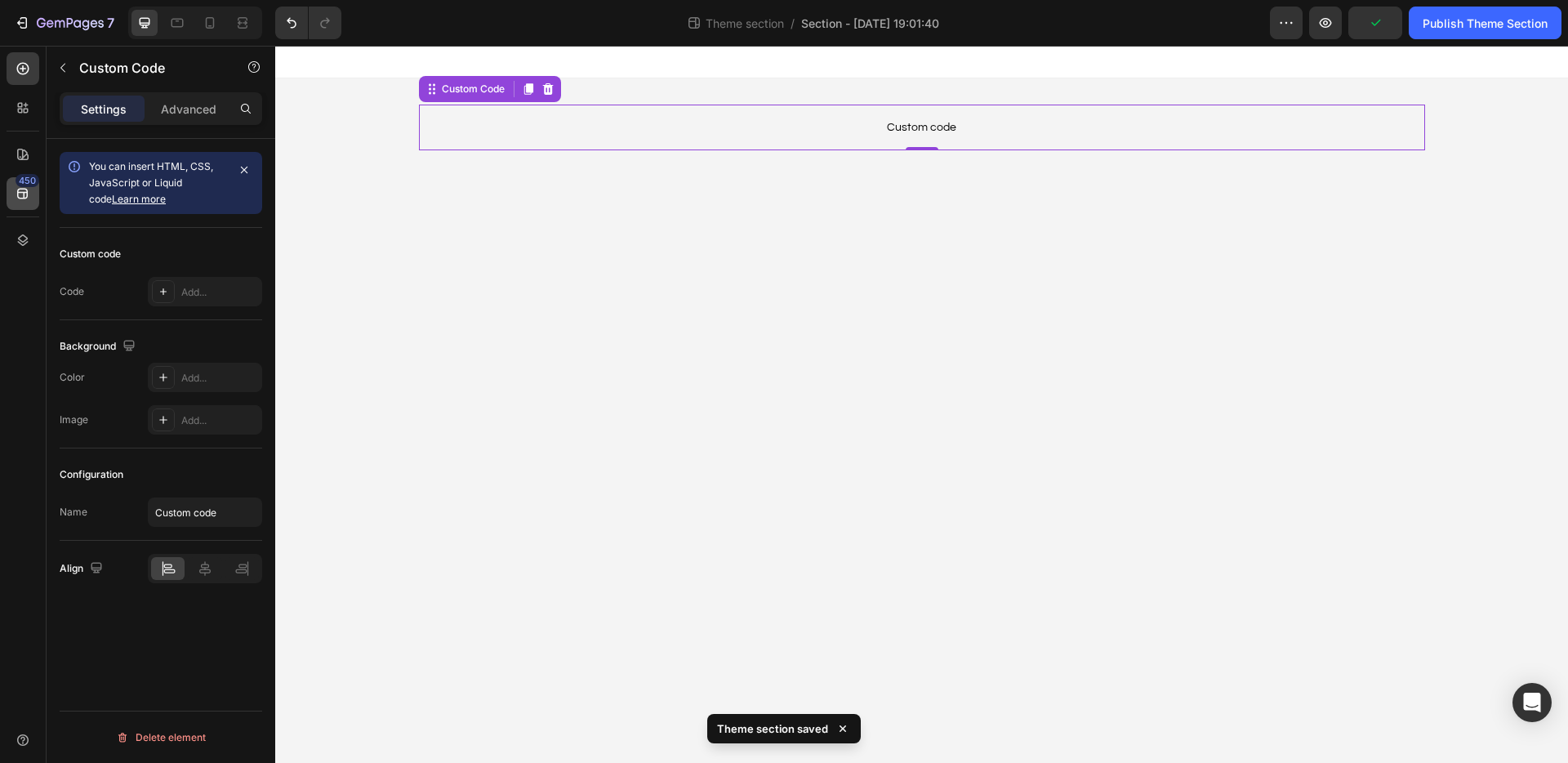
click at [30, 197] on icon at bounding box center [23, 193] width 16 height 16
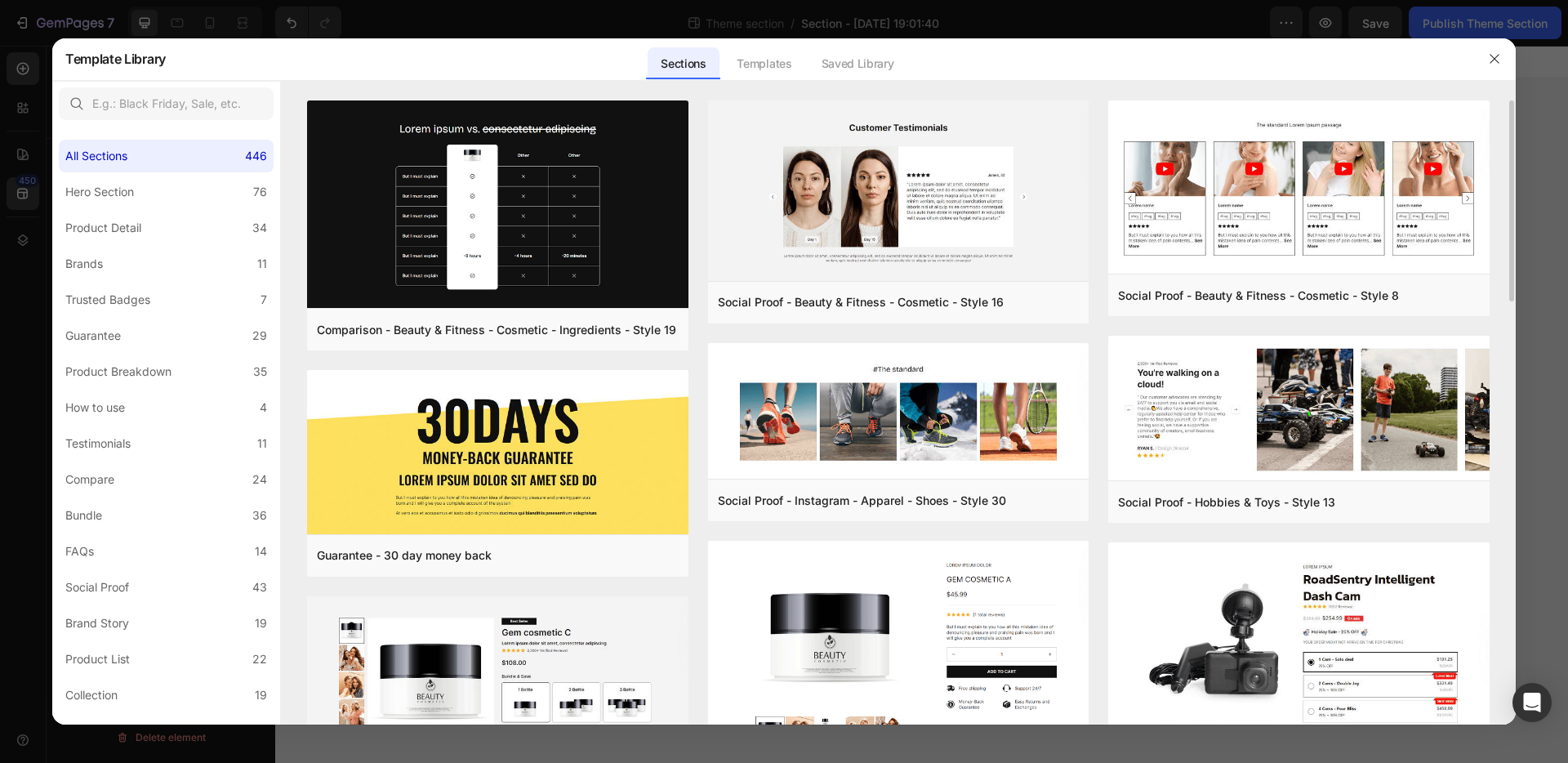
click at [769, 58] on div "Templates" at bounding box center [763, 63] width 80 height 33
click at [770, 63] on div "Templates" at bounding box center [763, 63] width 80 height 33
click at [1502, 61] on button "button" at bounding box center [1495, 59] width 26 height 26
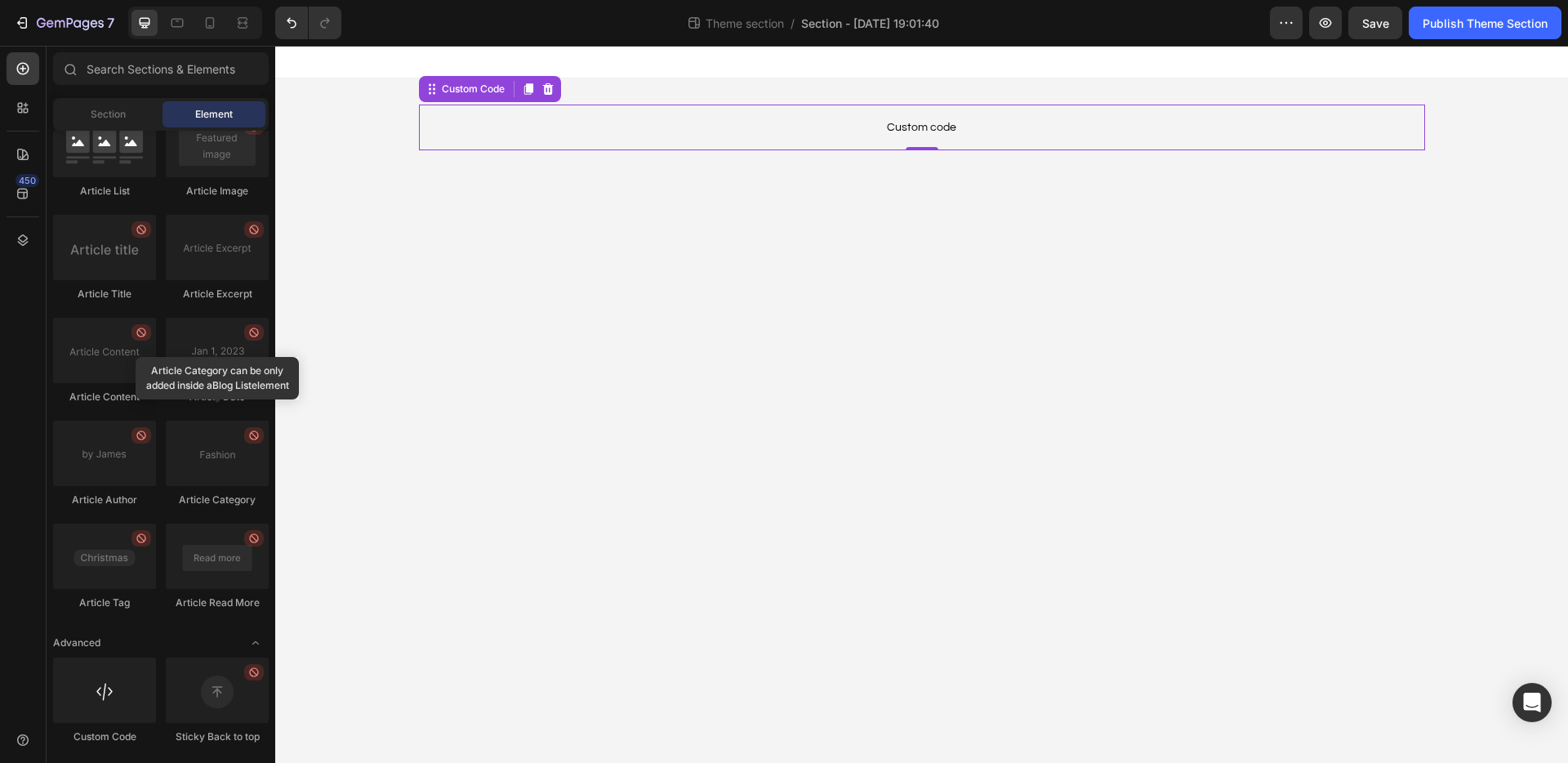
click at [1475, 63] on div at bounding box center [921, 62] width 1293 height 33
click at [985, 145] on p "Custom code" at bounding box center [921, 127] width 1006 height 46
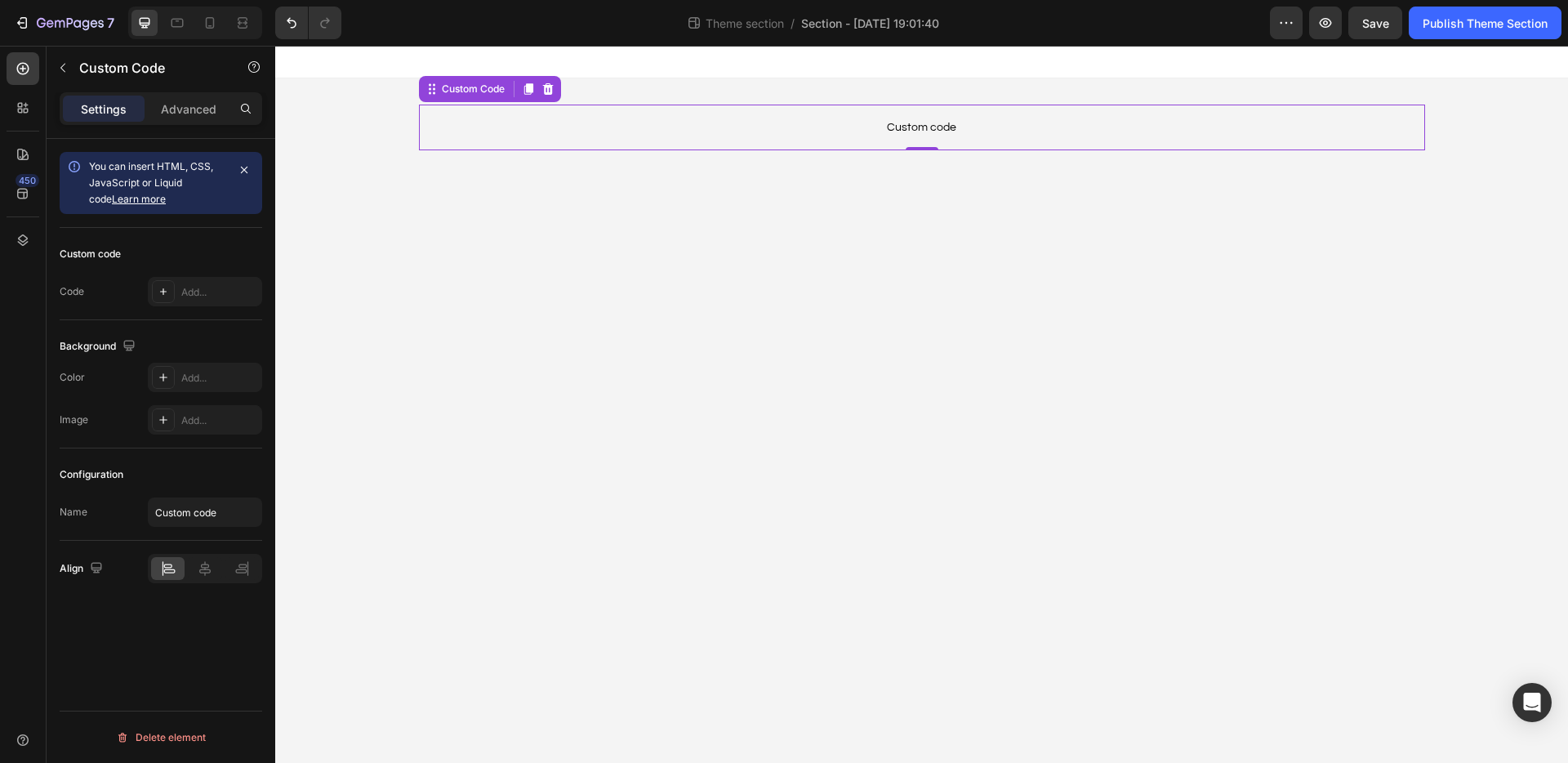
click at [916, 118] on span "Custom code" at bounding box center [921, 127] width 1006 height 20
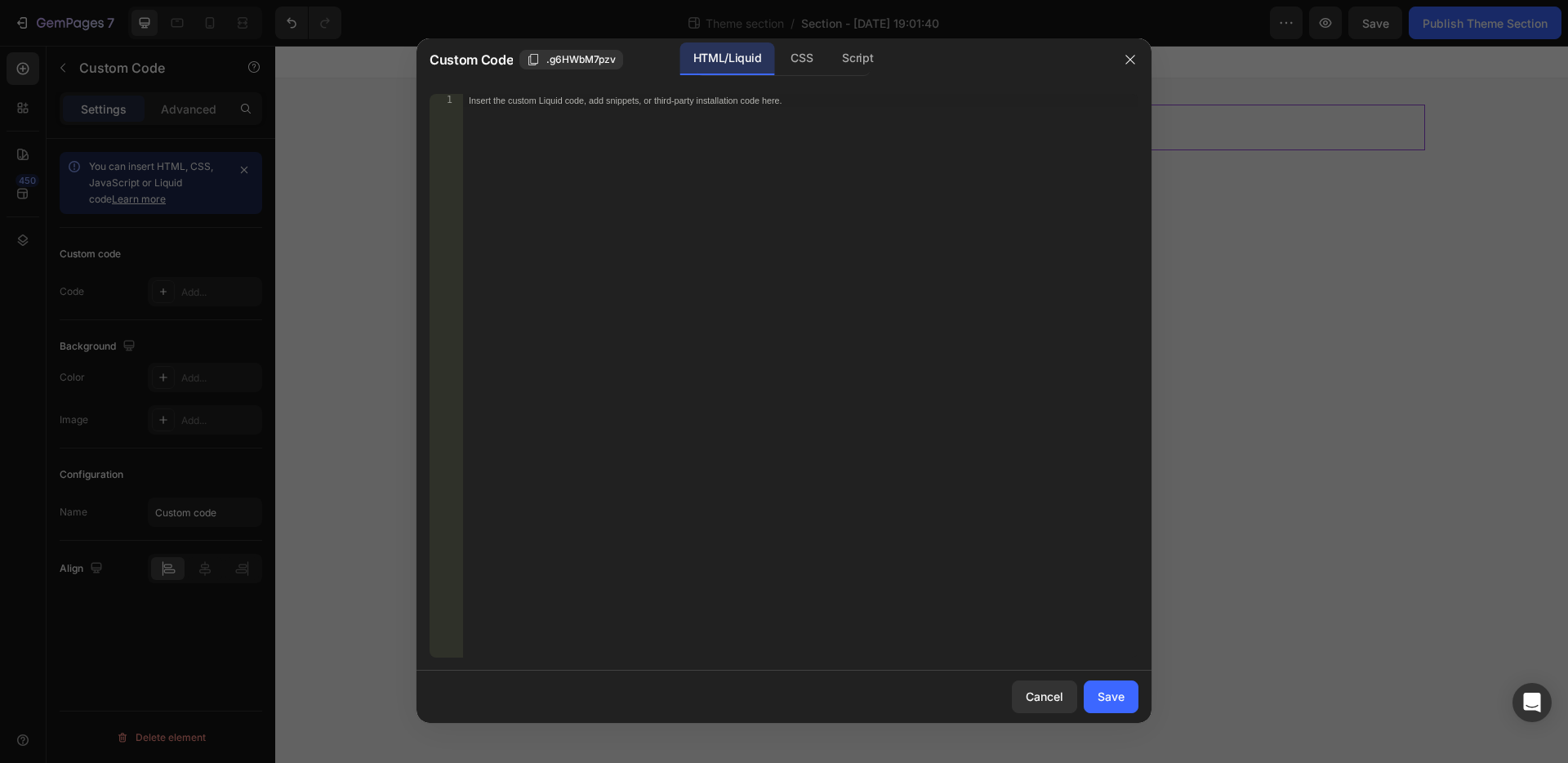
click at [674, 148] on div "Insert the custom Liquid code, add snippets, or third-party installation code h…" at bounding box center [800, 389] width 676 height 589
paste textarea "export default ProductCategories;"
type textarea "export default ProductCategories;"
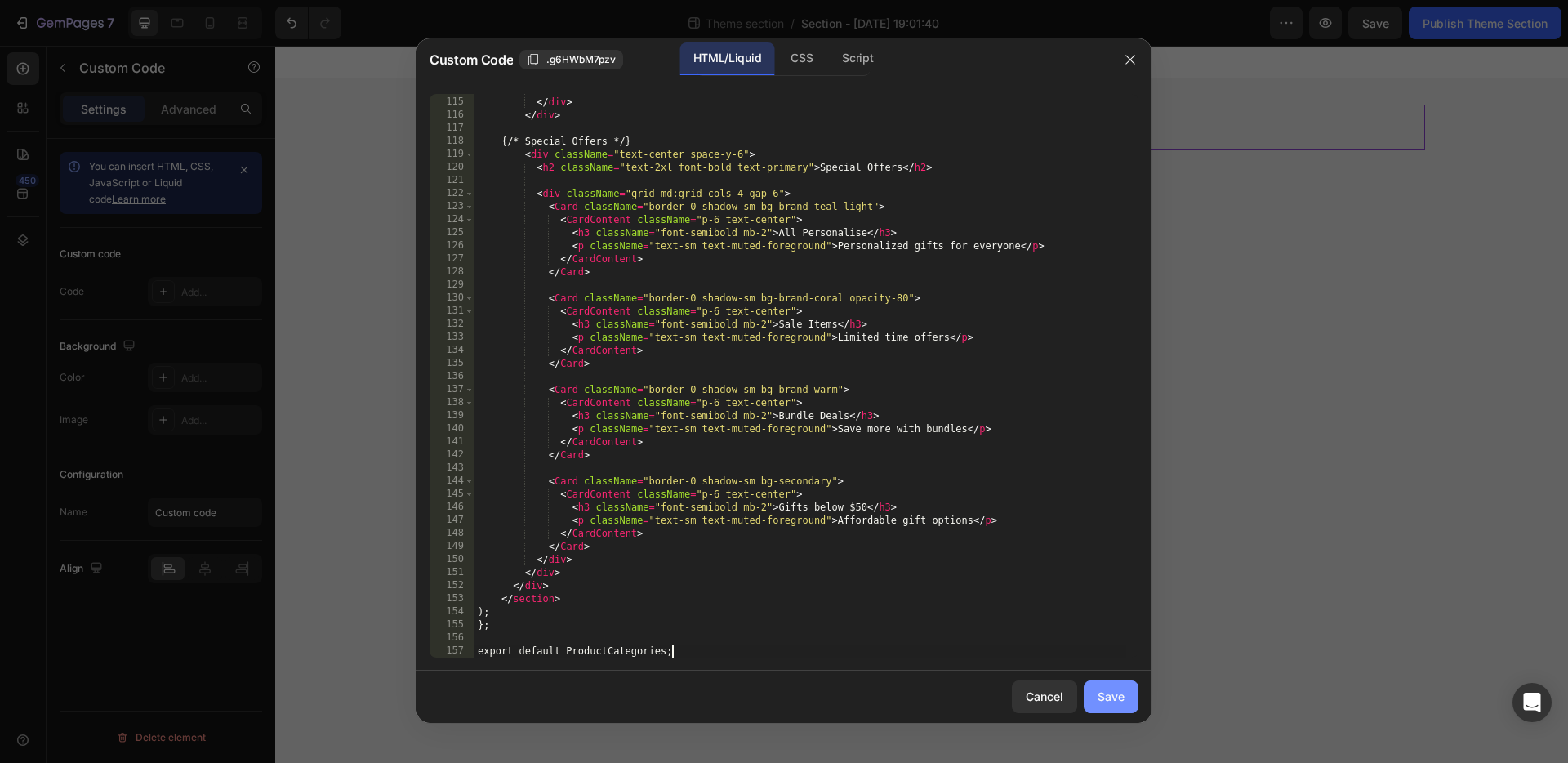
click at [1097, 702] on button "Save" at bounding box center [1111, 696] width 55 height 33
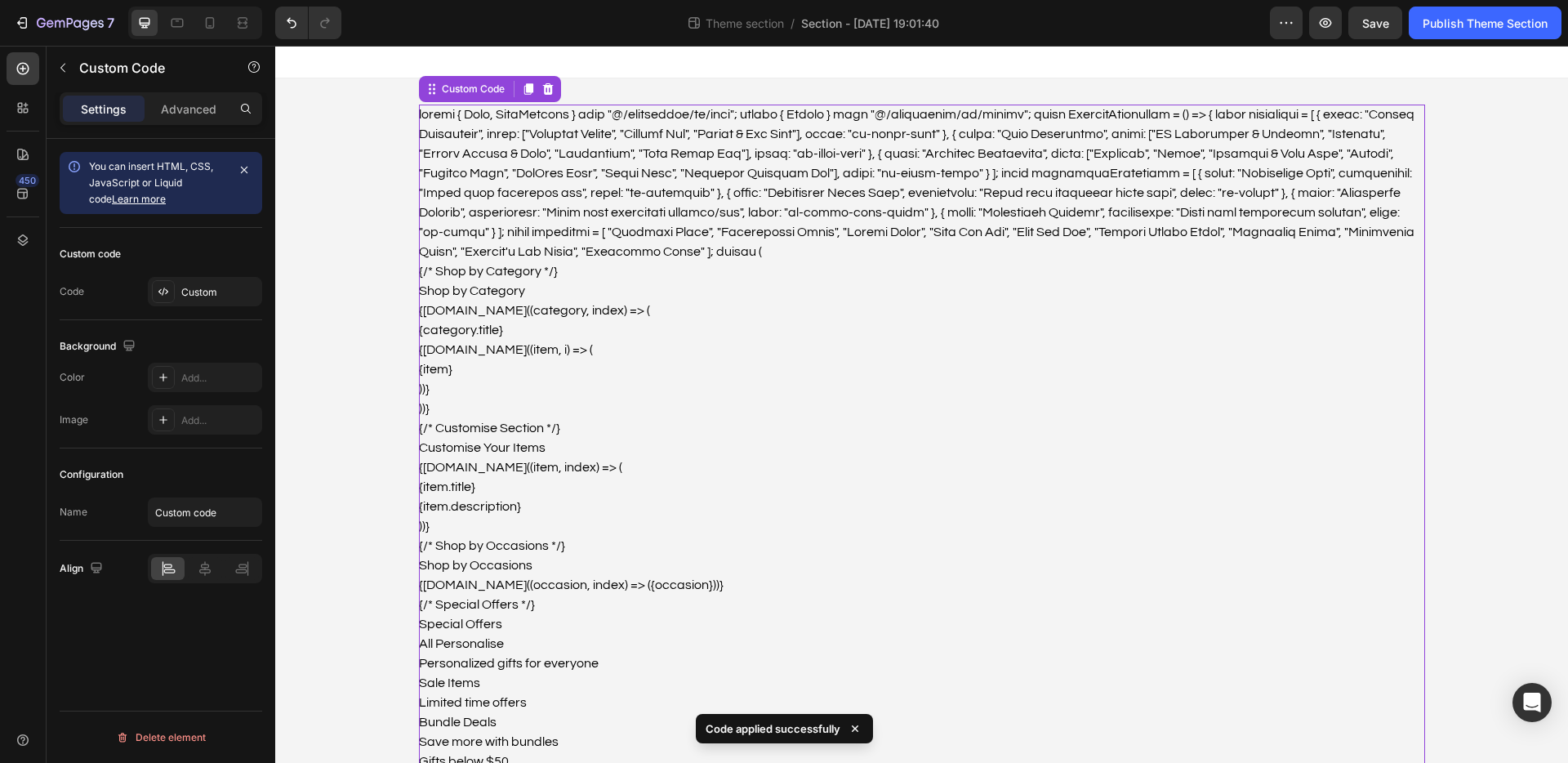
click at [714, 258] on div "{/* Shop by Category */} Shop by Category {[DOMAIN_NAME]((category, index) => (…" at bounding box center [921, 457] width 1006 height 705
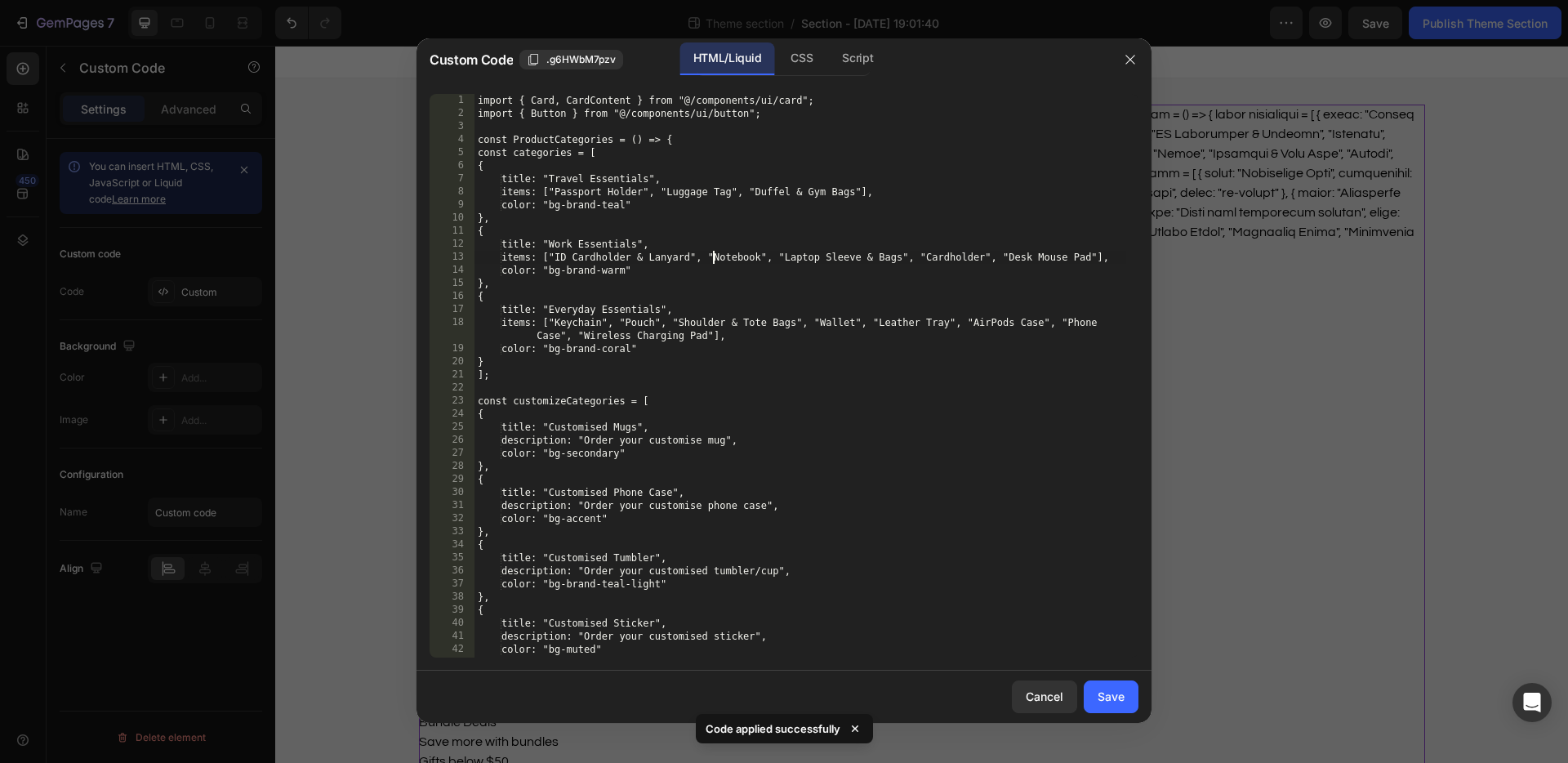
click at [714, 258] on div "import { Card, CardContent } from "@/components/ui/card"; import { Button } fro…" at bounding box center [800, 389] width 652 height 589
type textarea "export default ProductCategories;"
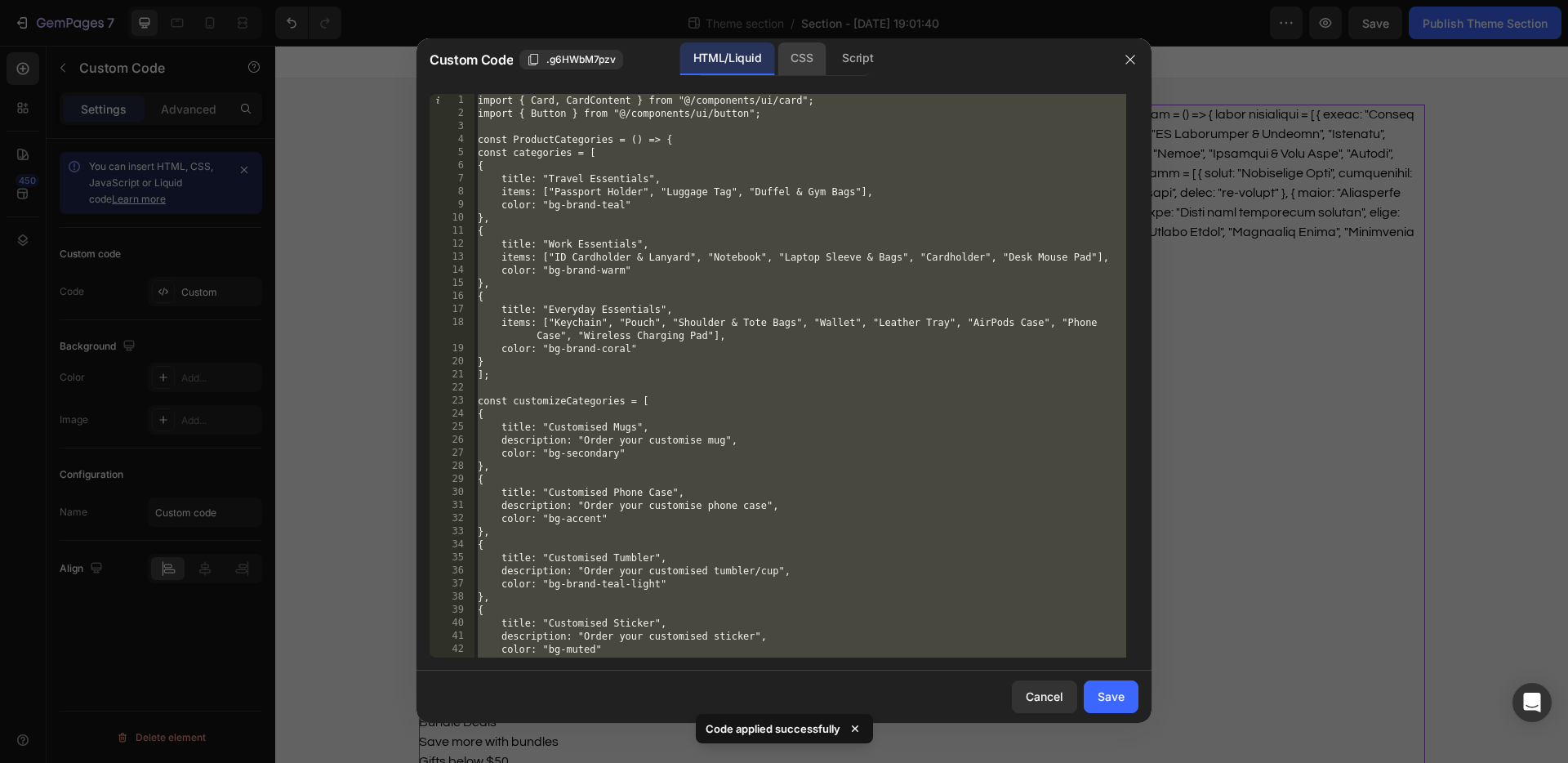
click at [829, 57] on div "CSS" at bounding box center [857, 59] width 57 height 33
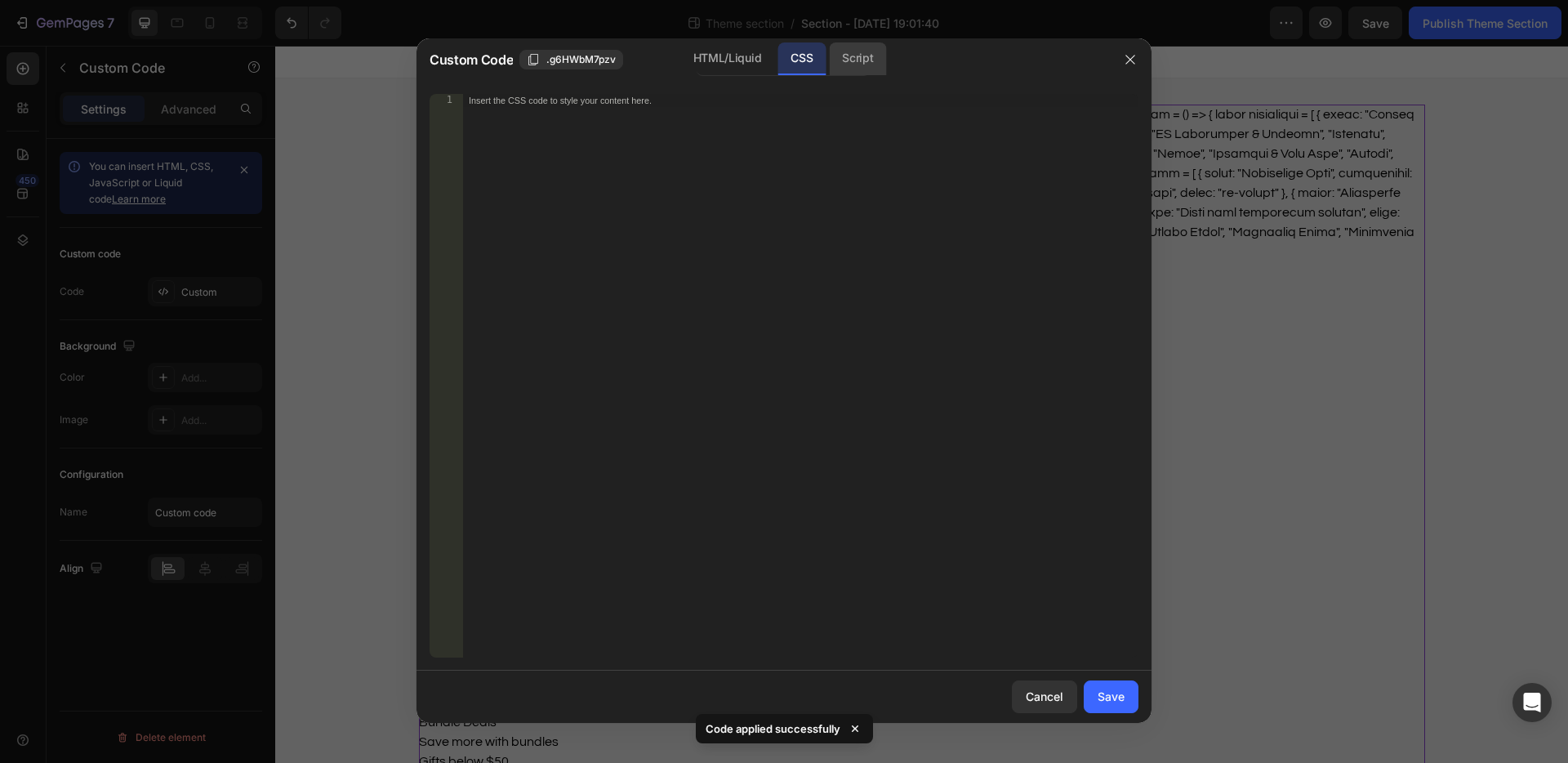
click at [853, 57] on div "Script" at bounding box center [857, 59] width 57 height 33
click at [740, 186] on div "Insert the Javascript code to add interaction and animation to your content her…" at bounding box center [800, 389] width 676 height 589
paste textarea "export default ProductCategories;"
type textarea "export default ProductCategories;"
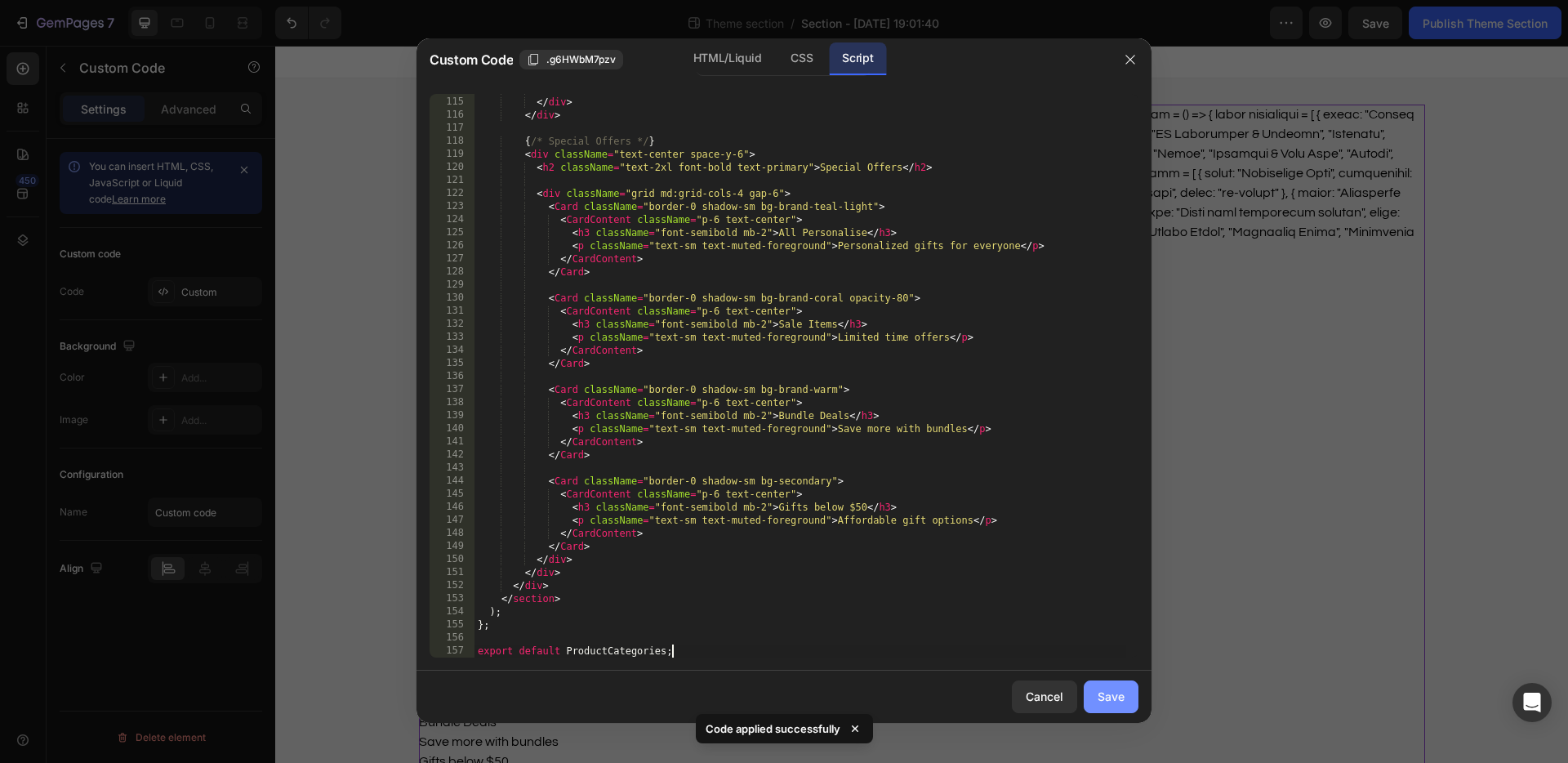
click at [1118, 698] on div "Save" at bounding box center [1111, 696] width 27 height 17
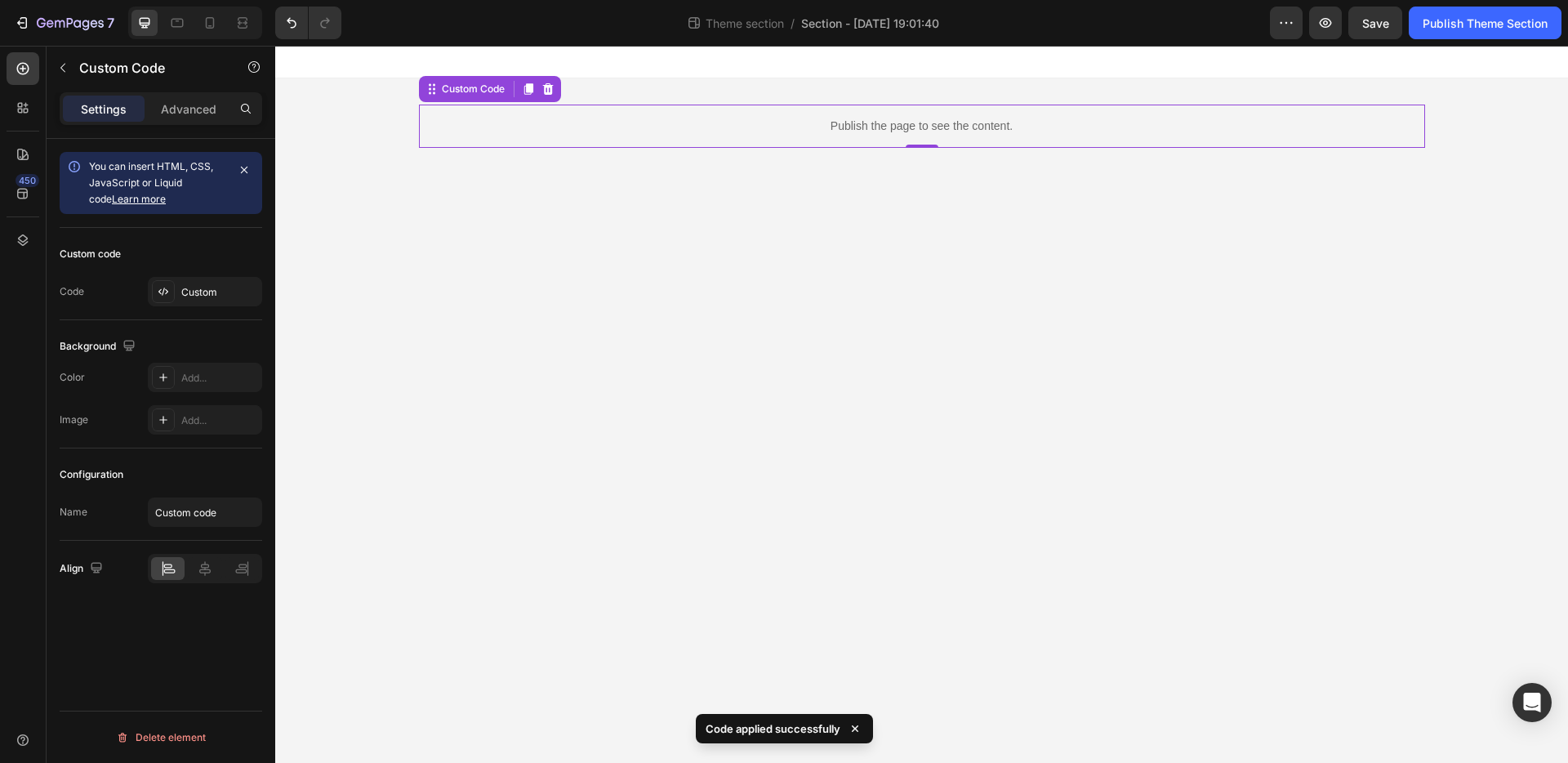
click at [949, 131] on p "Publish the page to see the content." at bounding box center [921, 126] width 1006 height 17
click at [1459, 29] on div "Publish Theme Section" at bounding box center [1486, 23] width 125 height 17
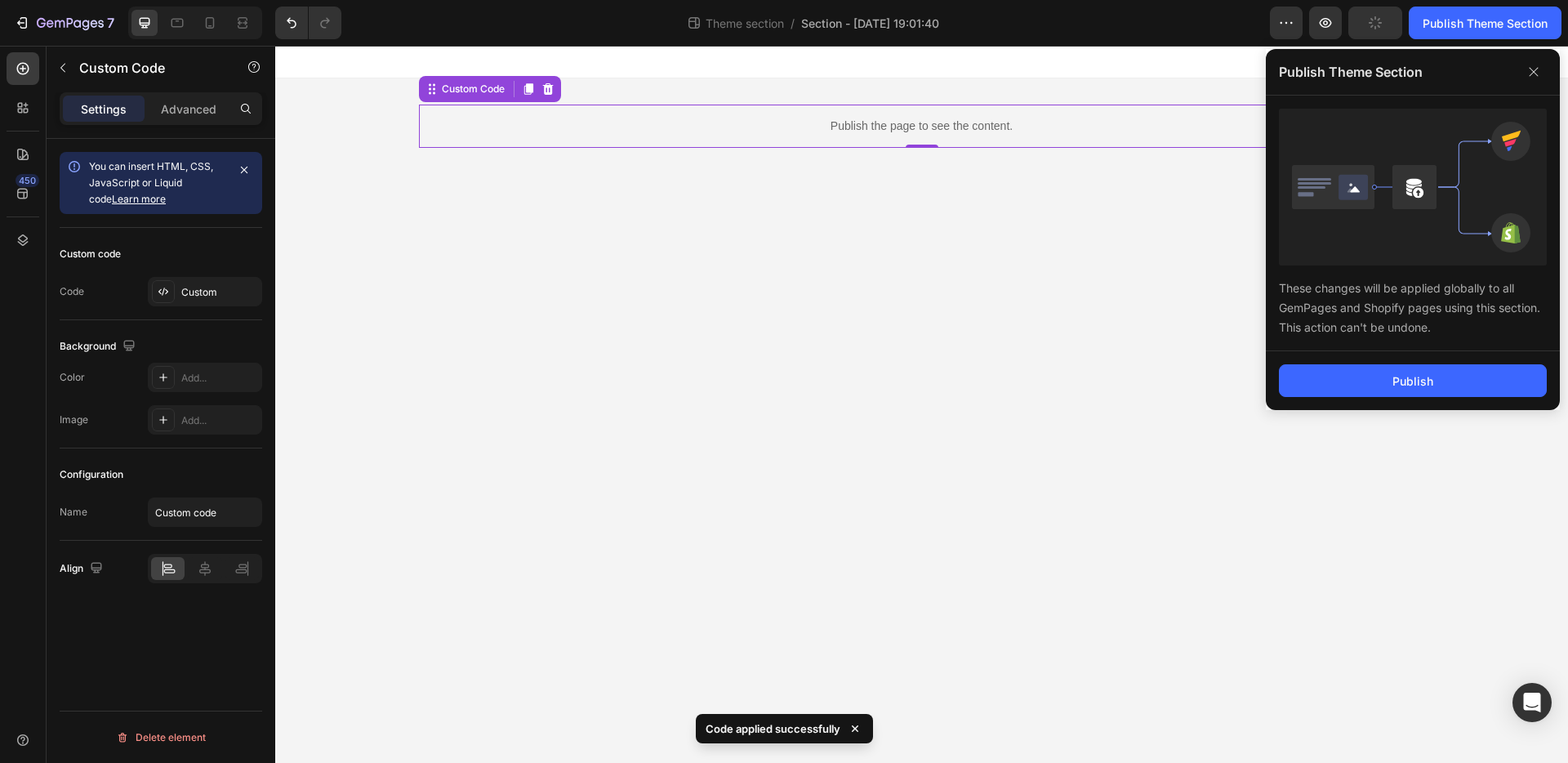
click at [1033, 261] on body "Publish the page to see the content. Custom Code 0 Root Drag & drop element fro…" at bounding box center [921, 404] width 1293 height 717
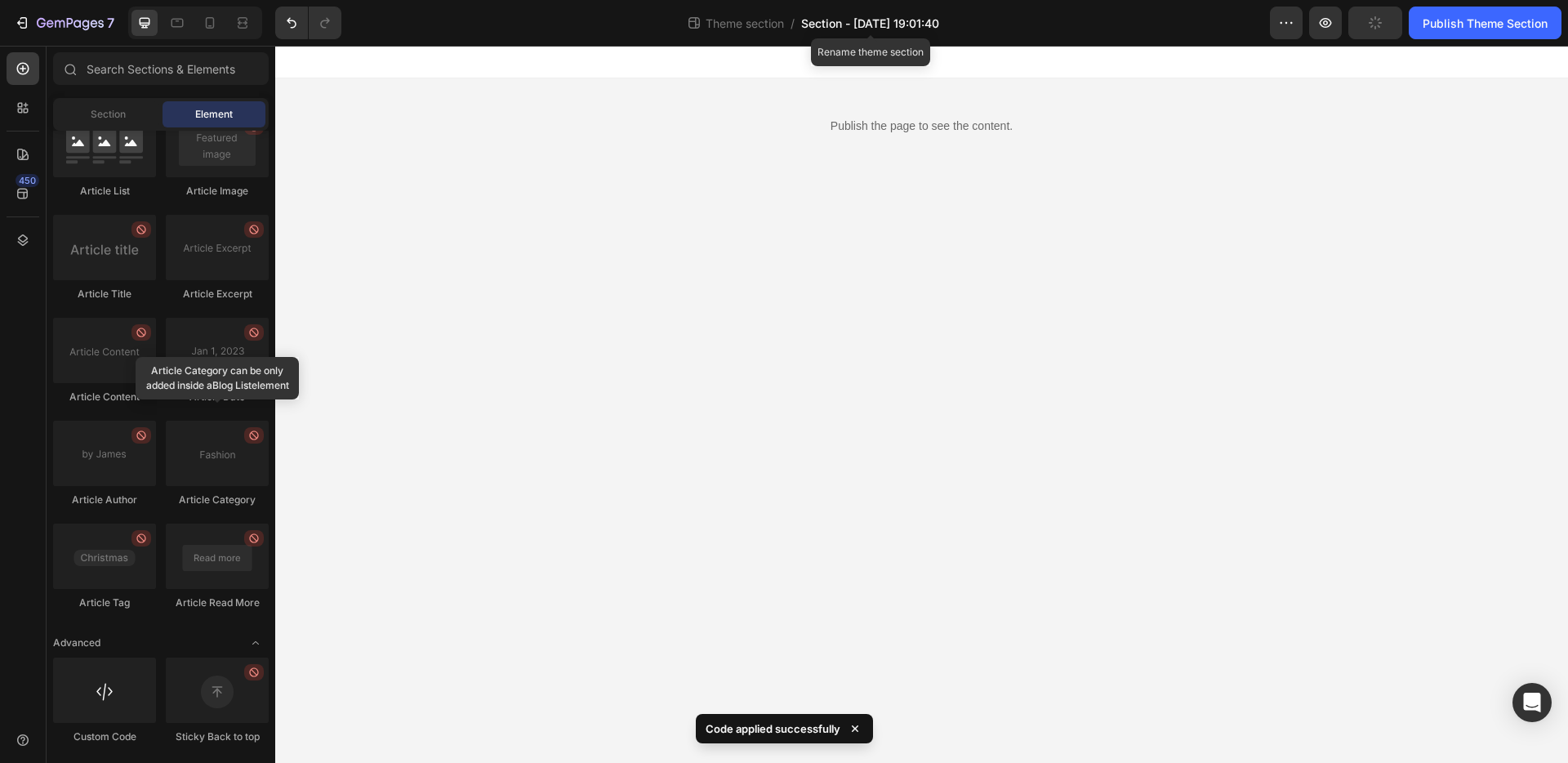
click at [897, 30] on span "Section - [DATE] 19:01:40" at bounding box center [870, 23] width 138 height 17
click at [954, 155] on div "Publish the page to see the content. Custom Code" at bounding box center [921, 127] width 1006 height 96
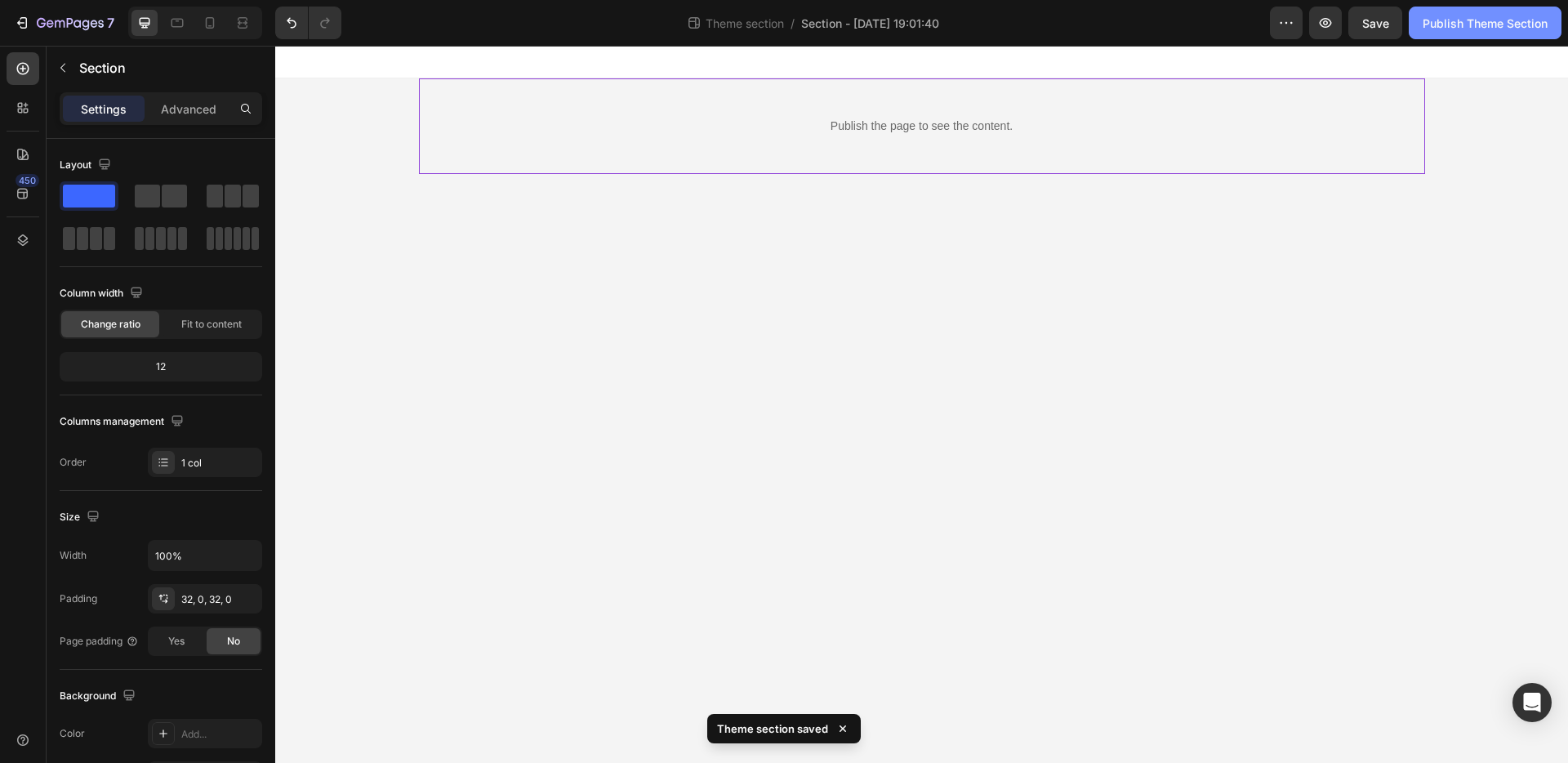
click at [1499, 19] on div "Publish Theme Section" at bounding box center [1486, 23] width 125 height 17
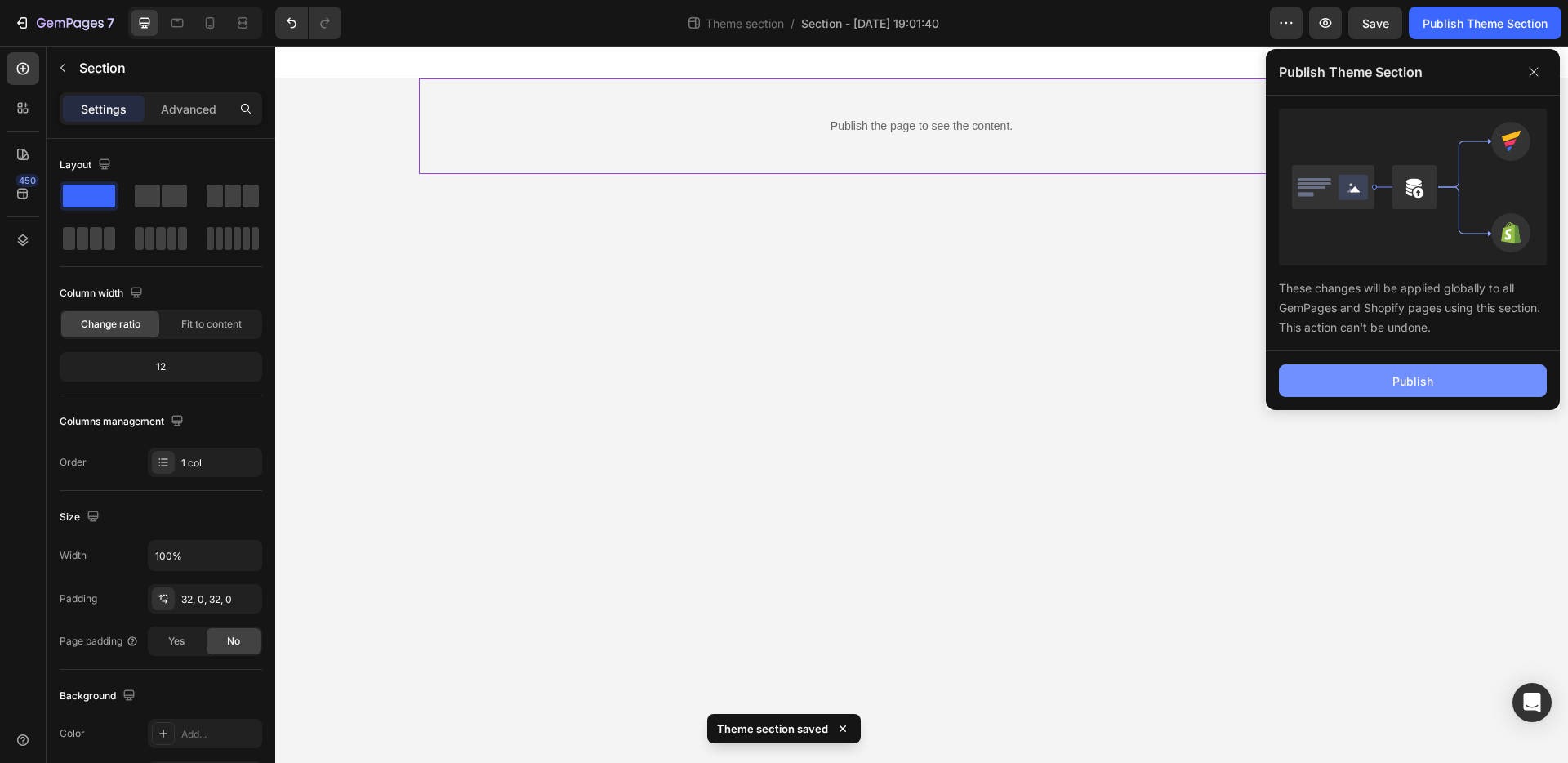
click at [1365, 381] on button "Publish" at bounding box center [1413, 381] width 268 height 33
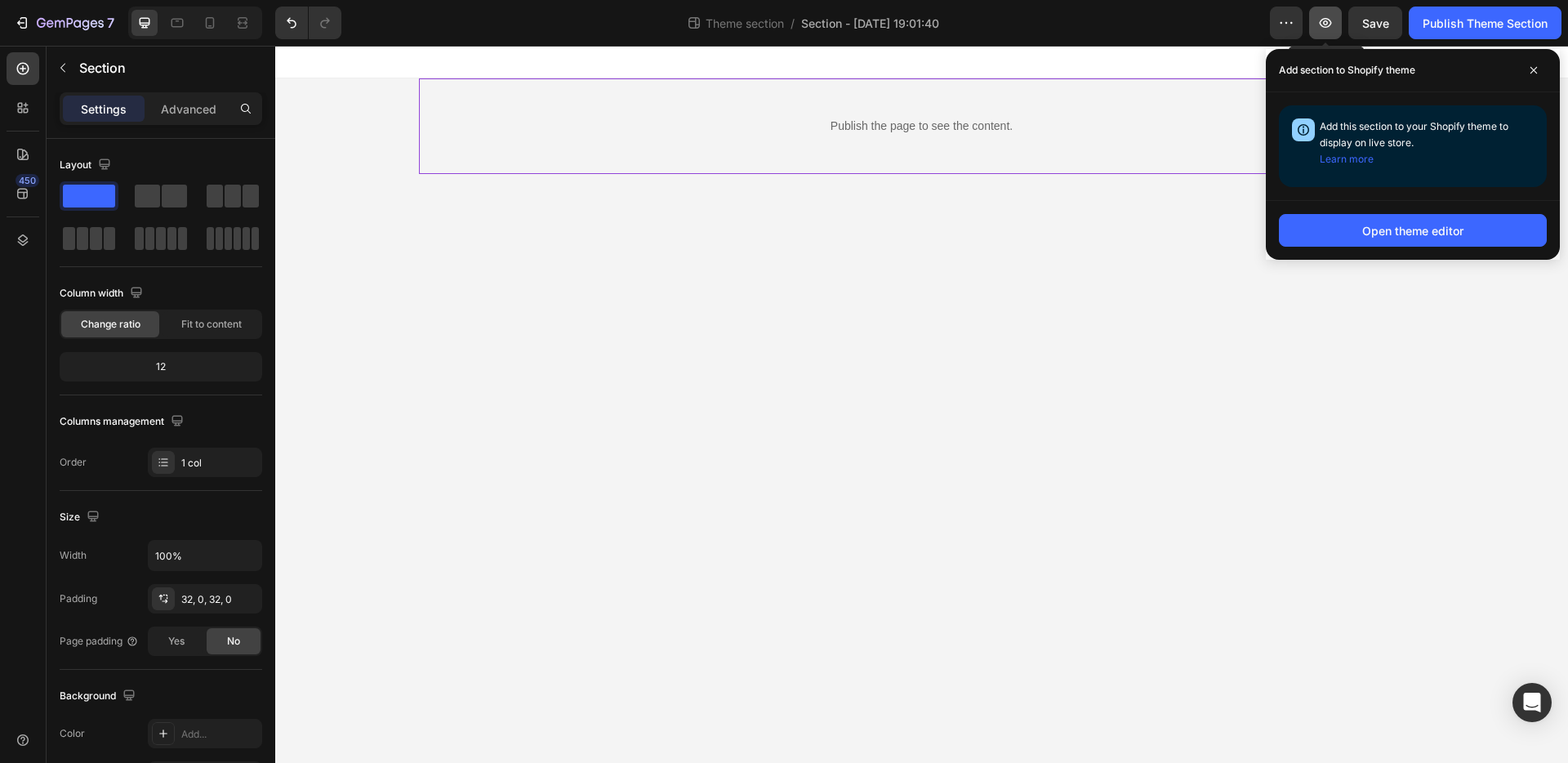
click at [1329, 23] on icon "button" at bounding box center [1326, 23] width 16 height 16
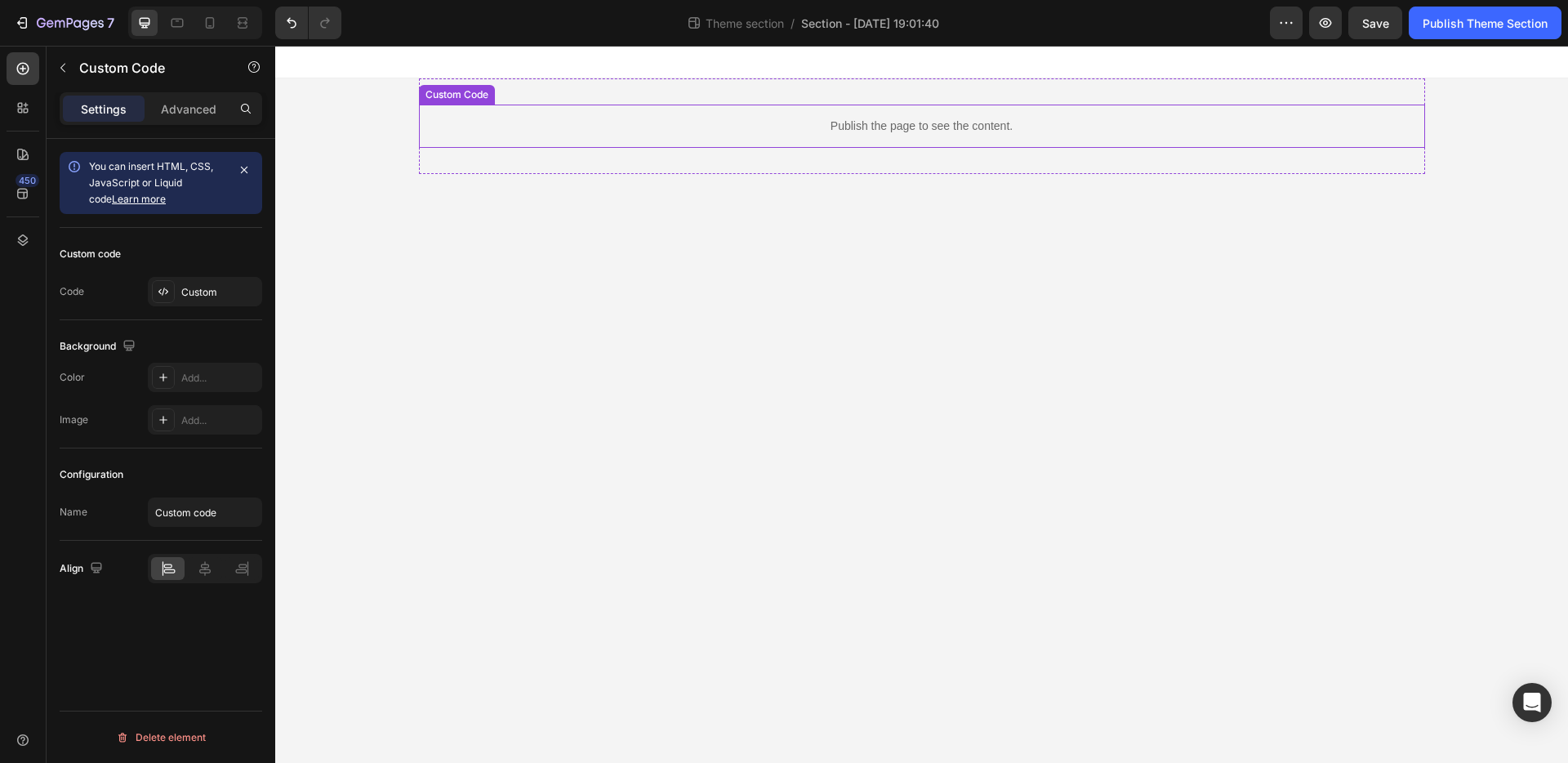
click at [946, 133] on p "Publish the page to see the content." at bounding box center [921, 126] width 1006 height 17
click at [1063, 128] on p "Publish the page to see the content." at bounding box center [921, 126] width 1006 height 17
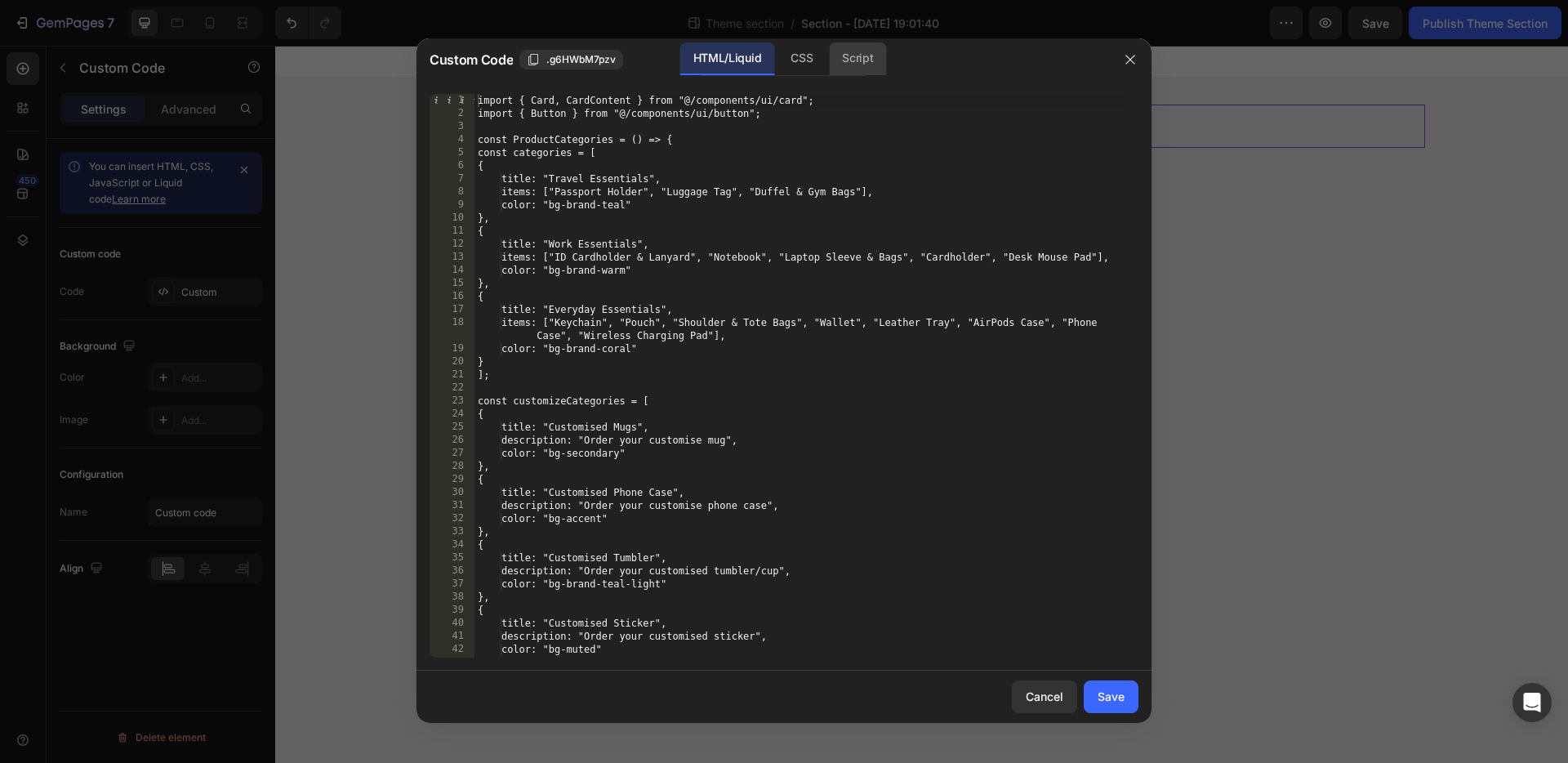
click at [864, 61] on div "Script" at bounding box center [857, 59] width 57 height 33
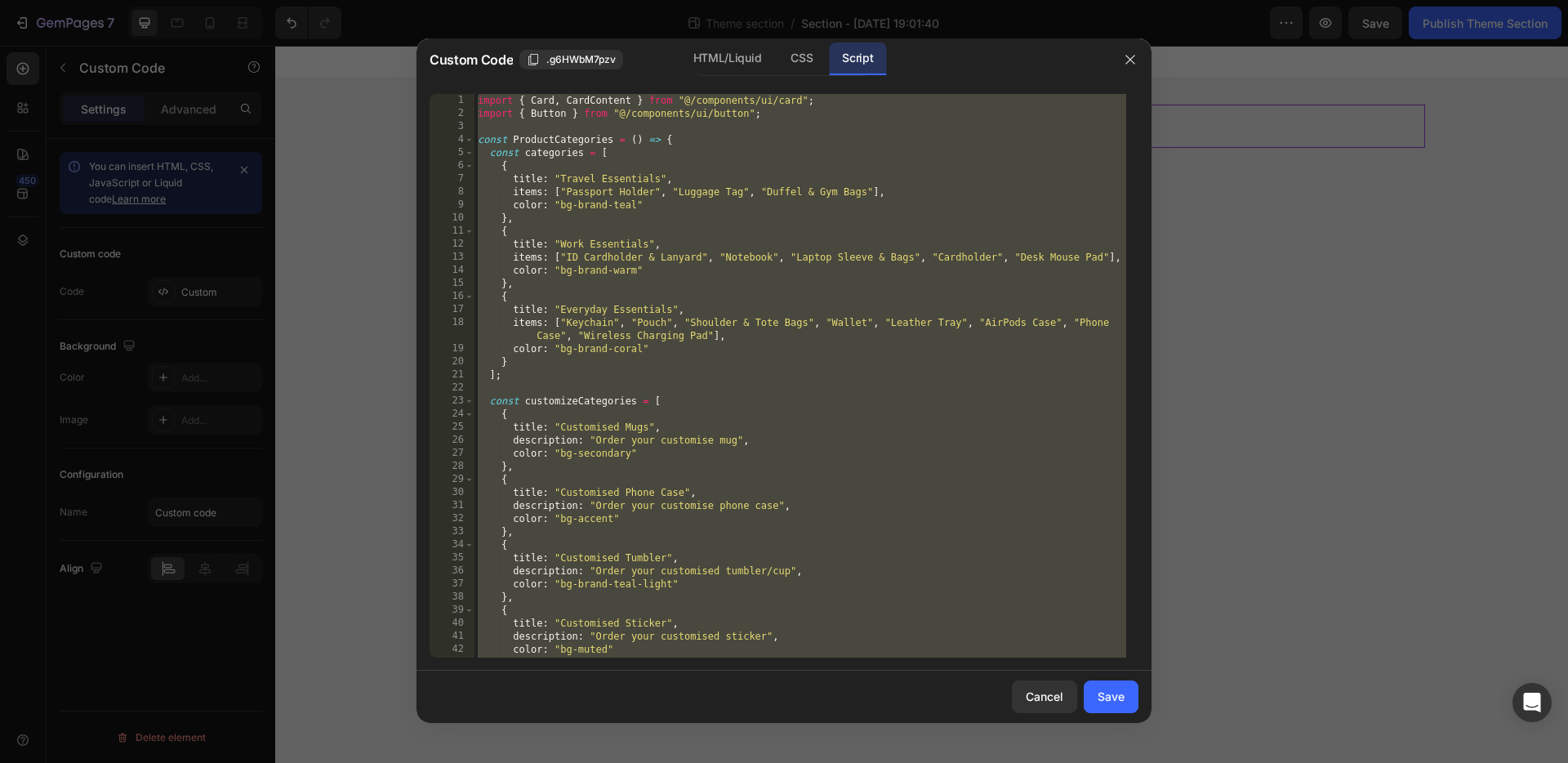
click at [816, 198] on div "import { Card , CardContent } from "@/components/ui/card" ; import { Button } f…" at bounding box center [800, 389] width 652 height 589
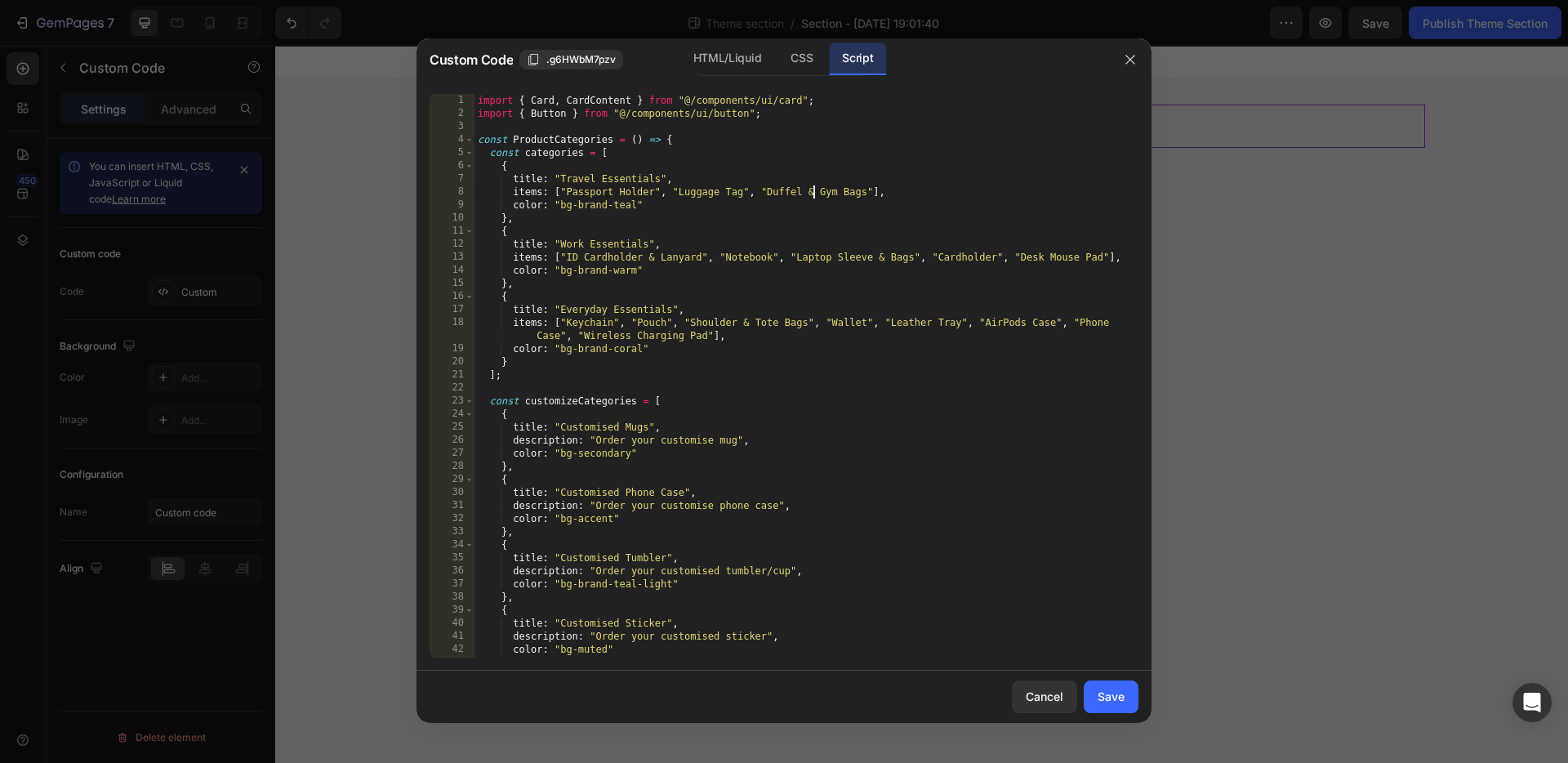
type textarea "export default ProductCategories;"
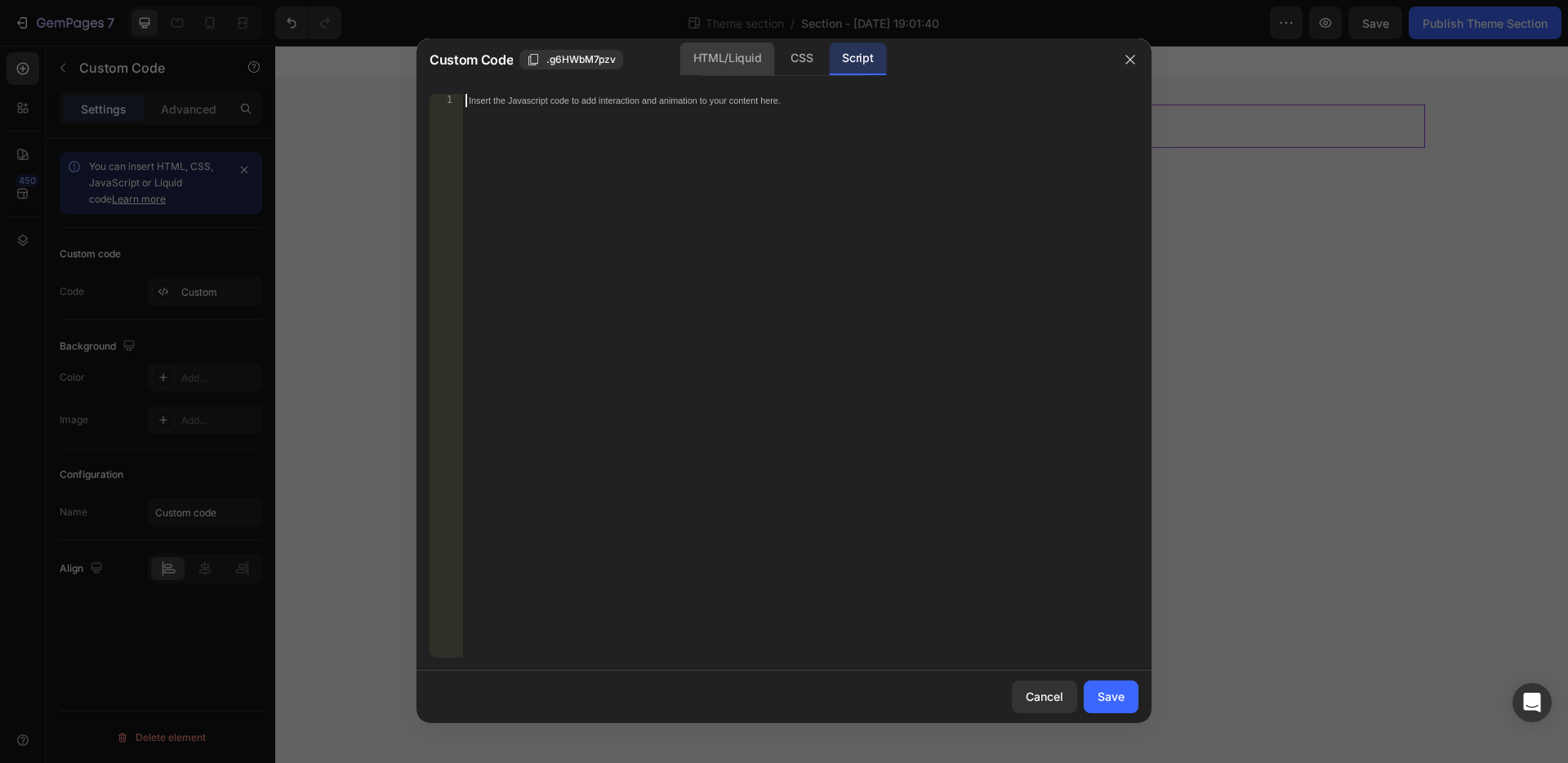
click at [778, 67] on div "HTML/Liquid" at bounding box center [801, 59] width 48 height 33
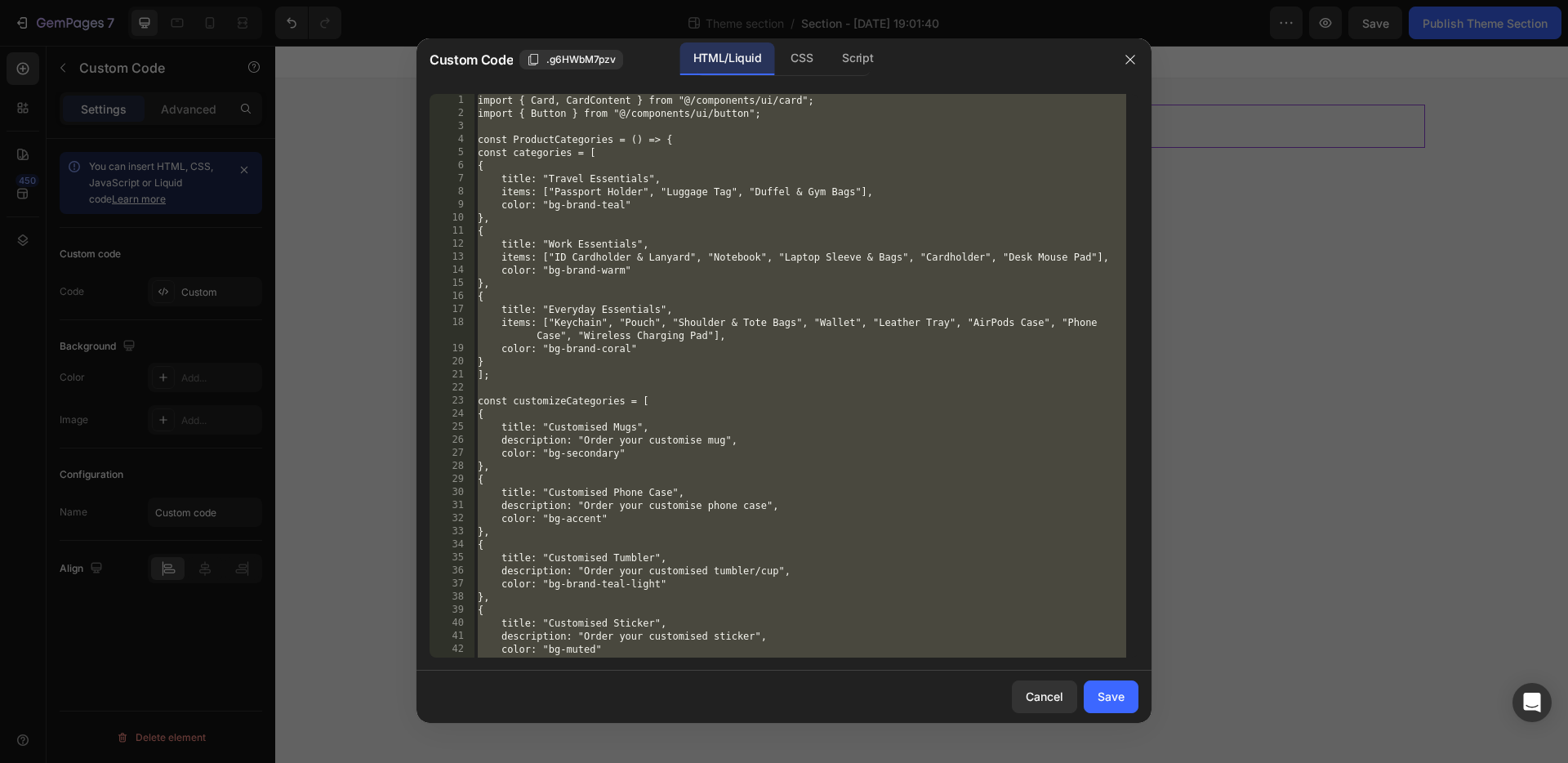
click at [747, 189] on div "import { Card, CardContent } from "@/components/ui/card"; import { Button } fro…" at bounding box center [800, 389] width 652 height 589
type textarea "export default ProductCategories;"
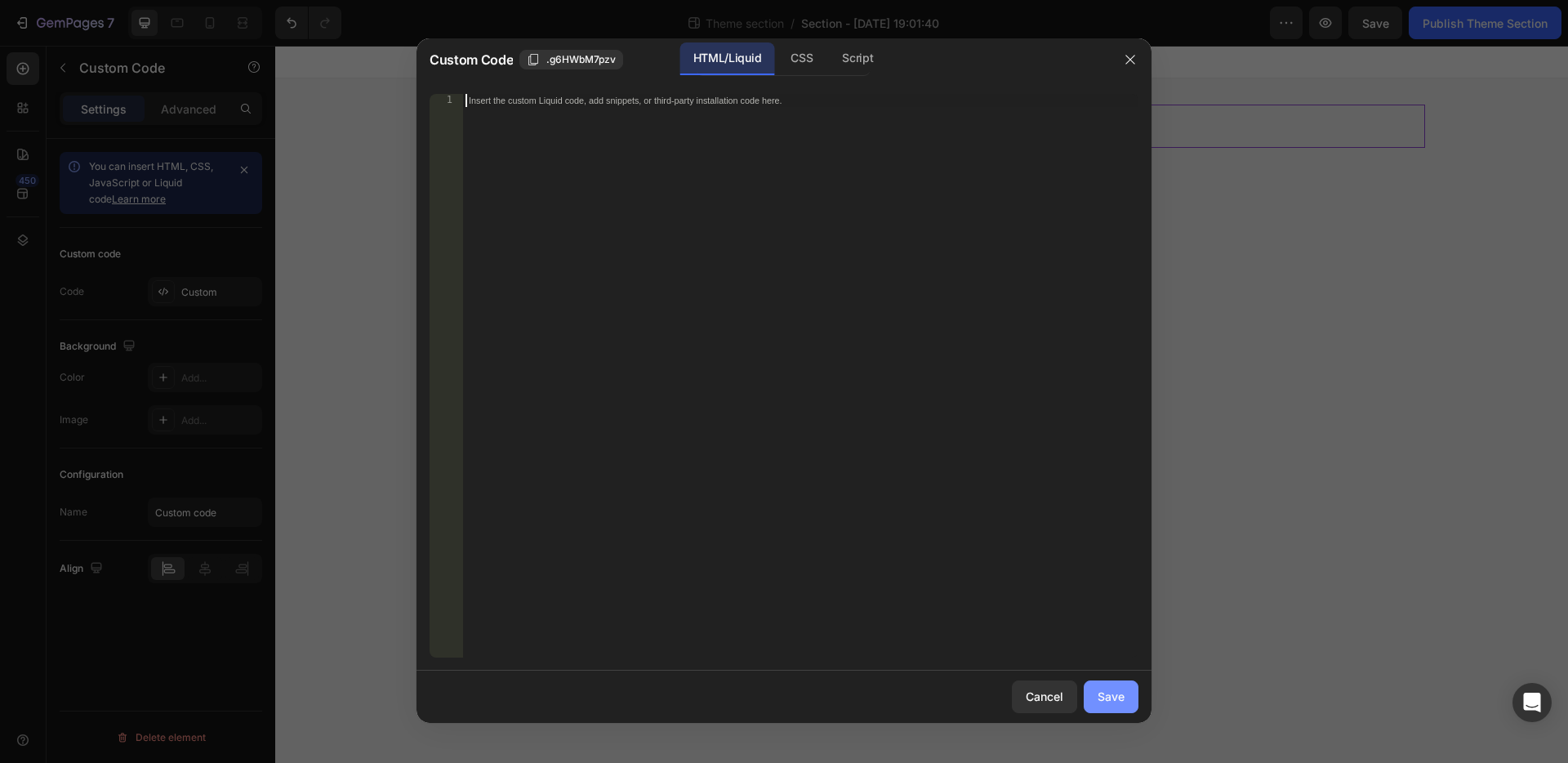
click at [1125, 692] on button "Save" at bounding box center [1111, 696] width 55 height 33
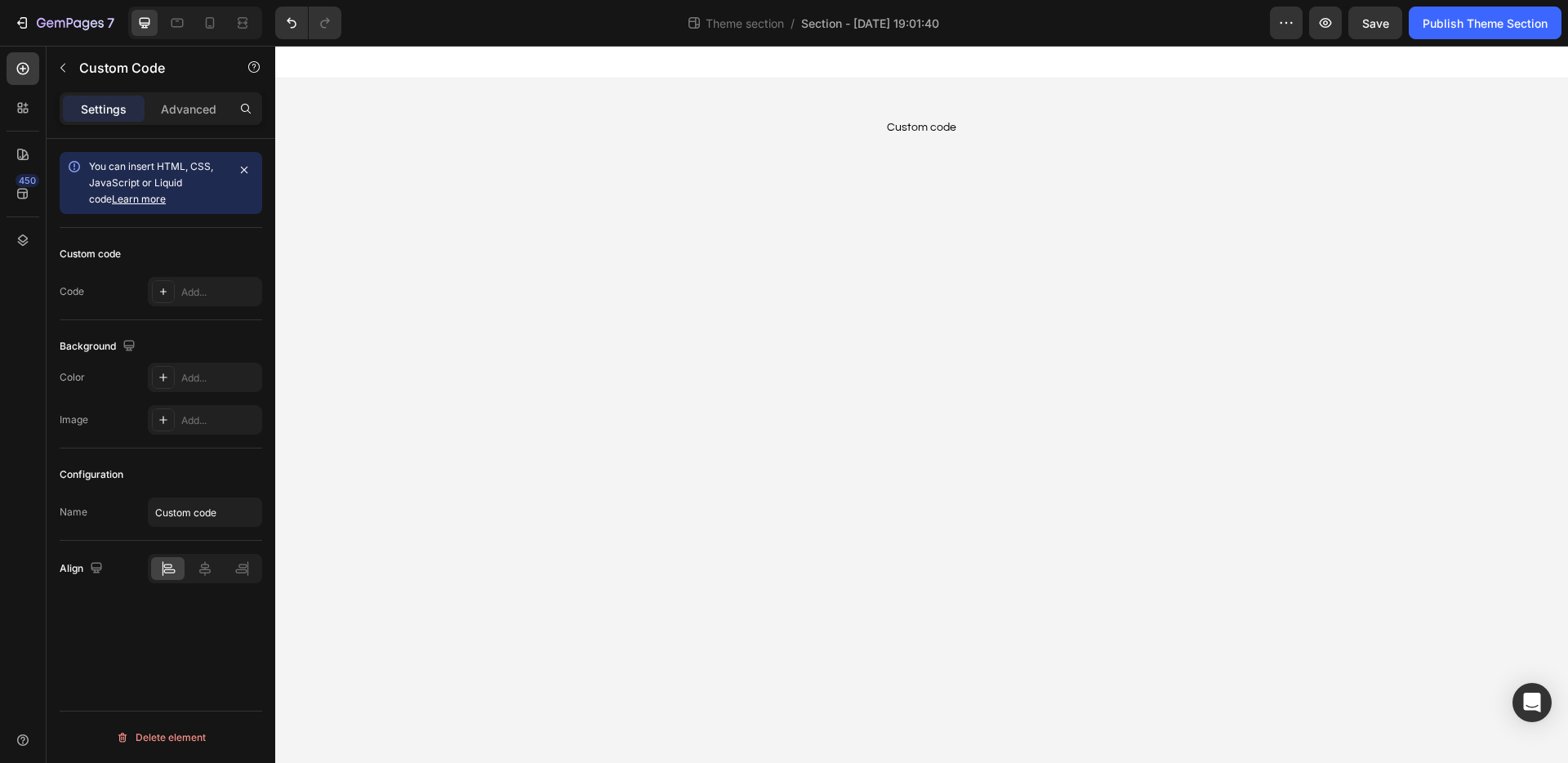
click at [1063, 236] on body "Custom code Custom Code Root Drag & drop element from sidebar or Explore Librar…" at bounding box center [921, 404] width 1293 height 717
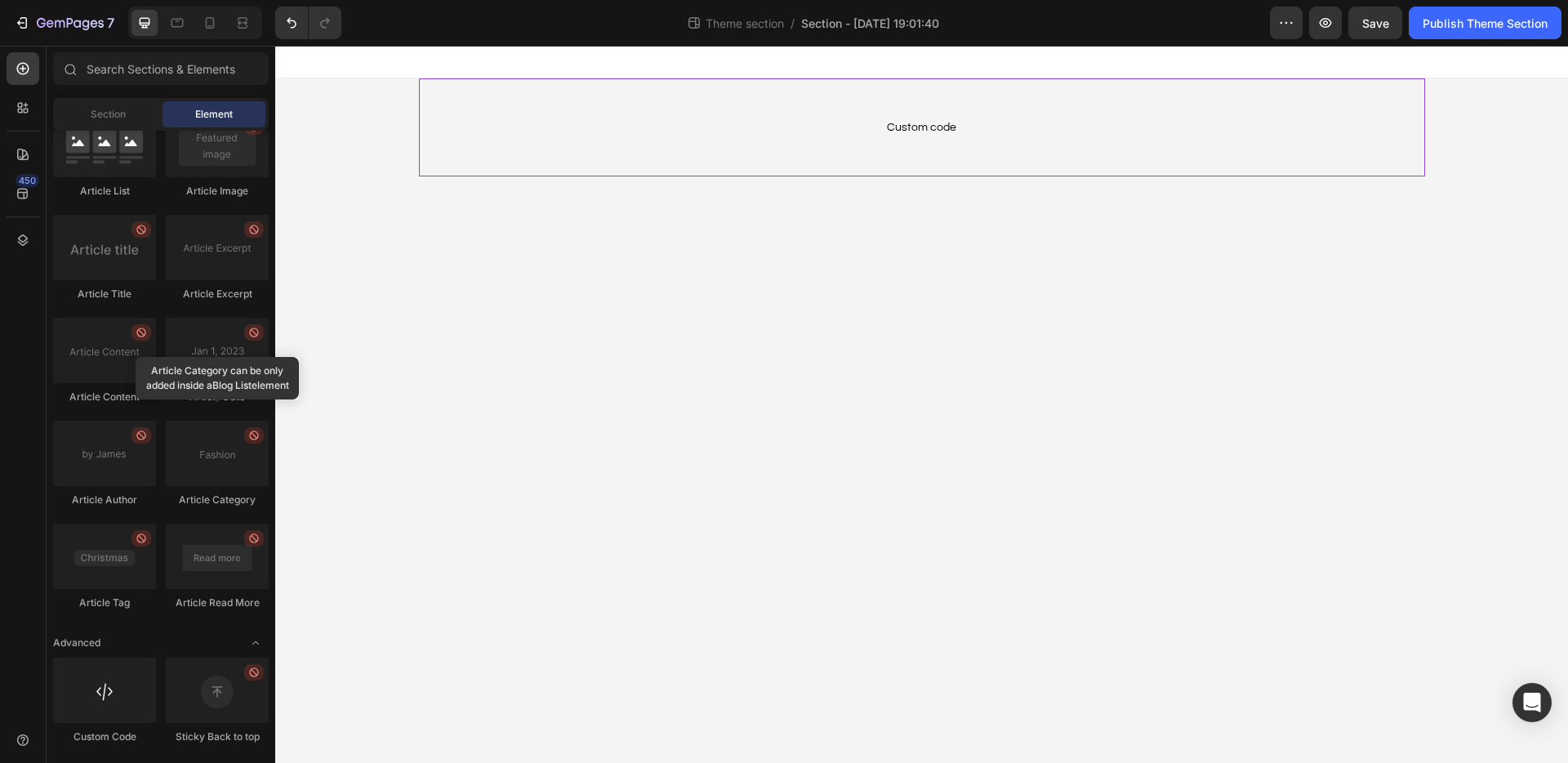
click at [1063, 154] on div "Custom code Custom Code" at bounding box center [921, 127] width 1006 height 98
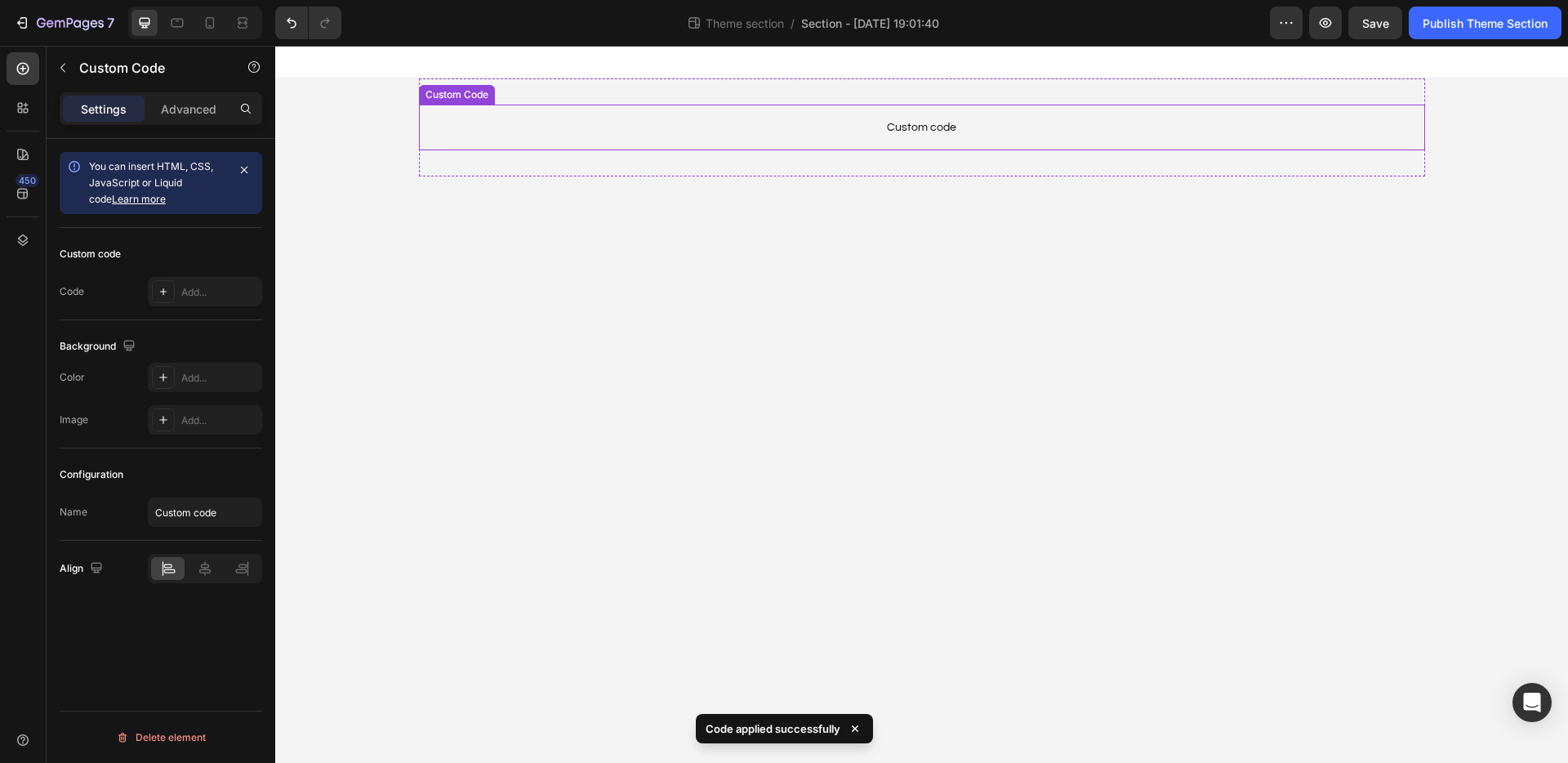
click at [912, 131] on span "Custom code" at bounding box center [921, 127] width 1006 height 20
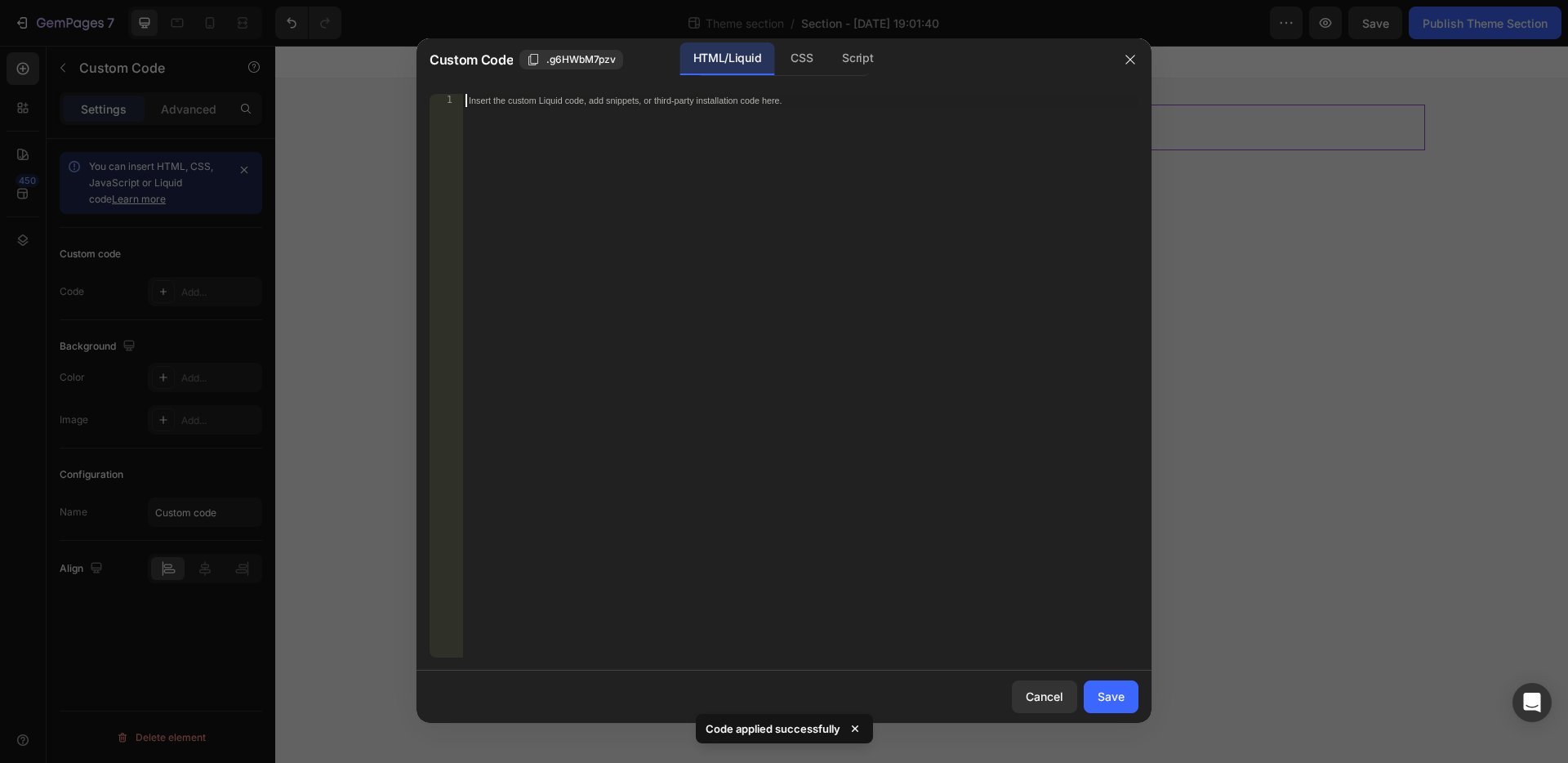
click at [912, 131] on div "Insert the custom Liquid code, add snippets, or third-party installation code h…" at bounding box center [800, 389] width 676 height 589
click at [1124, 58] on icon "button" at bounding box center [1130, 60] width 13 height 13
